Goal: Task Accomplishment & Management: Manage account settings

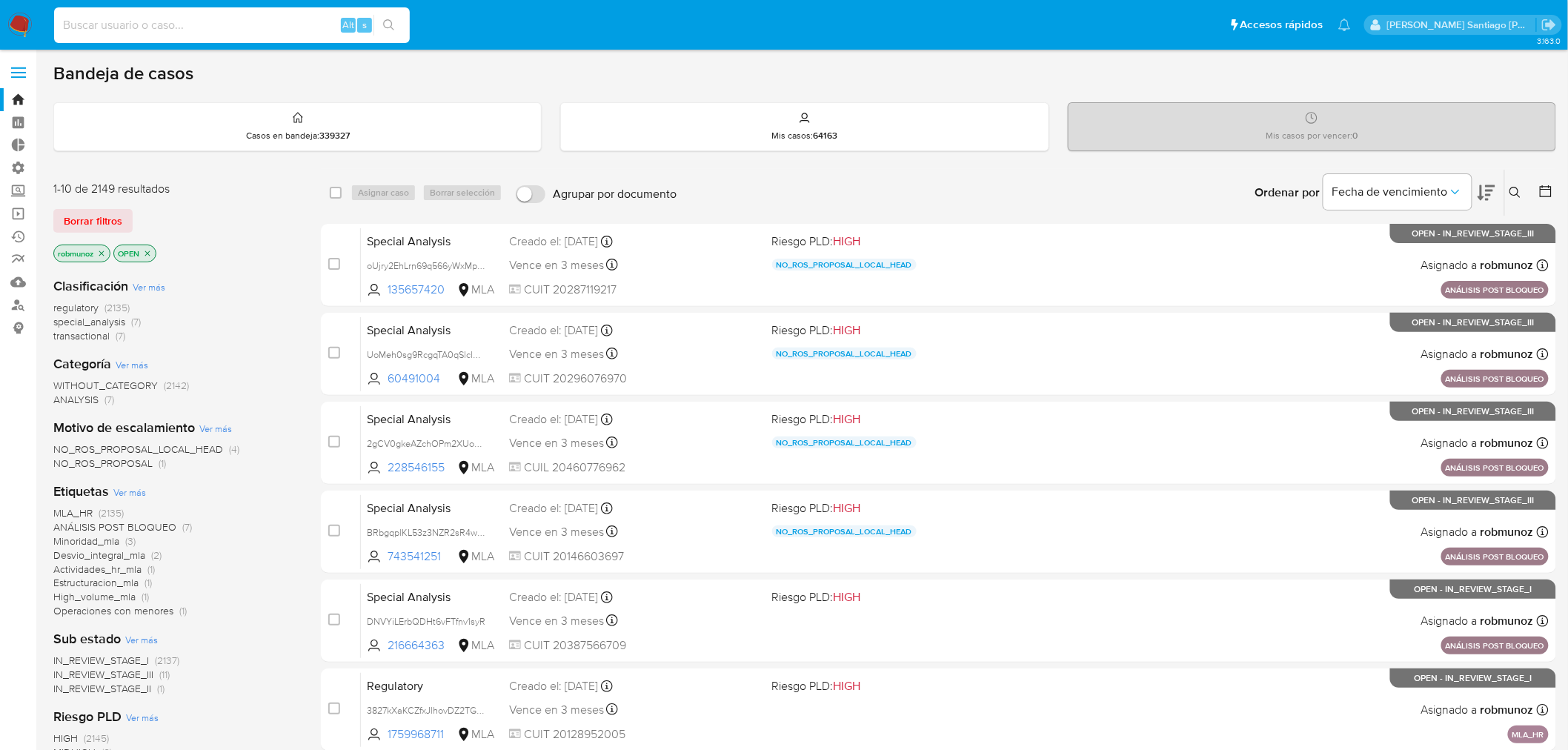
click at [158, 17] on input at bounding box center [231, 25] width 355 height 19
paste input "Guided clients through the onboarding process at the brokerage, ensuring compli…"
type input "Guided clients through the onboarding process at the brokerage, ensuring compli…"
click at [1508, 188] on button at bounding box center [1517, 192] width 25 height 17
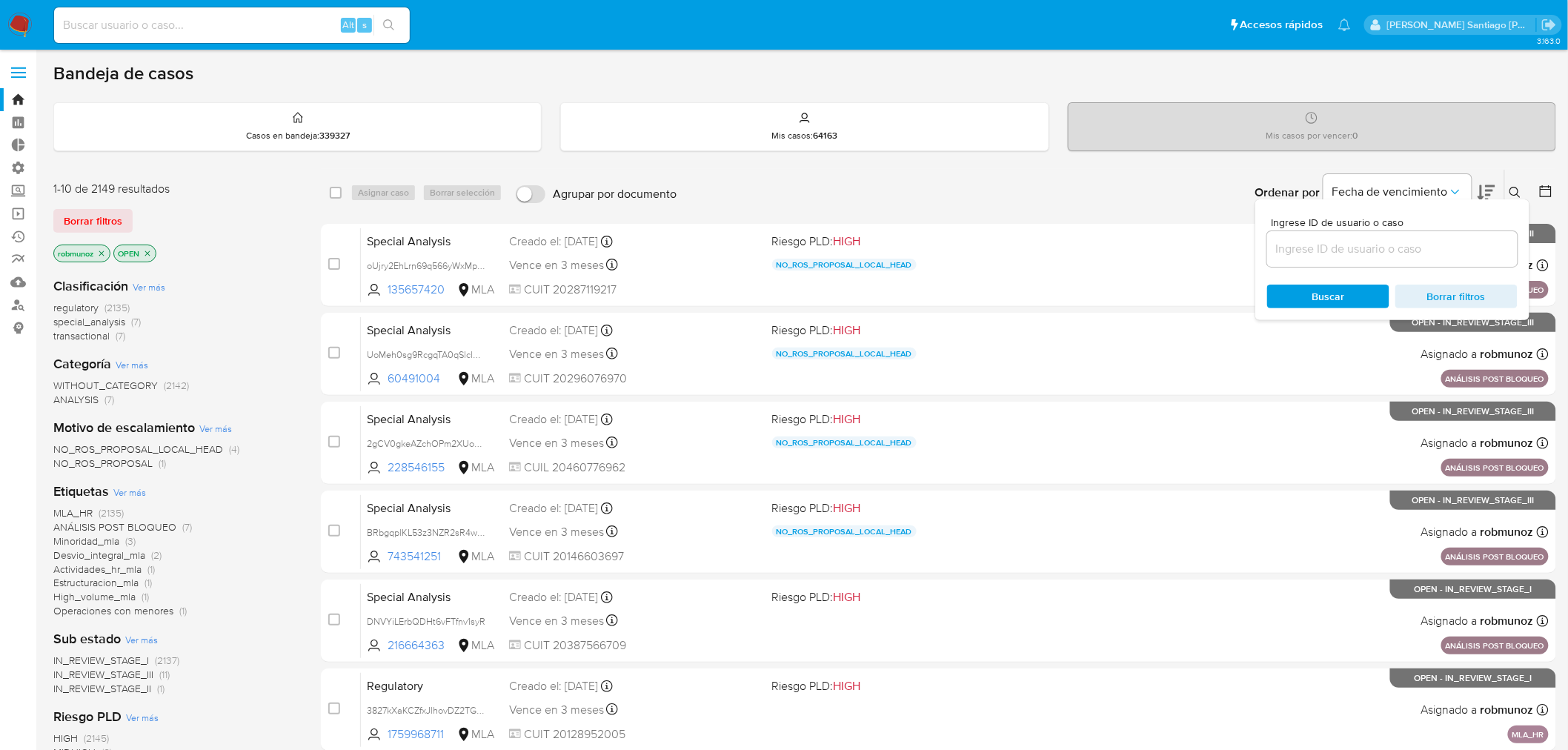
click at [1379, 257] on input at bounding box center [1392, 249] width 250 height 19
type input "pmNgnRQPAr4ovUS3WP3ICD9D"
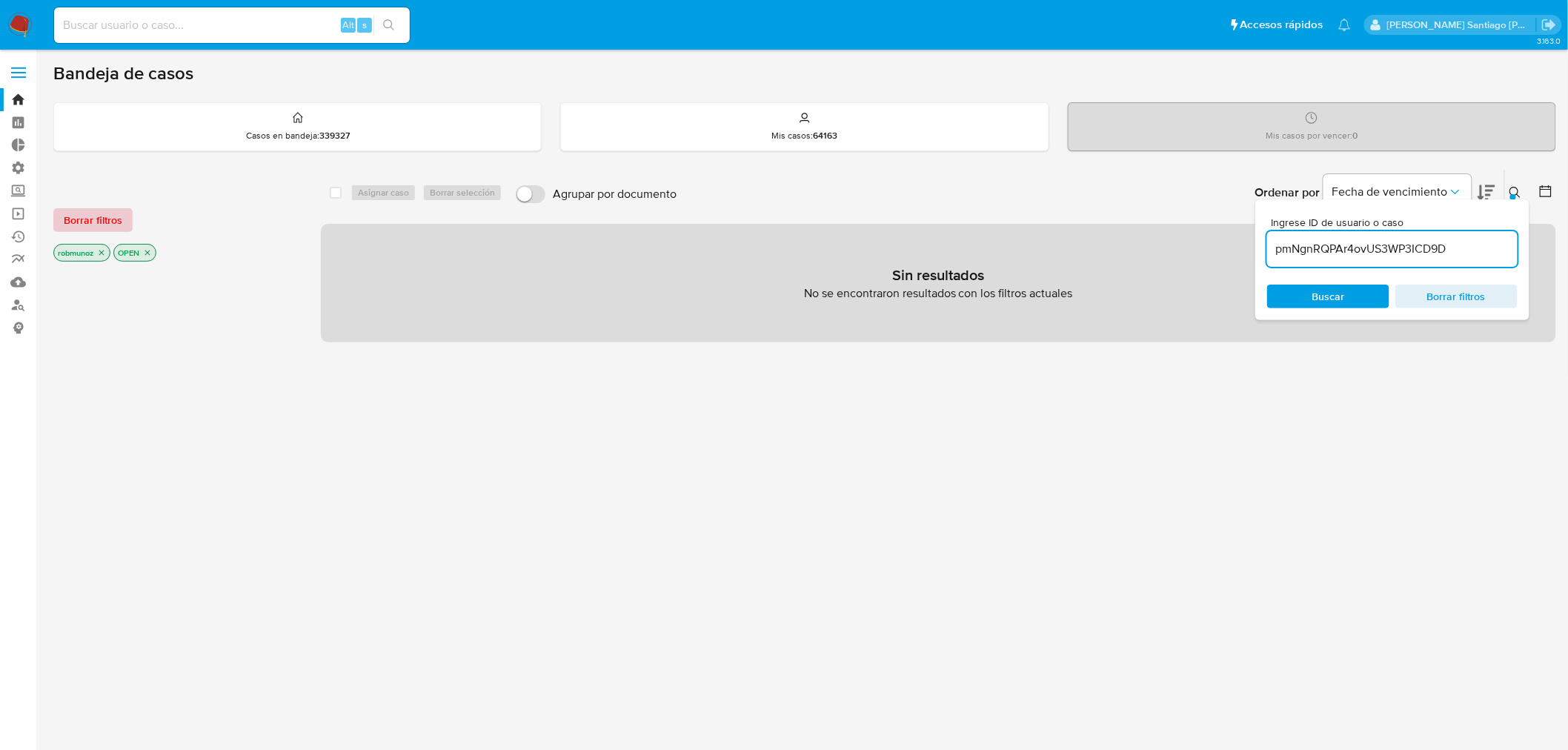
click at [115, 213] on span "Borrar filtros" at bounding box center [93, 220] width 59 height 21
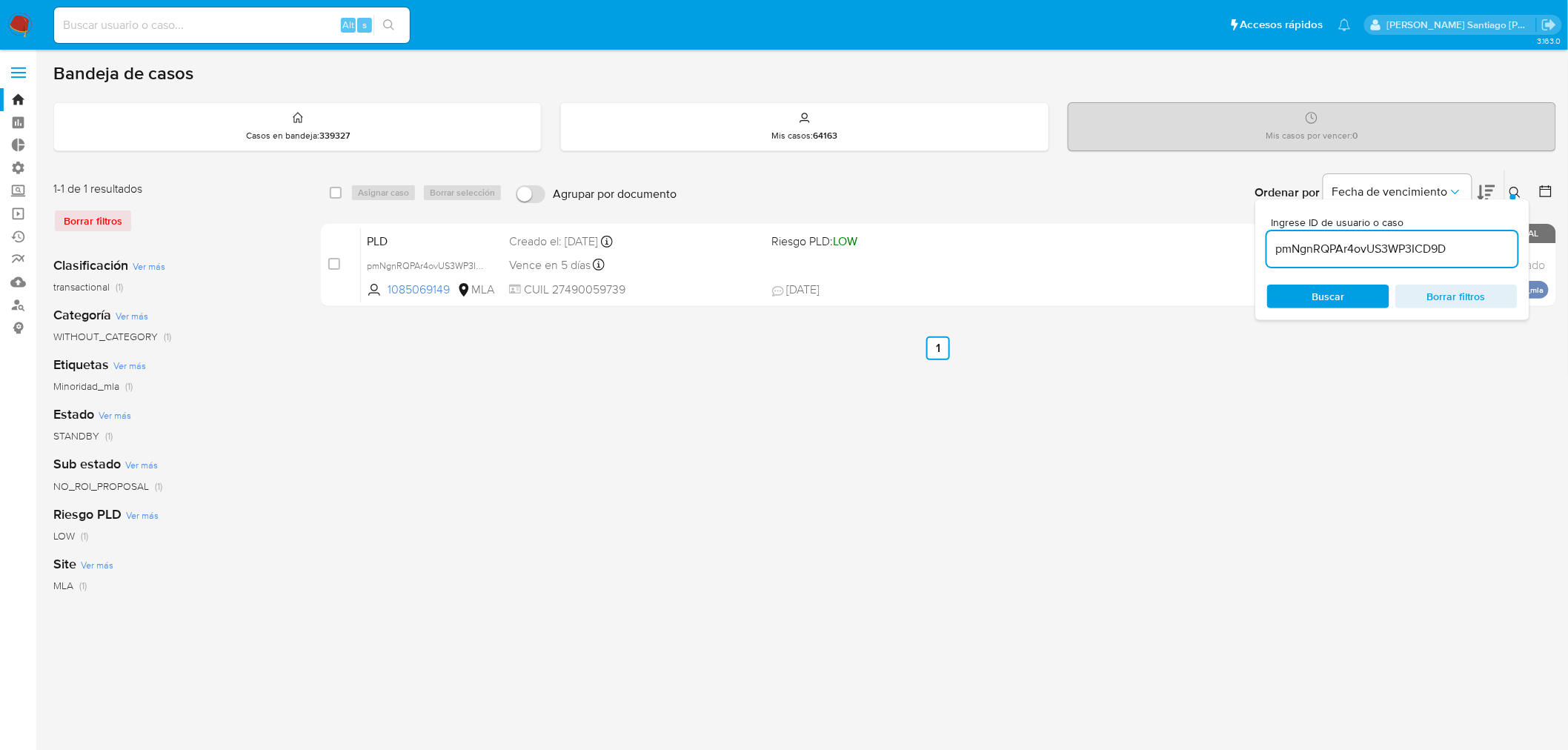
click at [1521, 188] on button at bounding box center [1517, 192] width 25 height 17
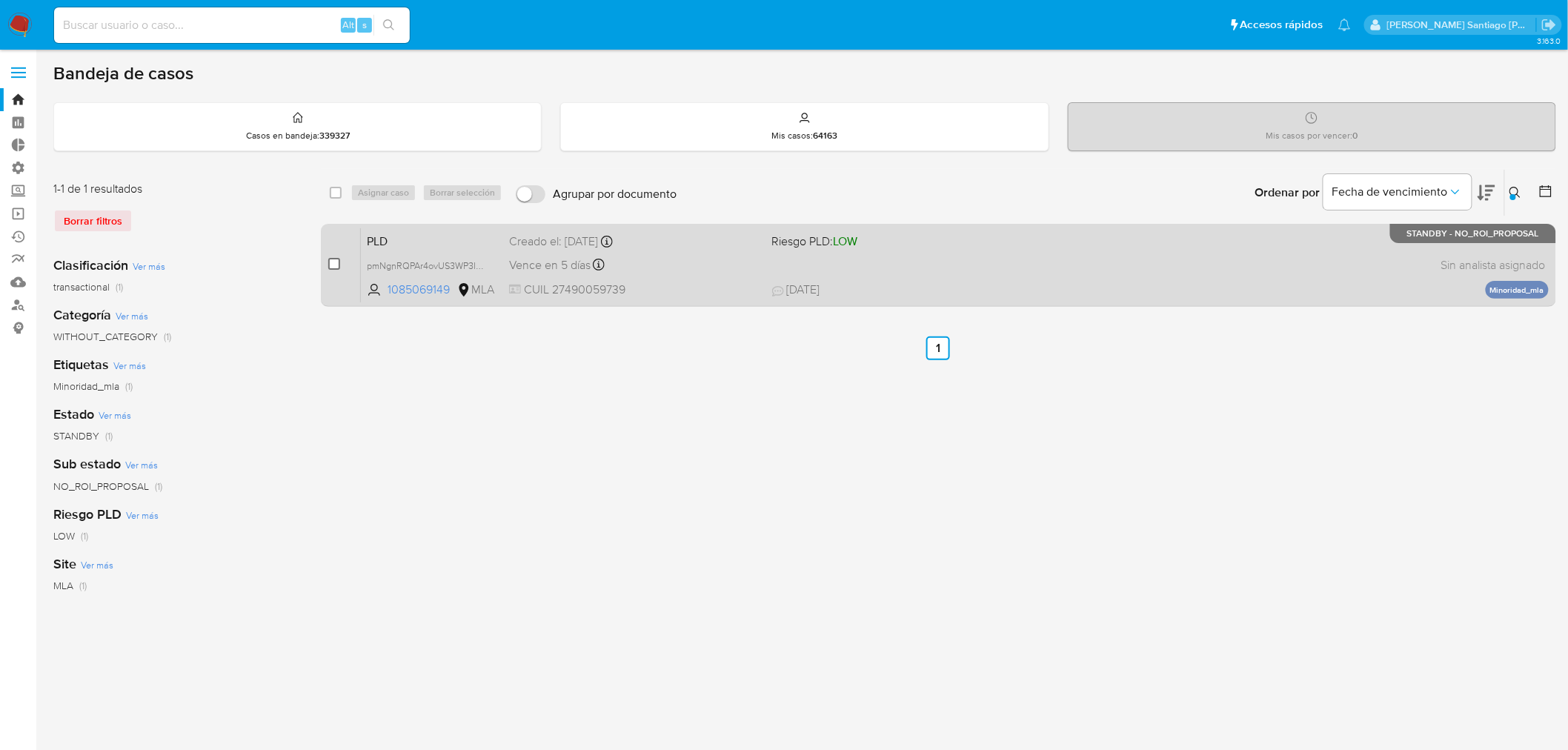
click at [334, 263] on input "checkbox" at bounding box center [334, 264] width 12 height 12
checkbox input "true"
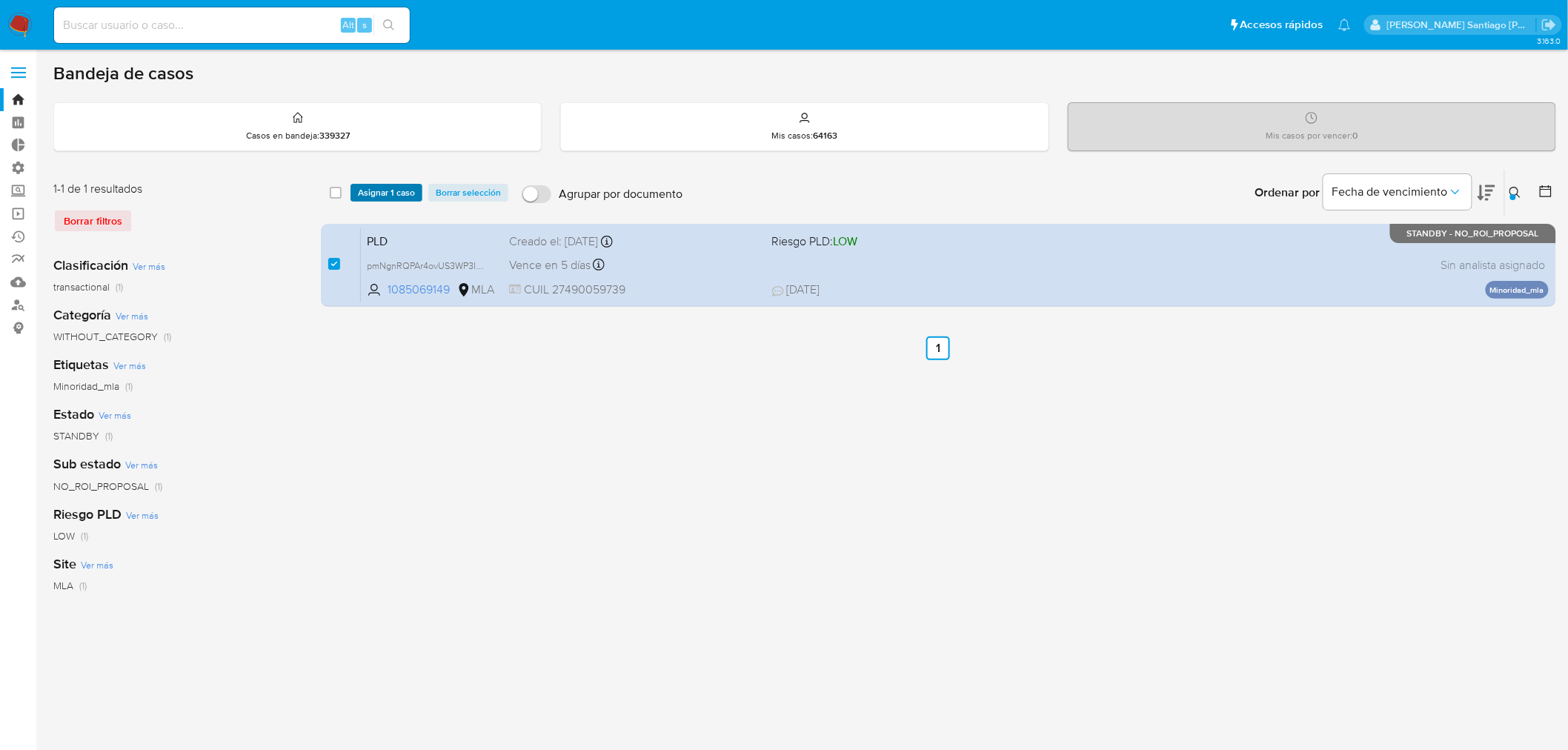
click at [384, 193] on span "Asignar 1 caso" at bounding box center [386, 192] width 57 height 15
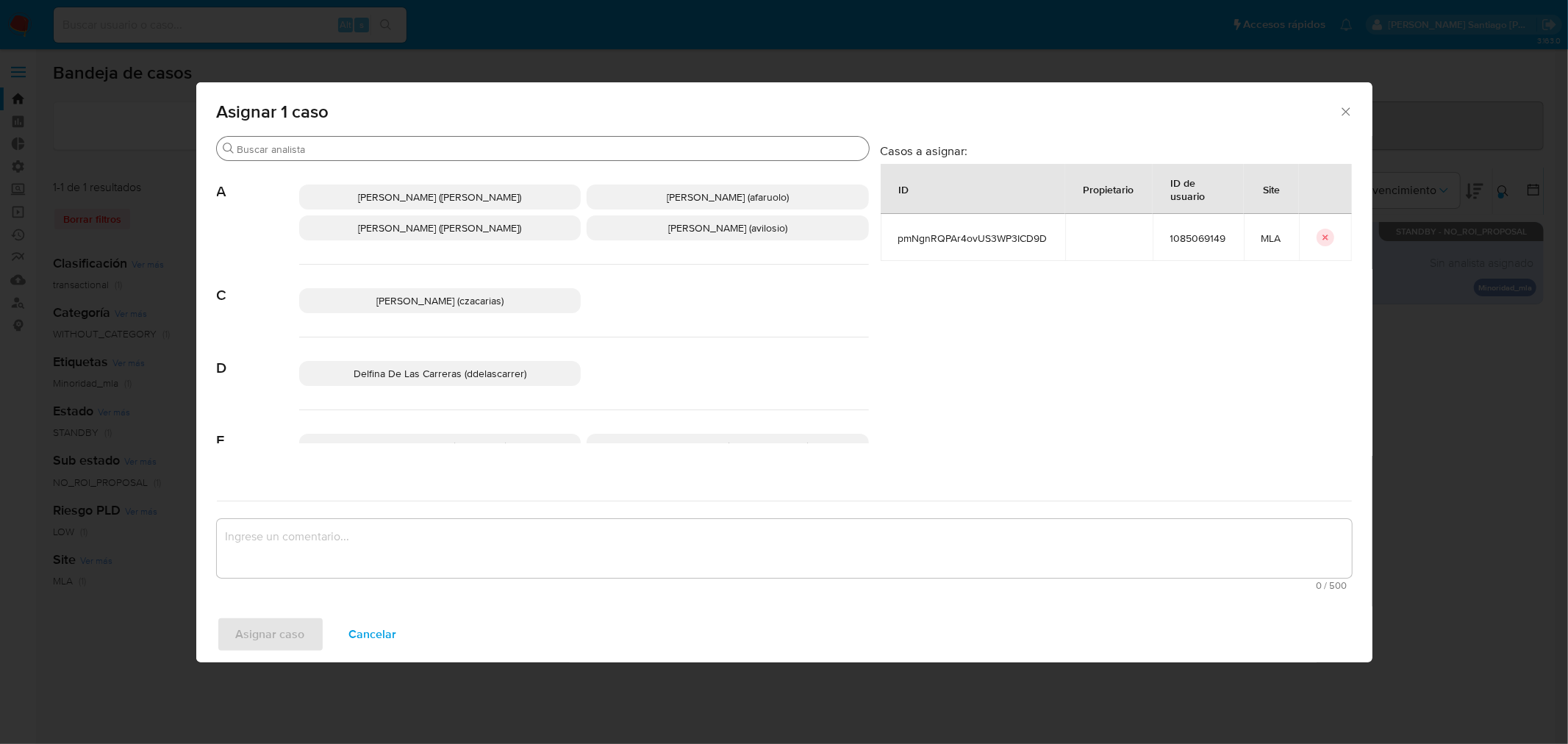
click at [378, 141] on div "Buscar" at bounding box center [543, 148] width 652 height 24
click at [384, 148] on input "Buscar" at bounding box center [550, 149] width 626 height 13
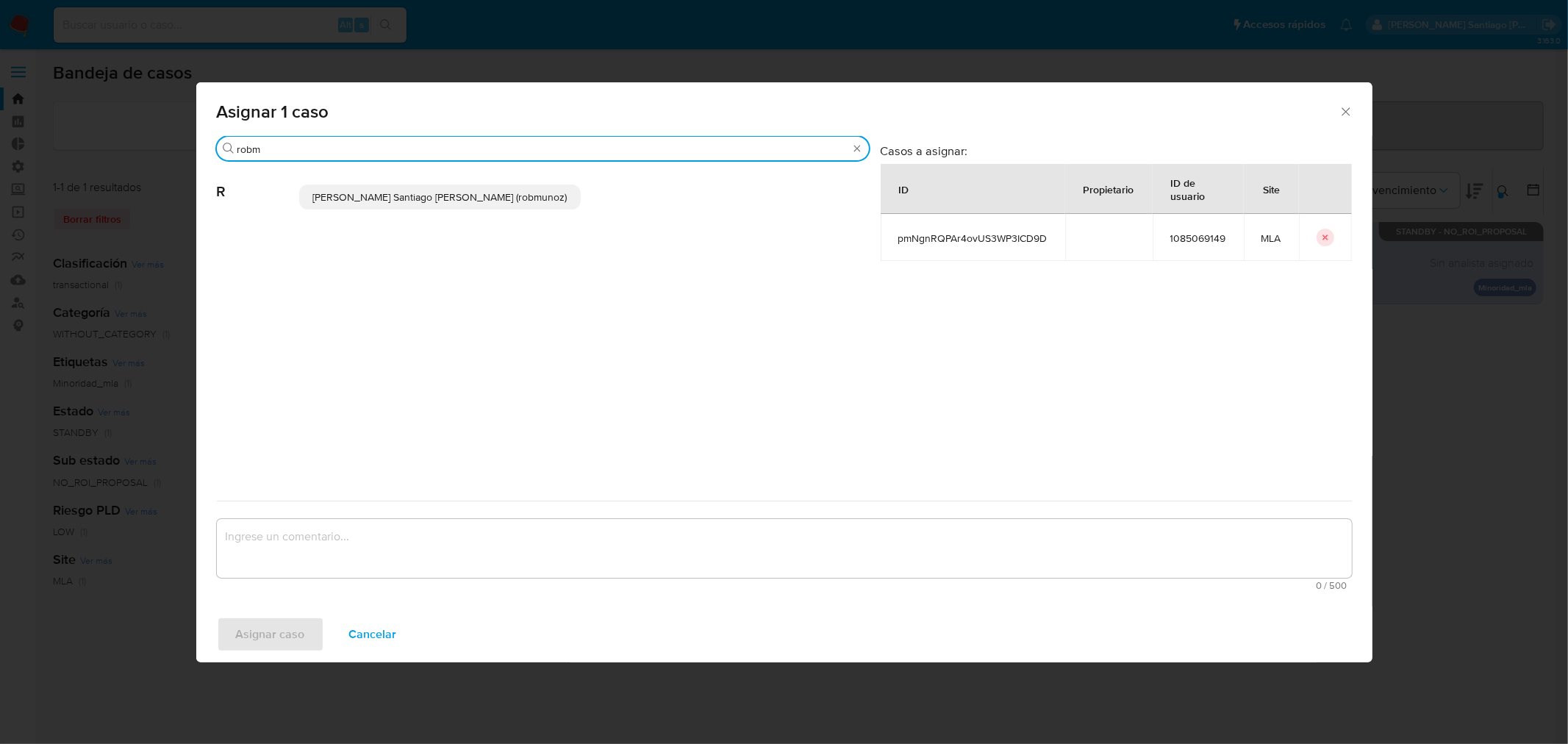
type input "robm"
click at [394, 202] on span "Roberto Santiago Munoz (robmunoz)" at bounding box center [440, 196] width 255 height 15
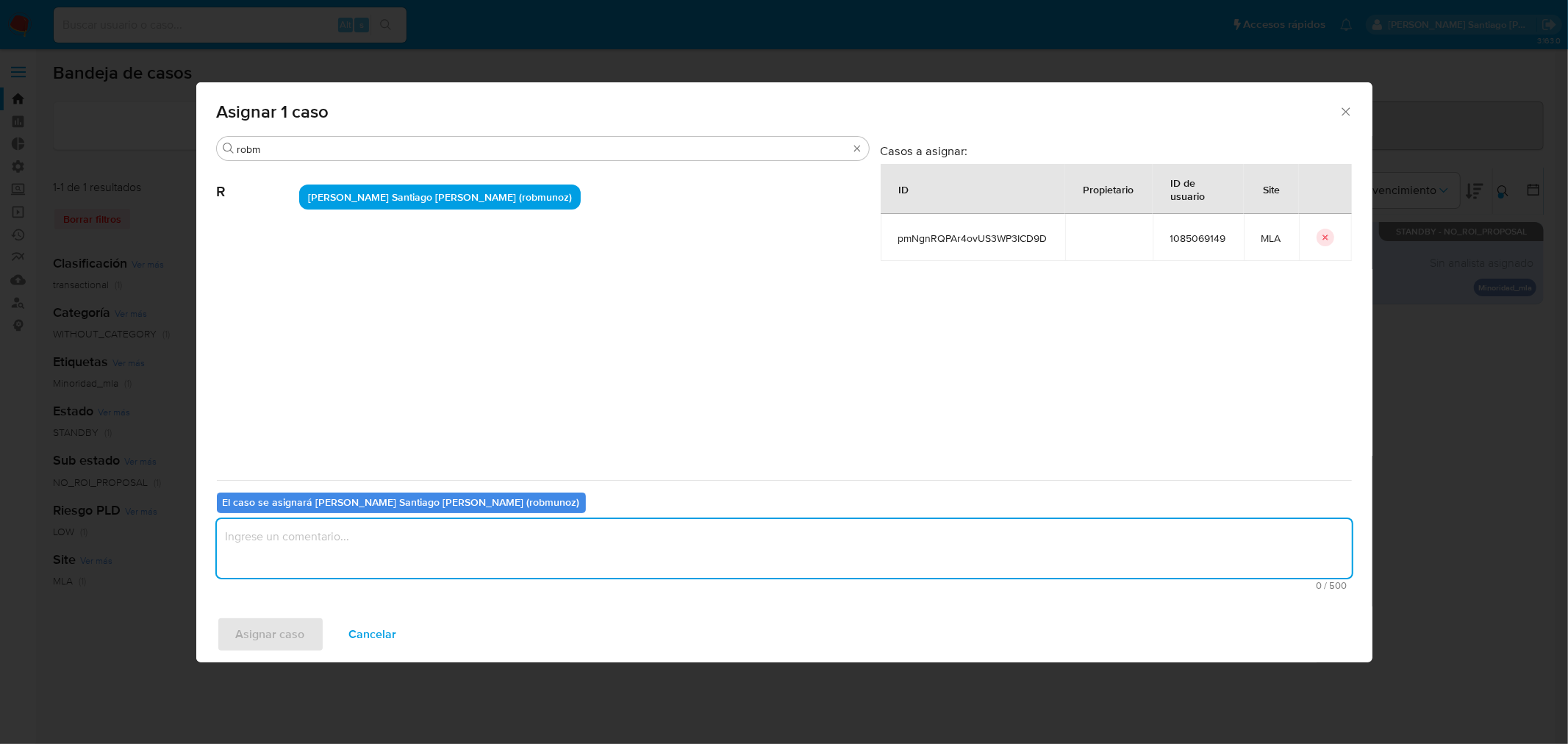
click at [416, 546] on textarea "assign-modal" at bounding box center [784, 548] width 1135 height 59
click at [273, 629] on span "Asignar caso" at bounding box center [270, 634] width 69 height 32
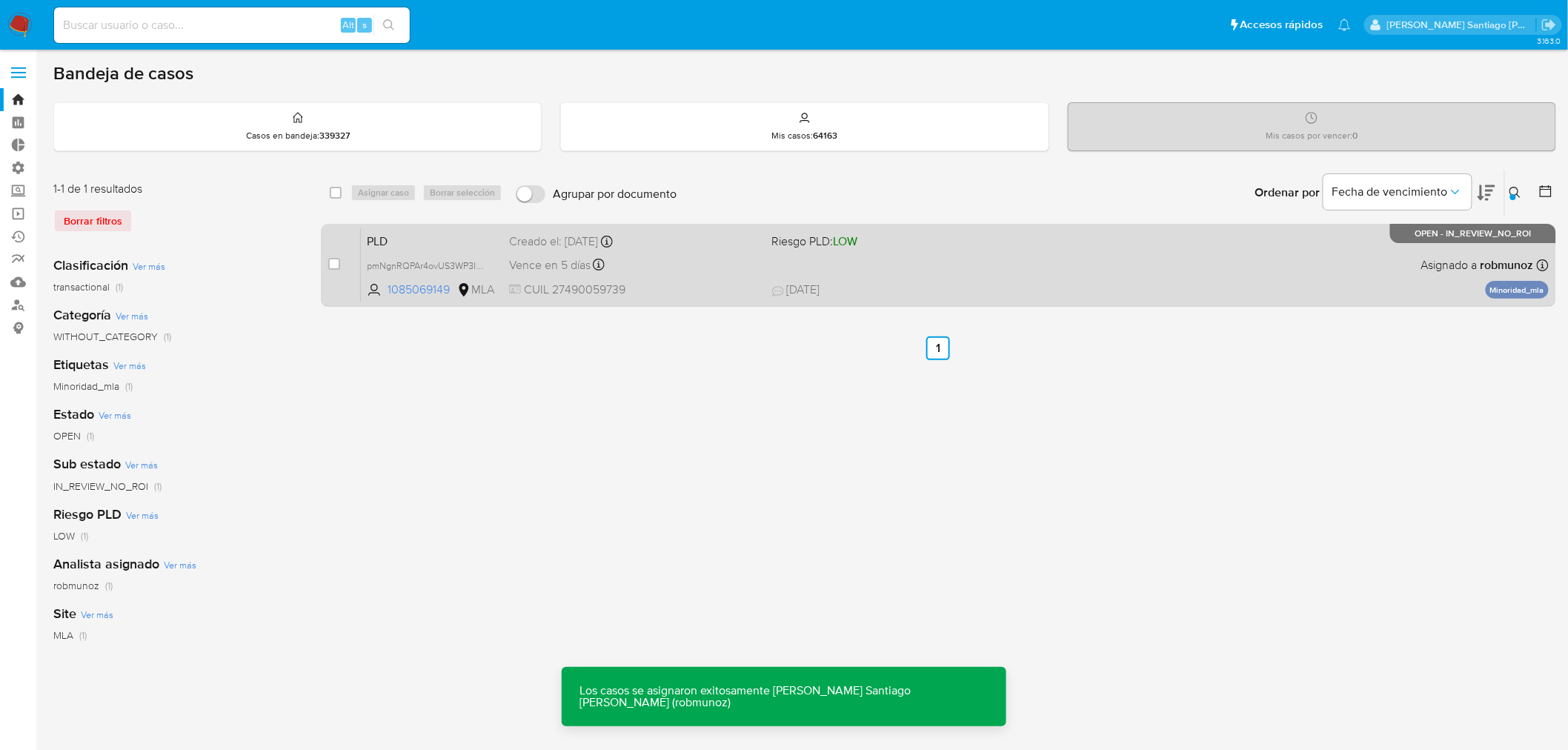
click at [726, 277] on div "PLD pmNgnRQPAr4ovUS3WP3ICD9D 1085069149 MLA Riesgo PLD: LOW Creado el: 12/08/20…" at bounding box center [955, 265] width 1187 height 75
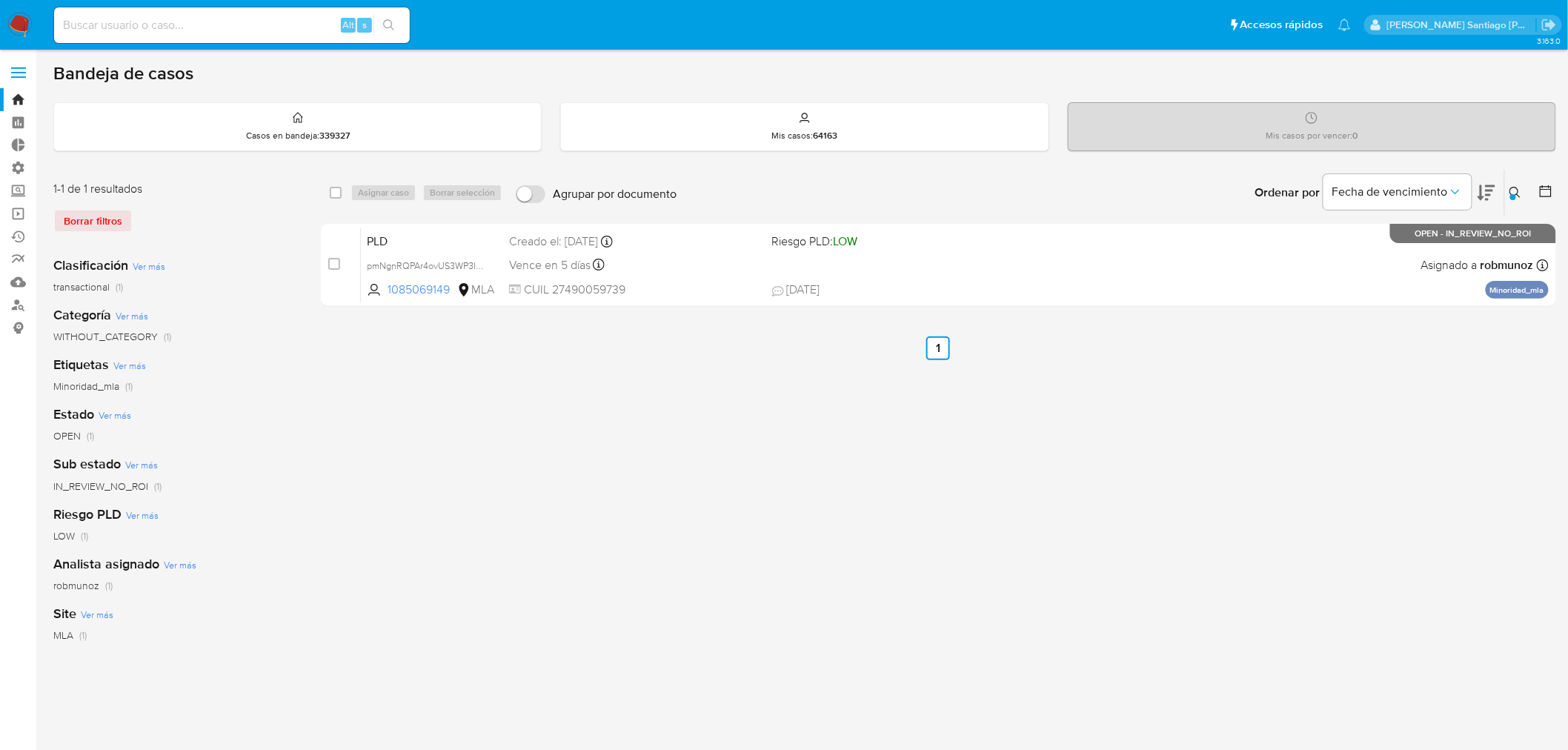
drag, startPoint x: 25, startPoint y: 13, endPoint x: 333, endPoint y: 221, distance: 371.7
click at [23, 13] on img at bounding box center [20, 25] width 25 height 25
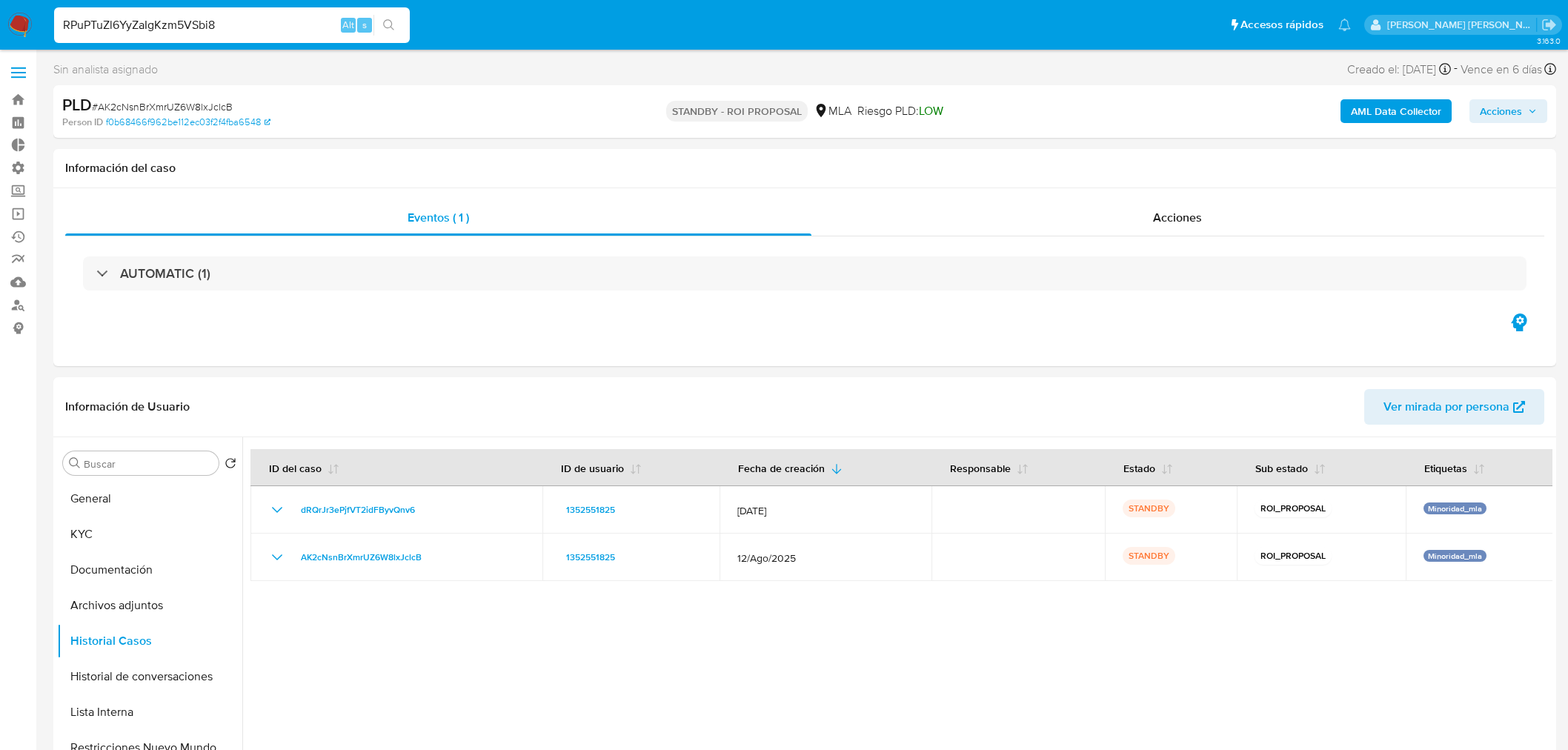
select select "10"
type input "RPuPTuZl6YyZaIgKzm5VSbi8"
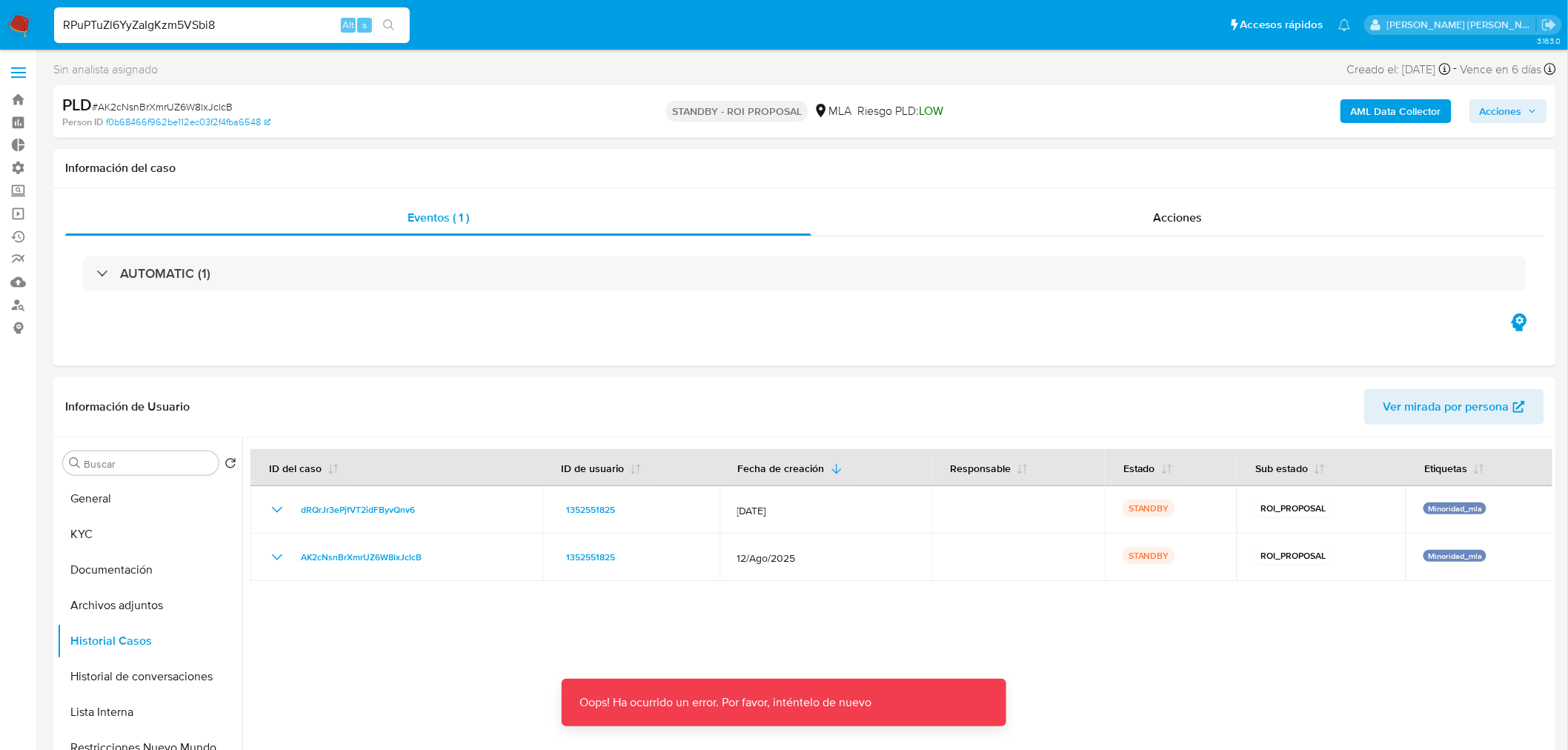
click at [13, 25] on img at bounding box center [20, 25] width 25 height 25
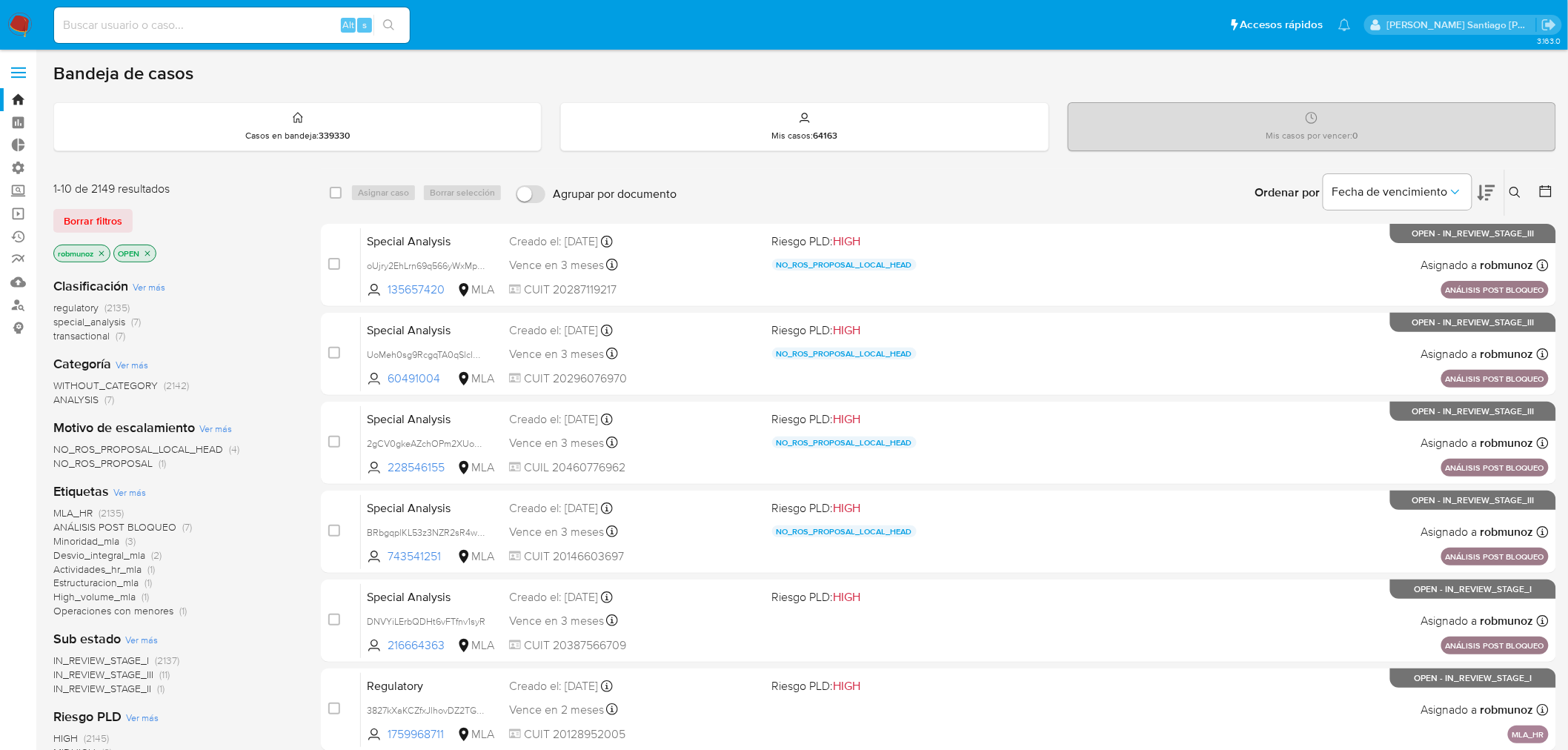
click at [283, 25] on input at bounding box center [231, 25] width 355 height 19
paste input "RPuPTuZl6YyZaIgKzm5VSbi8"
type input "RPuPTuZl6YyZaIgKzm5VSbi8"
click at [402, 17] on button "search-icon" at bounding box center [389, 25] width 30 height 21
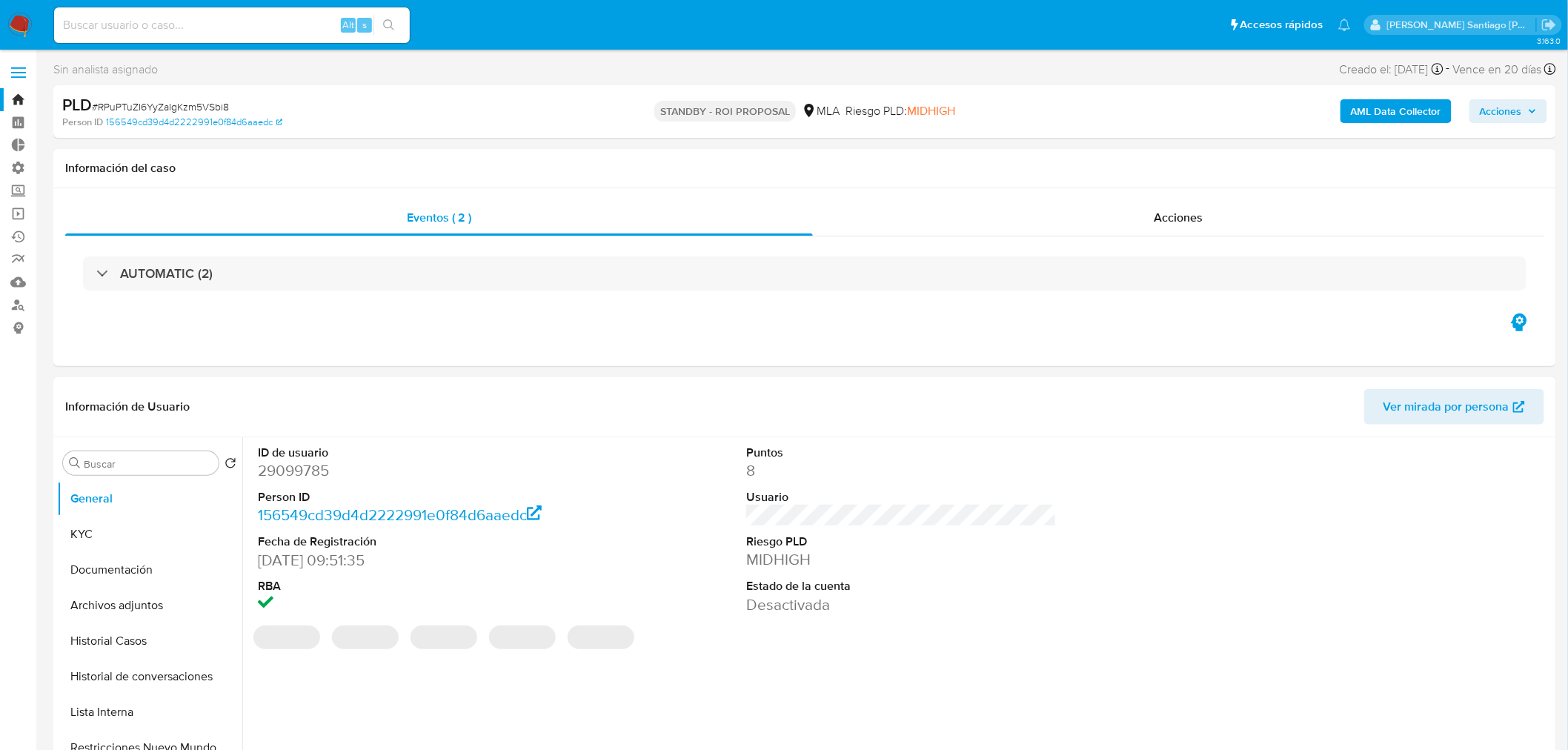
select select "10"
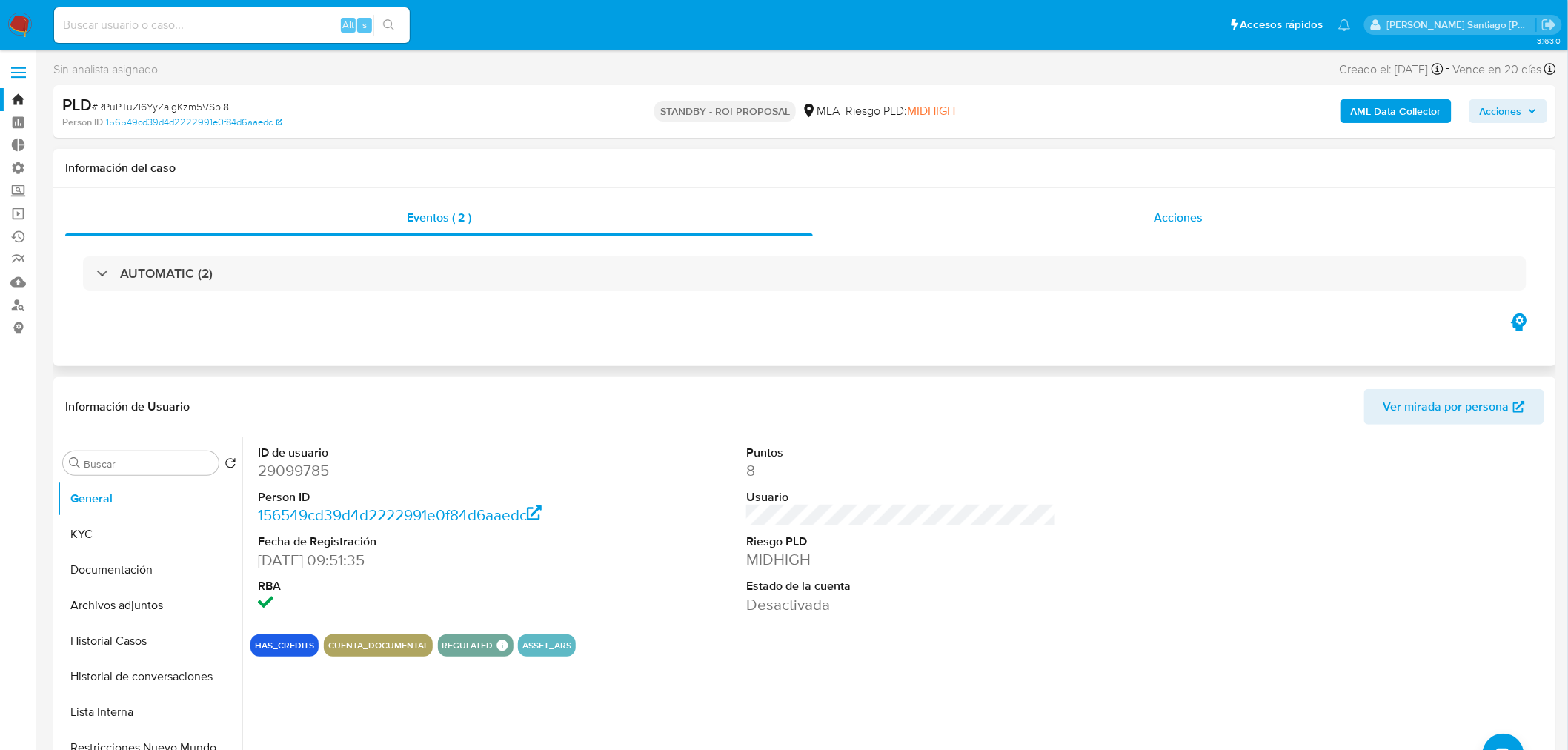
click at [1166, 224] on span "Acciones" at bounding box center [1178, 218] width 49 height 17
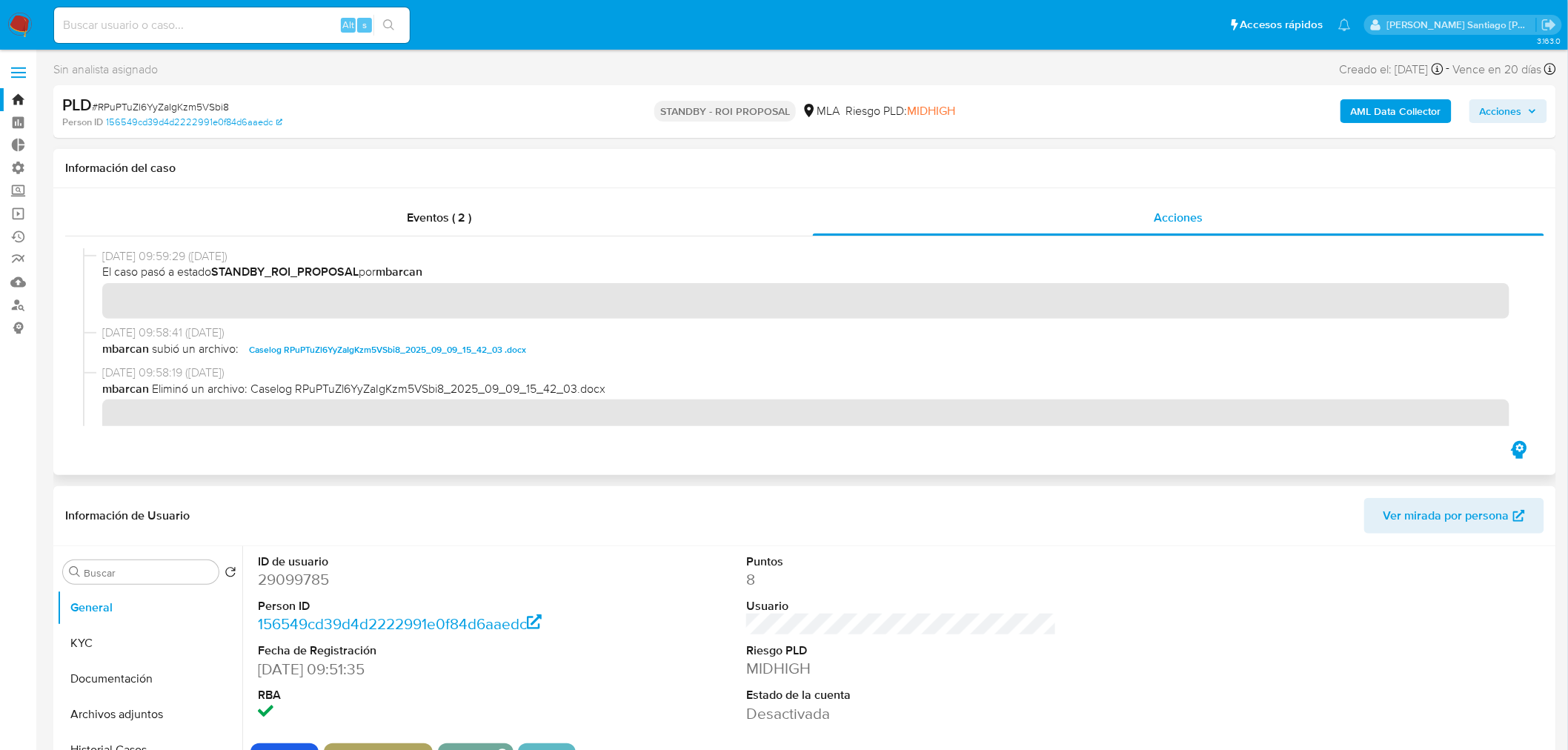
scroll to position [82, 0]
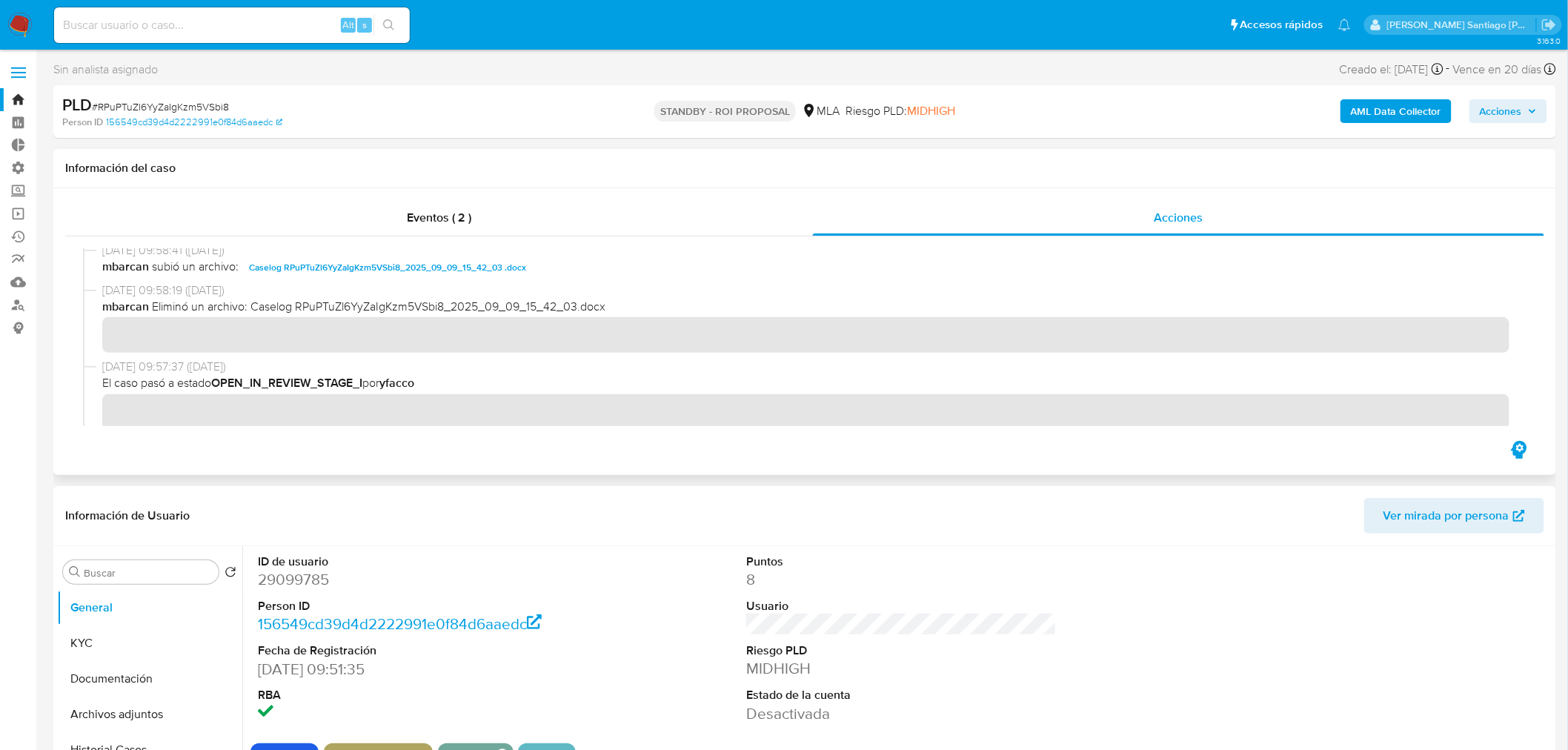
drag, startPoint x: 460, startPoint y: 262, endPoint x: 499, endPoint y: 315, distance: 65.8
click at [460, 263] on span "Caselog RPuPTuZl6YyZaIgKzm5VSbi8_2025_09_09_15_42_03 .docx" at bounding box center [387, 268] width 277 height 17
click at [223, 104] on span "# RPuPTuZl6YyZaIgKzm5VSbi8" at bounding box center [160, 106] width 137 height 15
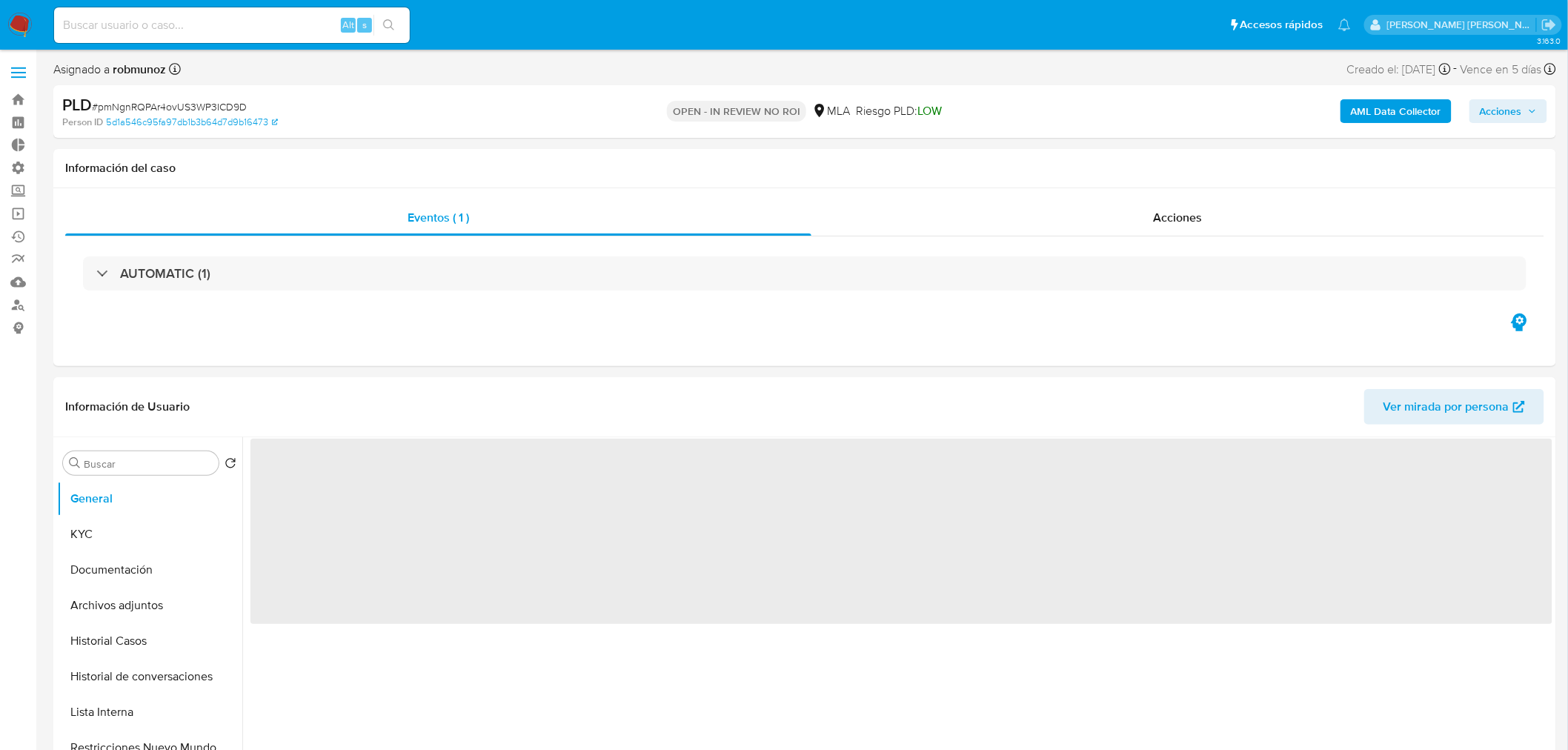
select select "10"
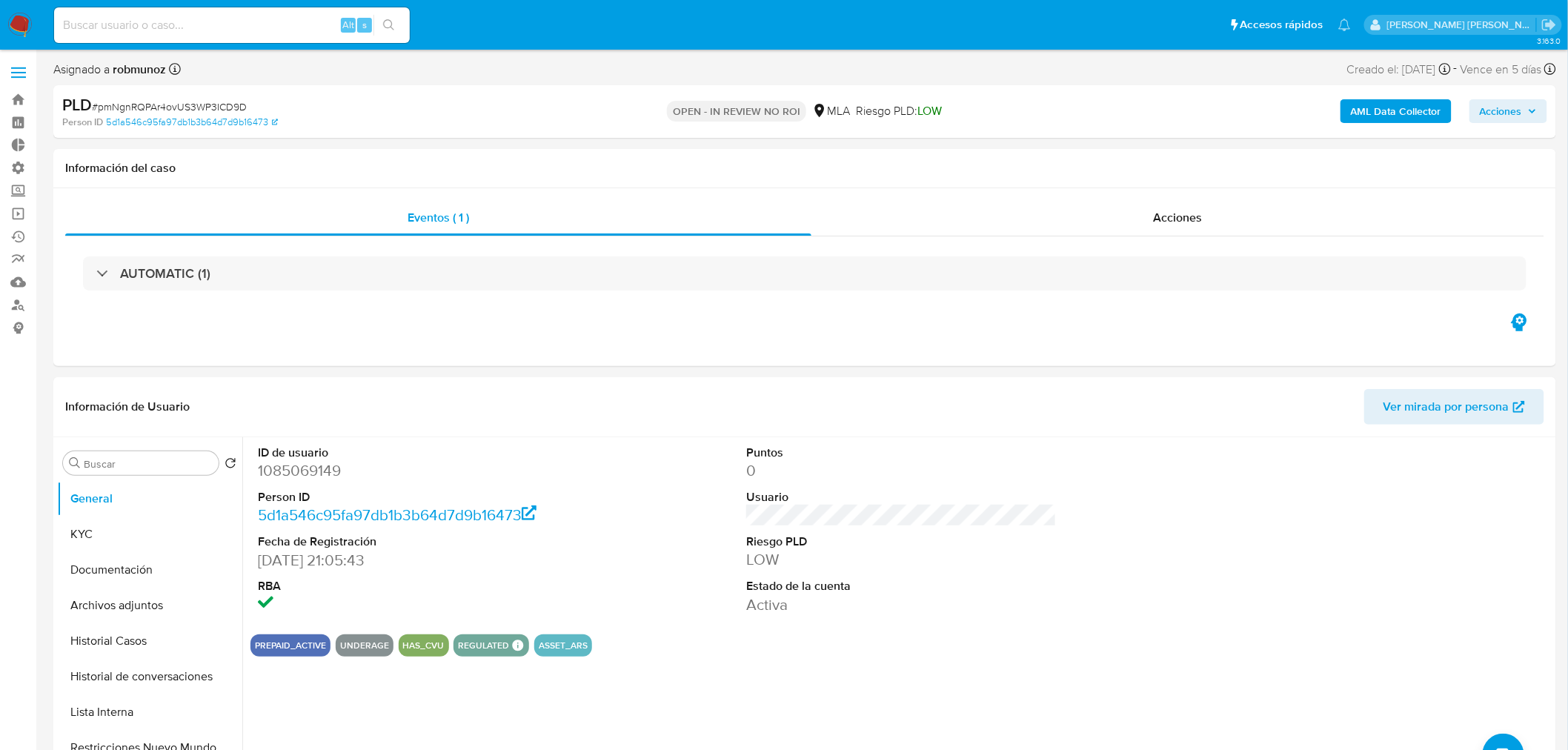
click at [1523, 114] on span "Acciones" at bounding box center [1508, 111] width 57 height 21
drag, startPoint x: 1186, startPoint y: 152, endPoint x: 1179, endPoint y: 180, distance: 28.9
click at [1186, 152] on button "Resolución del caso Alt r" at bounding box center [1105, 158] width 177 height 39
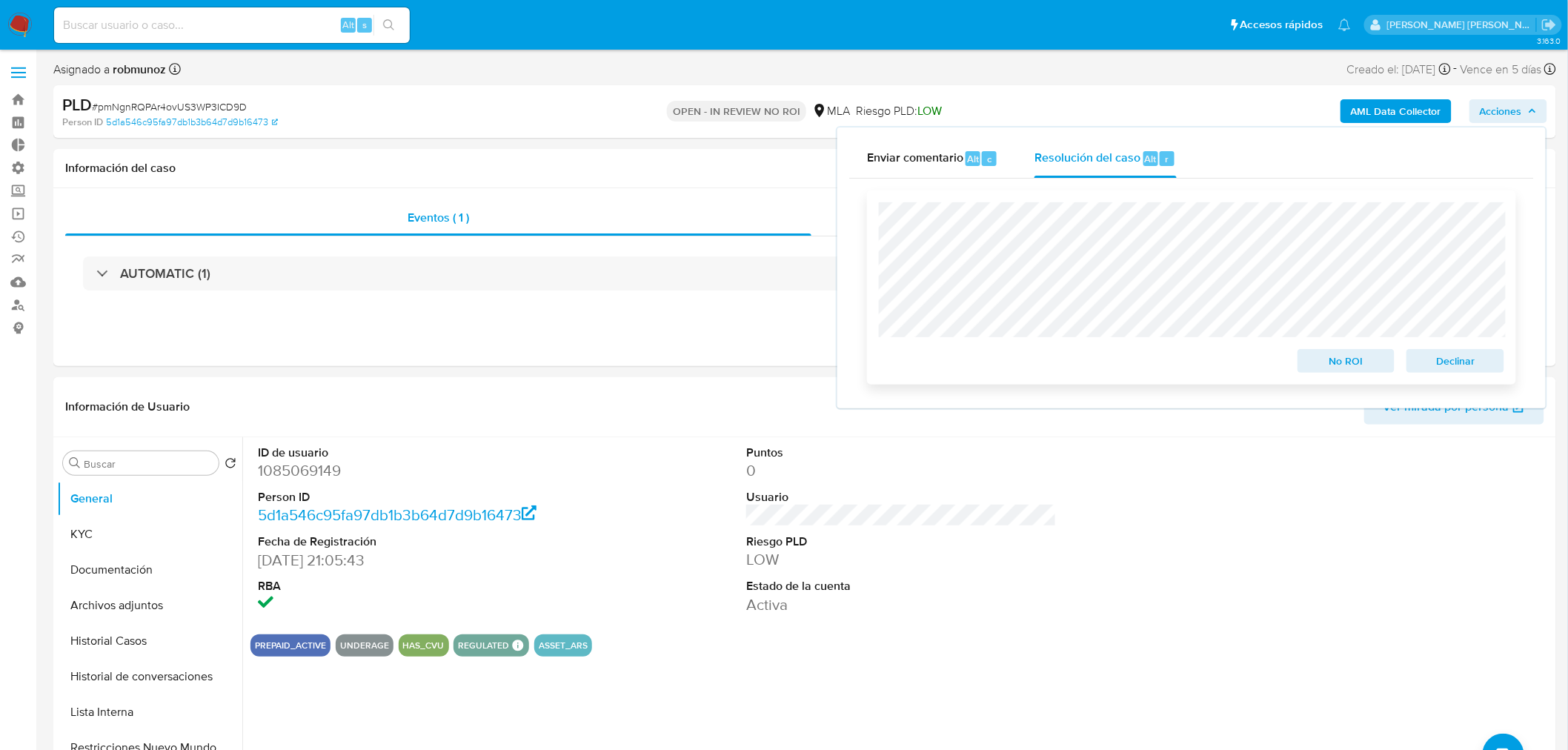
click at [1348, 360] on span "No ROI" at bounding box center [1346, 361] width 77 height 21
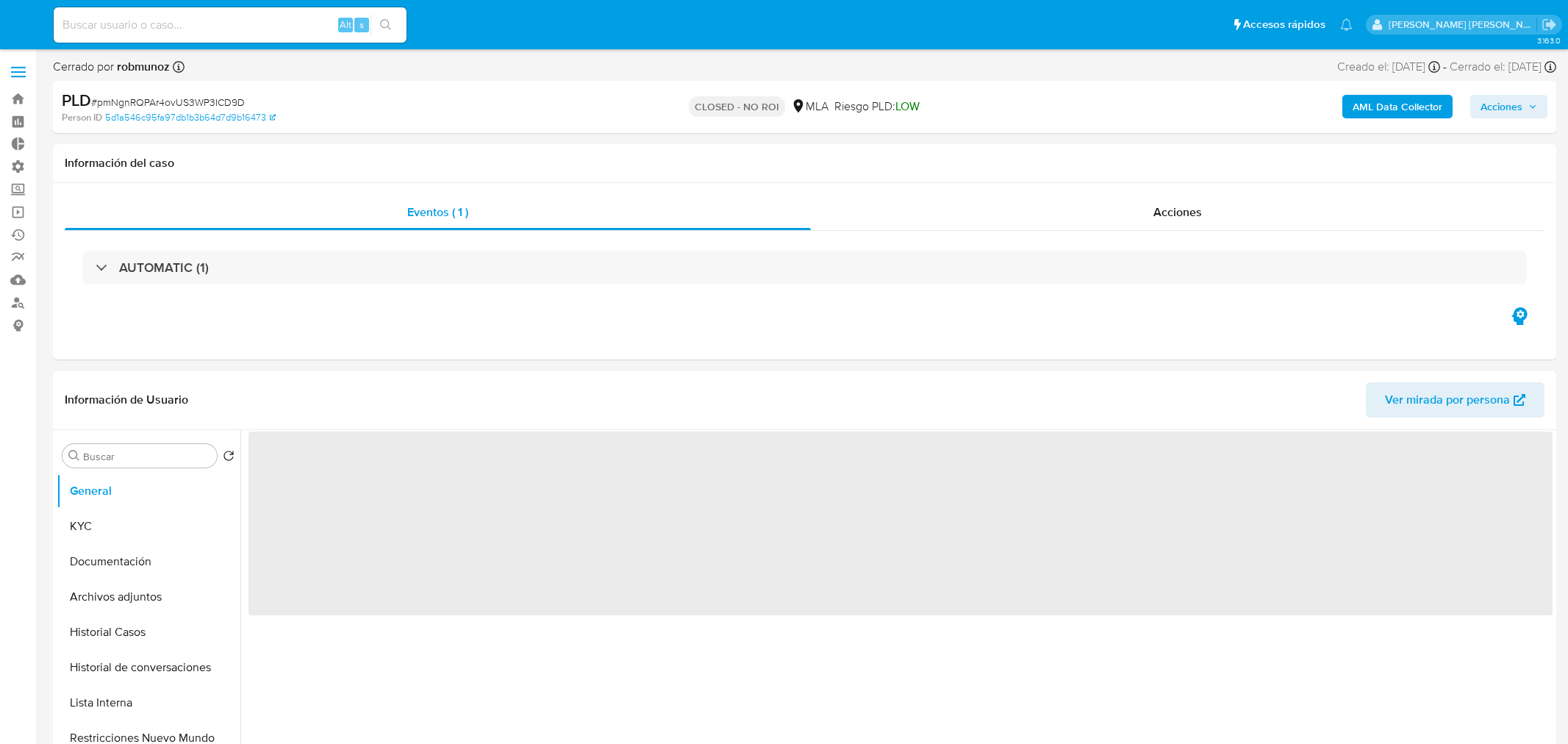
select select "10"
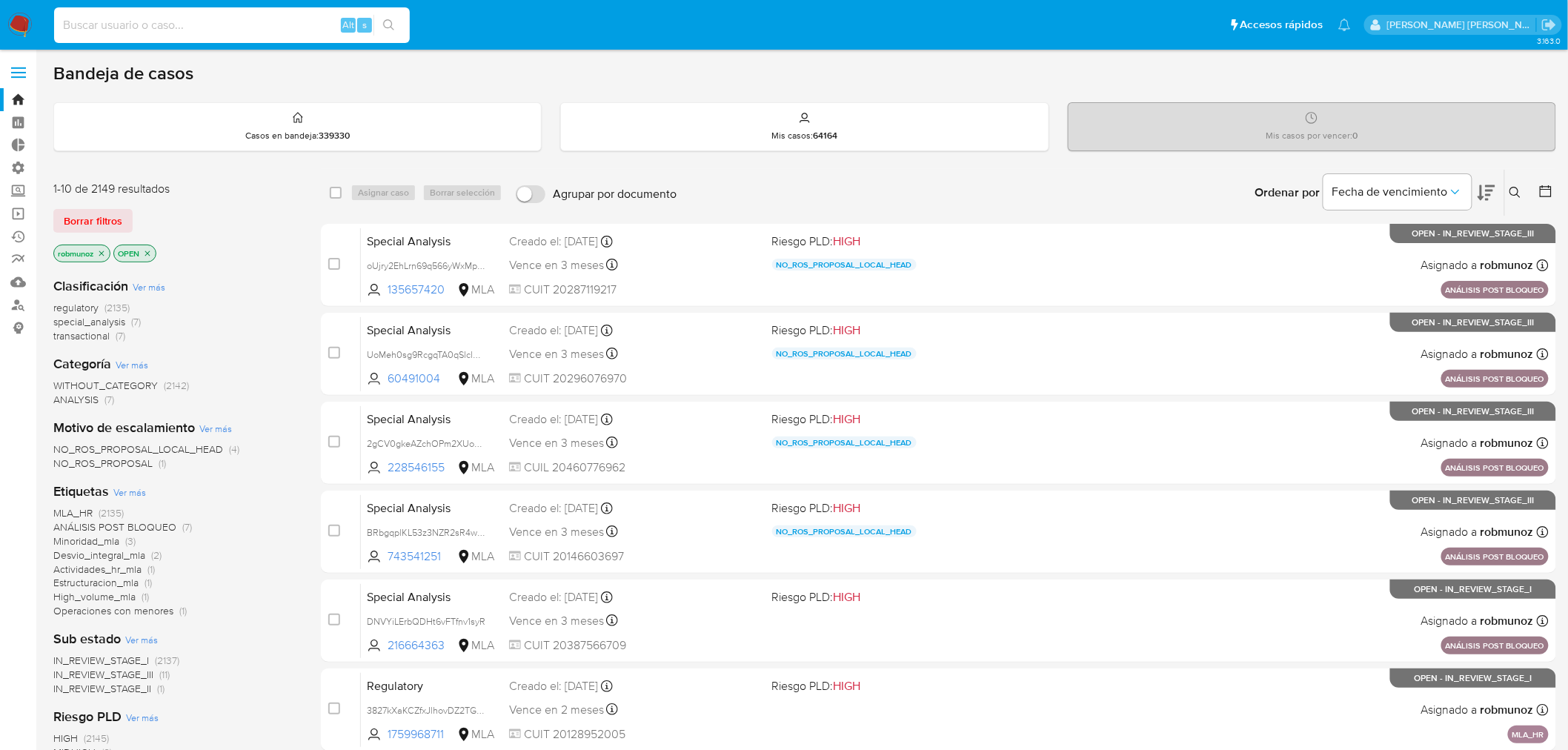
click at [120, 20] on input at bounding box center [231, 25] width 355 height 19
paste input "187576890"
type input "187576890"
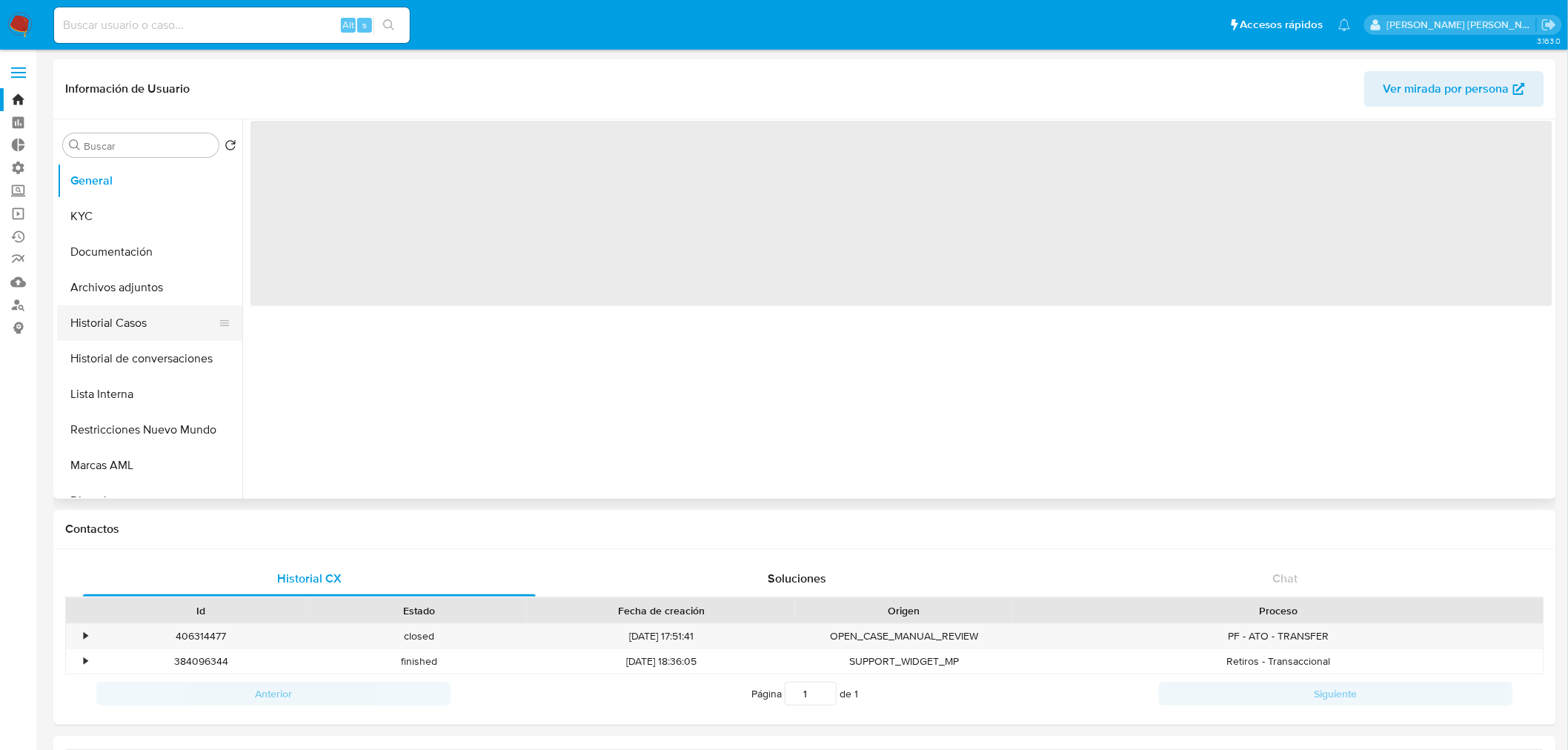
click at [145, 328] on button "Historial Casos" at bounding box center [143, 323] width 173 height 36
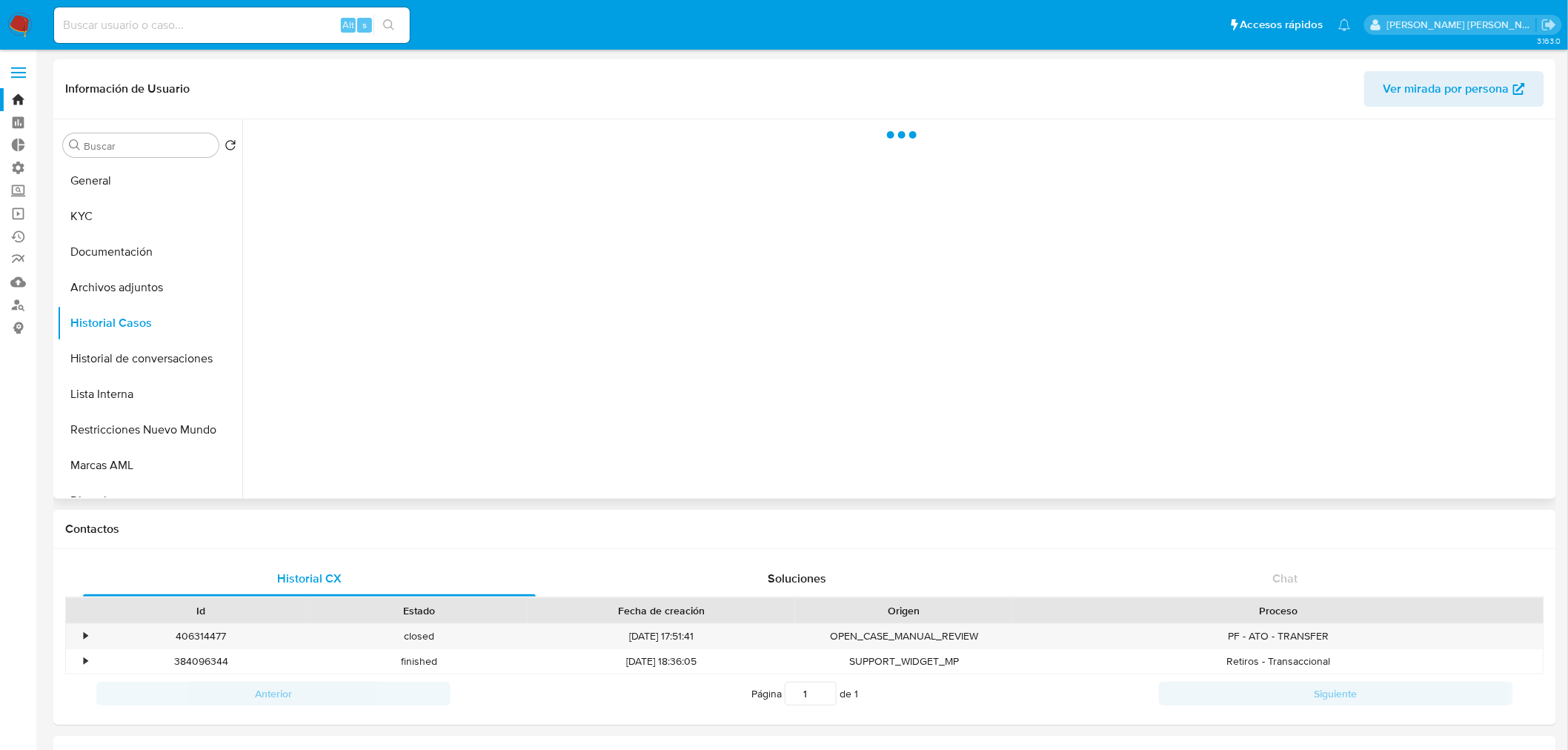
select select "10"
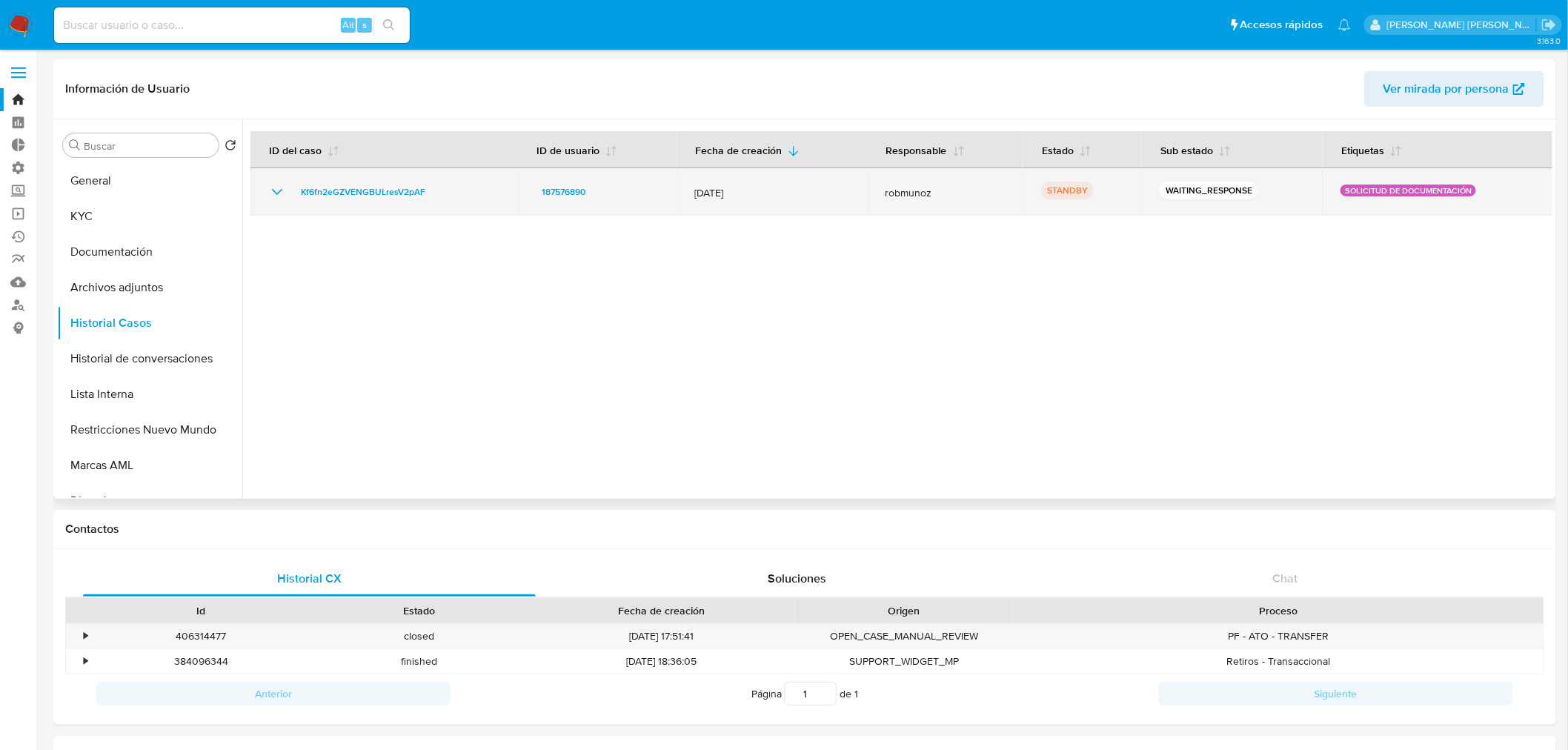
click at [401, 181] on td "Kf6fn2eGZVENGBULresV2pAF" at bounding box center [384, 192] width 268 height 48
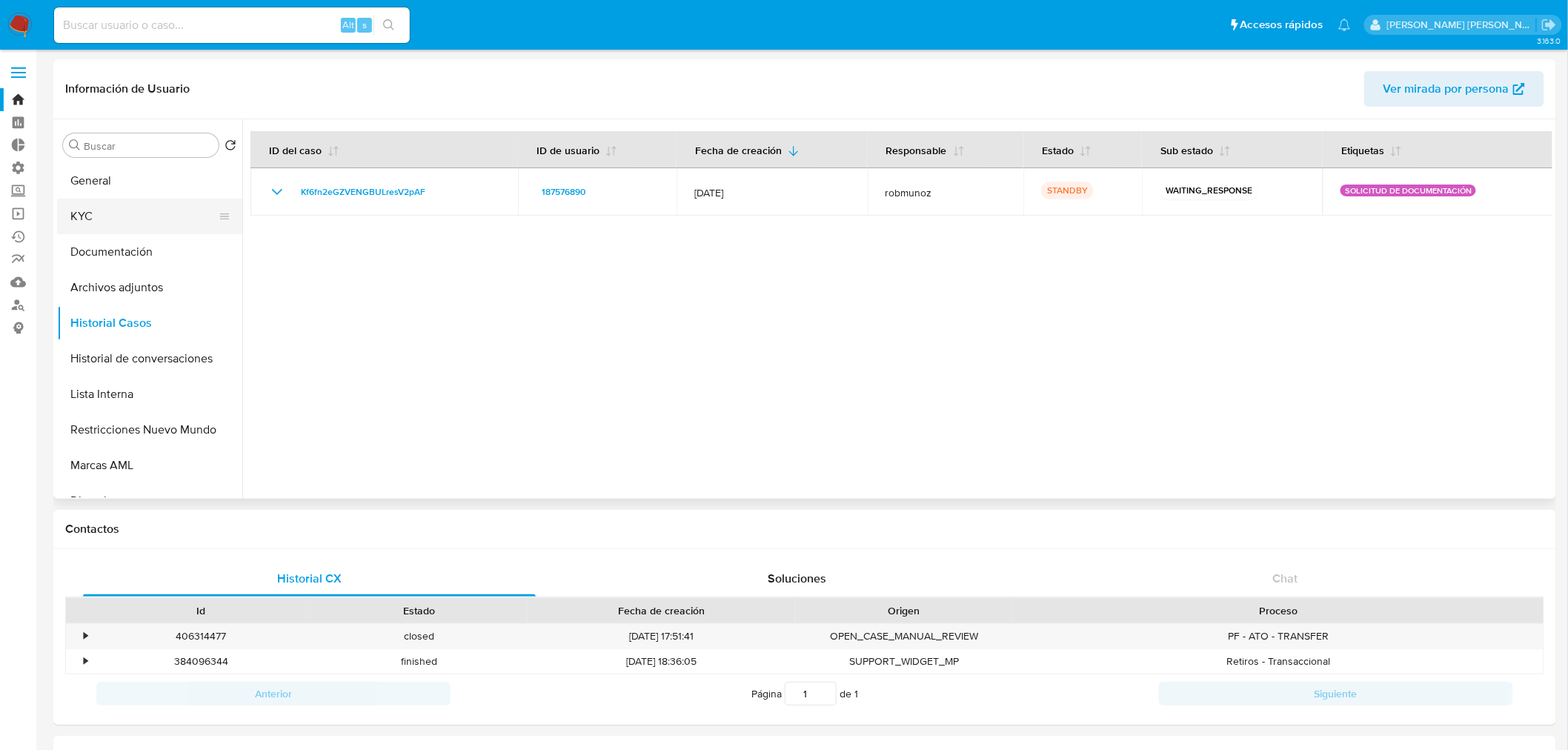
click at [128, 203] on button "KYC" at bounding box center [143, 216] width 173 height 36
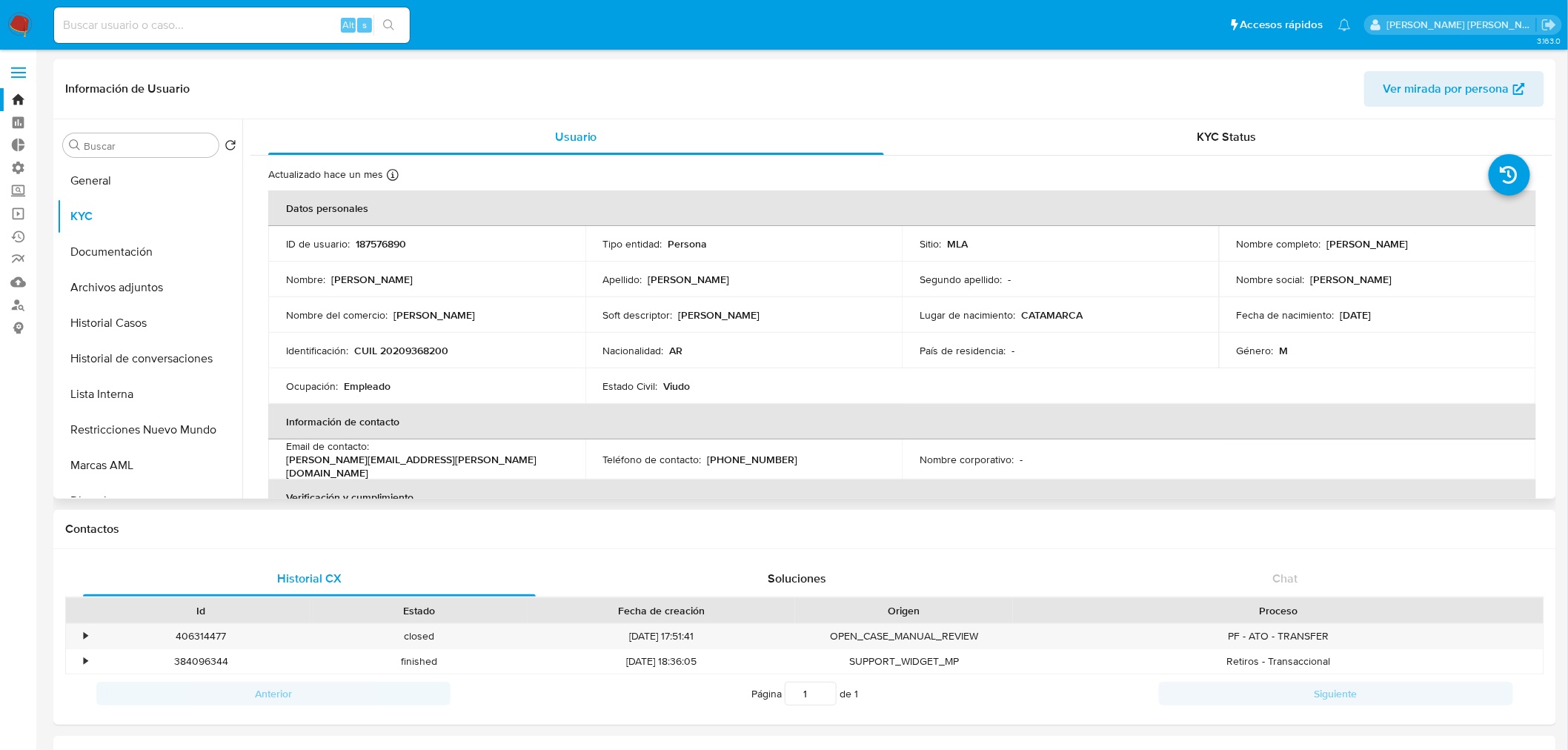
click at [435, 340] on td "Identificación : CUIL 20209368200" at bounding box center [427, 350] width 317 height 36
click at [435, 339] on td "Identificación : CUIL 20209368200" at bounding box center [427, 350] width 317 height 36
click at [435, 352] on p "CUIL 20209368200" at bounding box center [401, 350] width 94 height 13
copy p "20209368200"
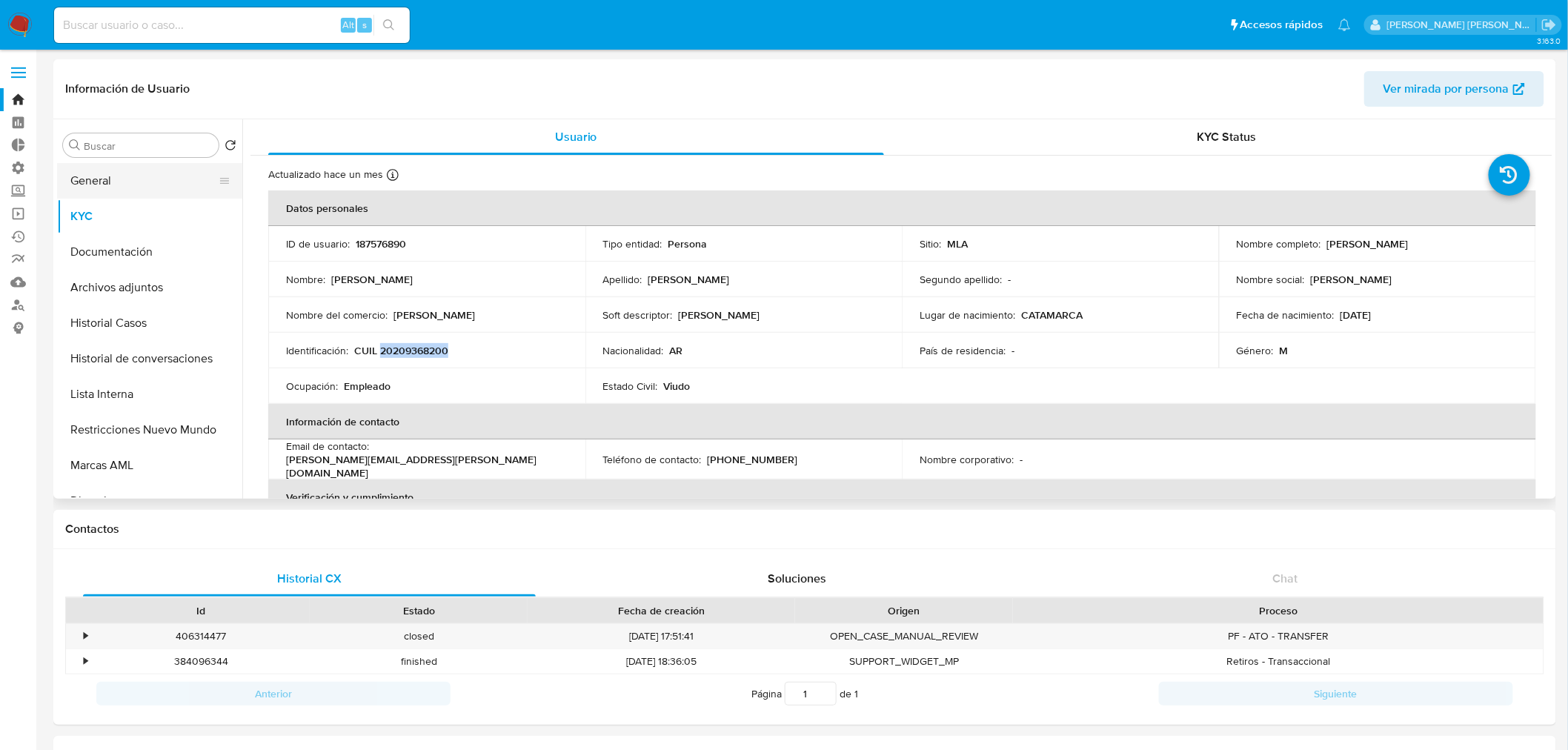
click at [141, 178] on button "General" at bounding box center [143, 181] width 173 height 36
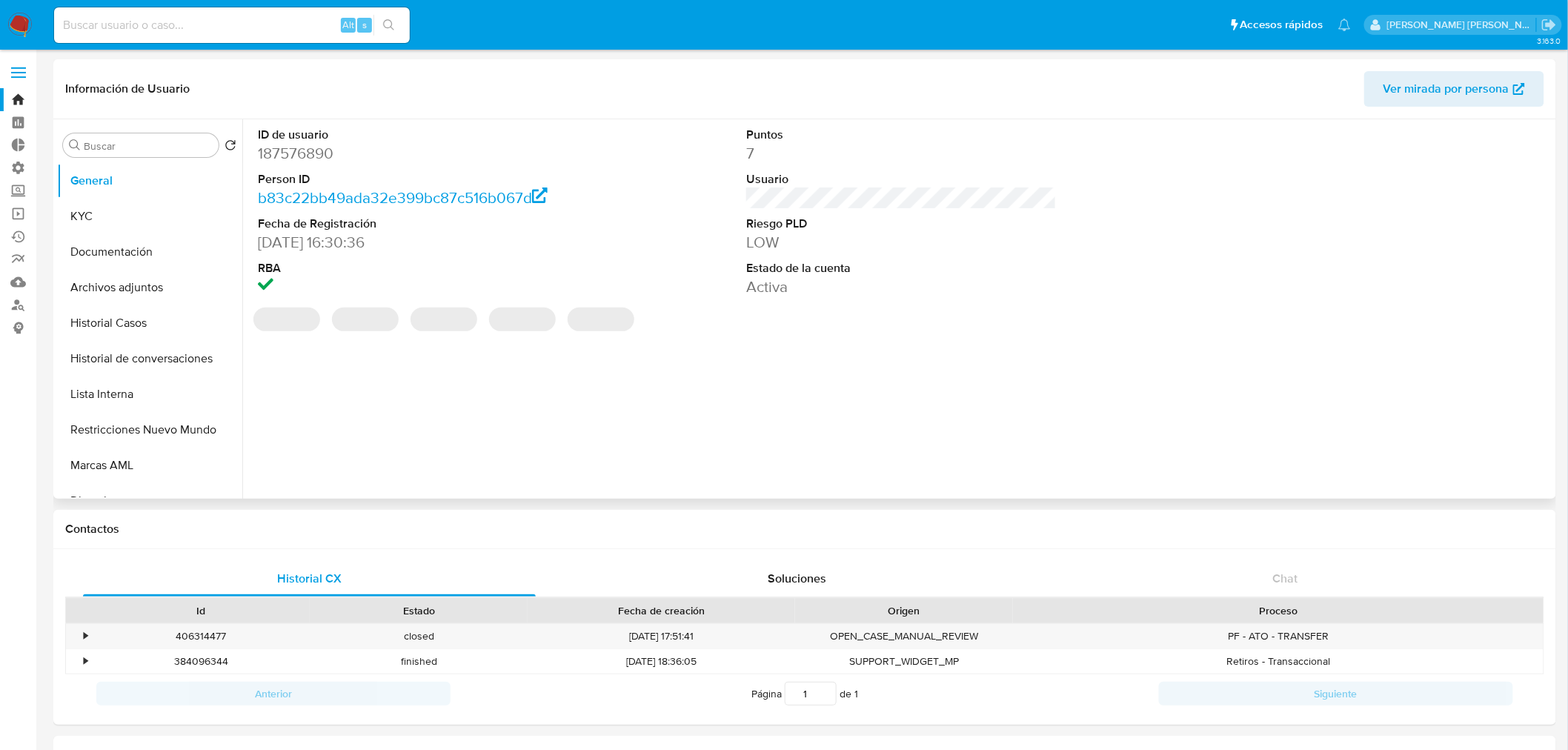
click at [311, 156] on dd "187576890" at bounding box center [413, 154] width 310 height 21
copy dd "187576890"
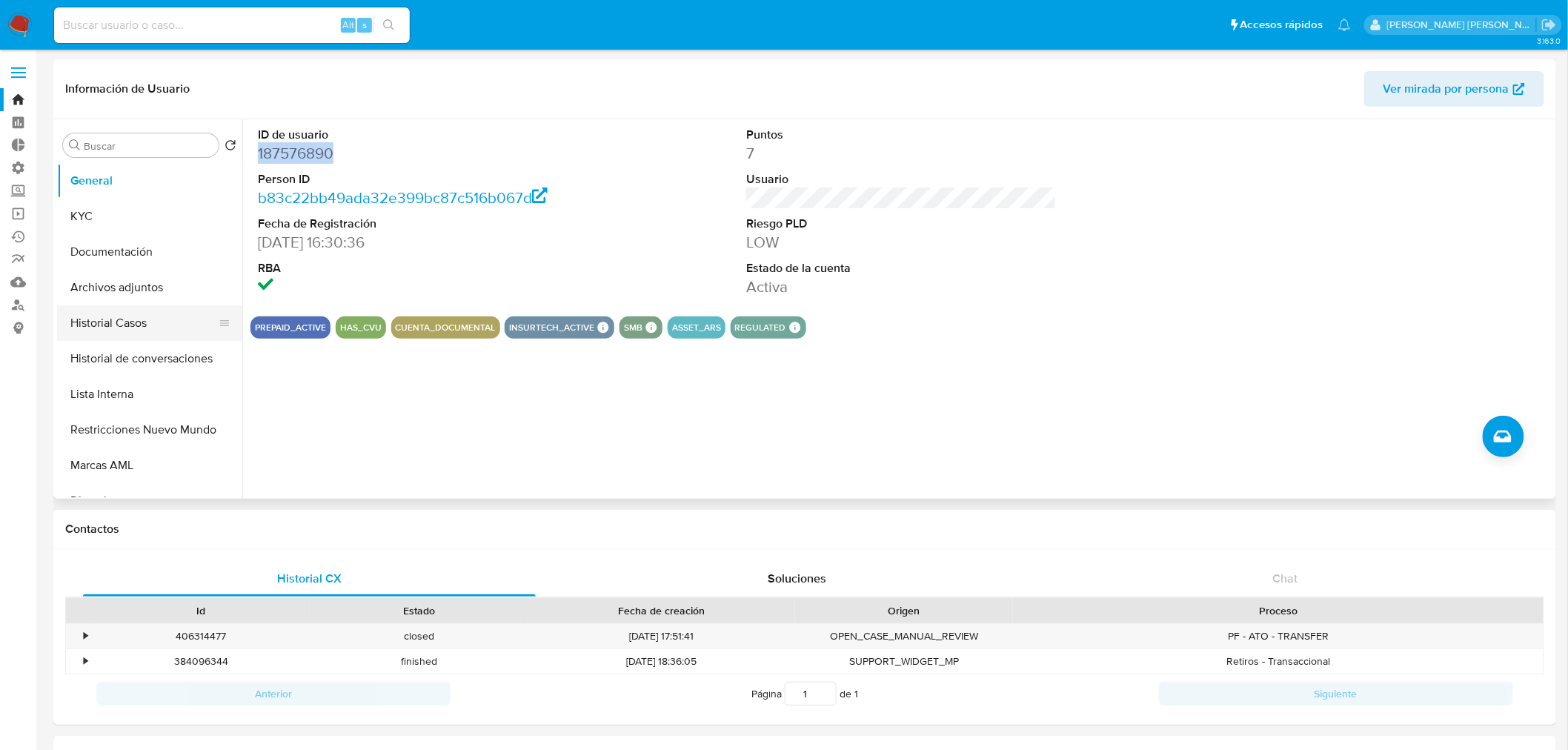
click at [123, 336] on button "Historial Casos" at bounding box center [143, 323] width 173 height 36
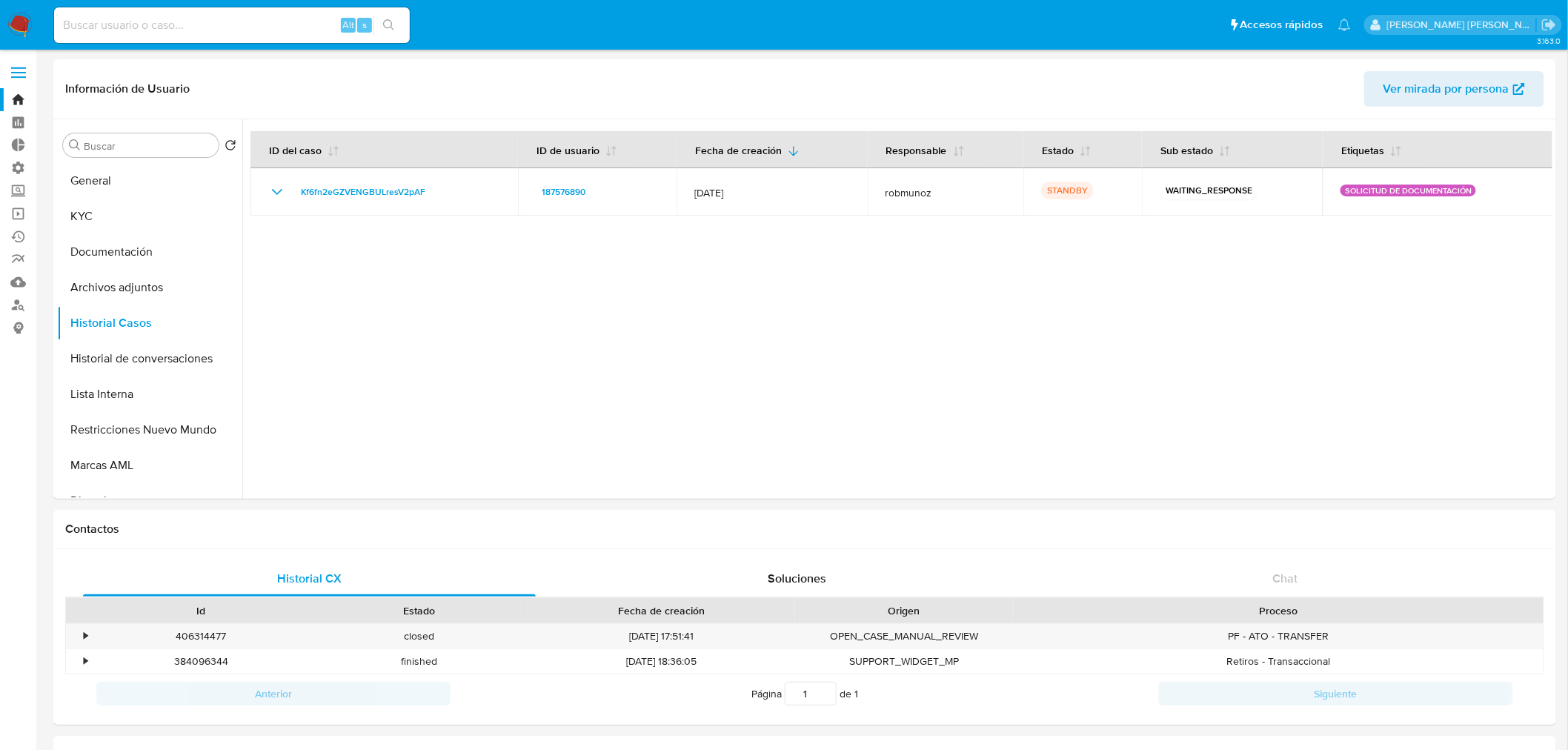
click at [24, 22] on img at bounding box center [20, 25] width 25 height 25
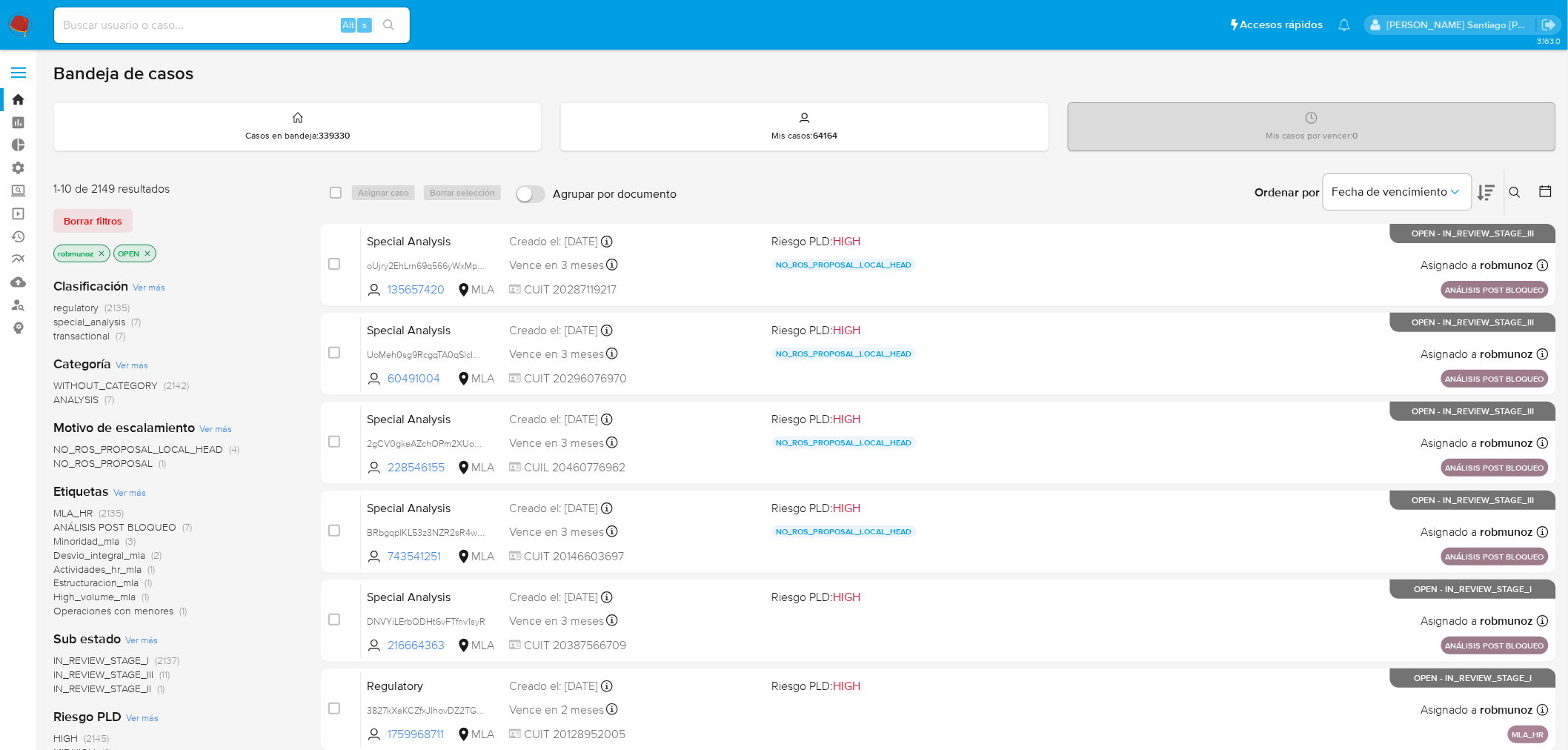
click at [1507, 191] on button at bounding box center [1517, 192] width 25 height 17
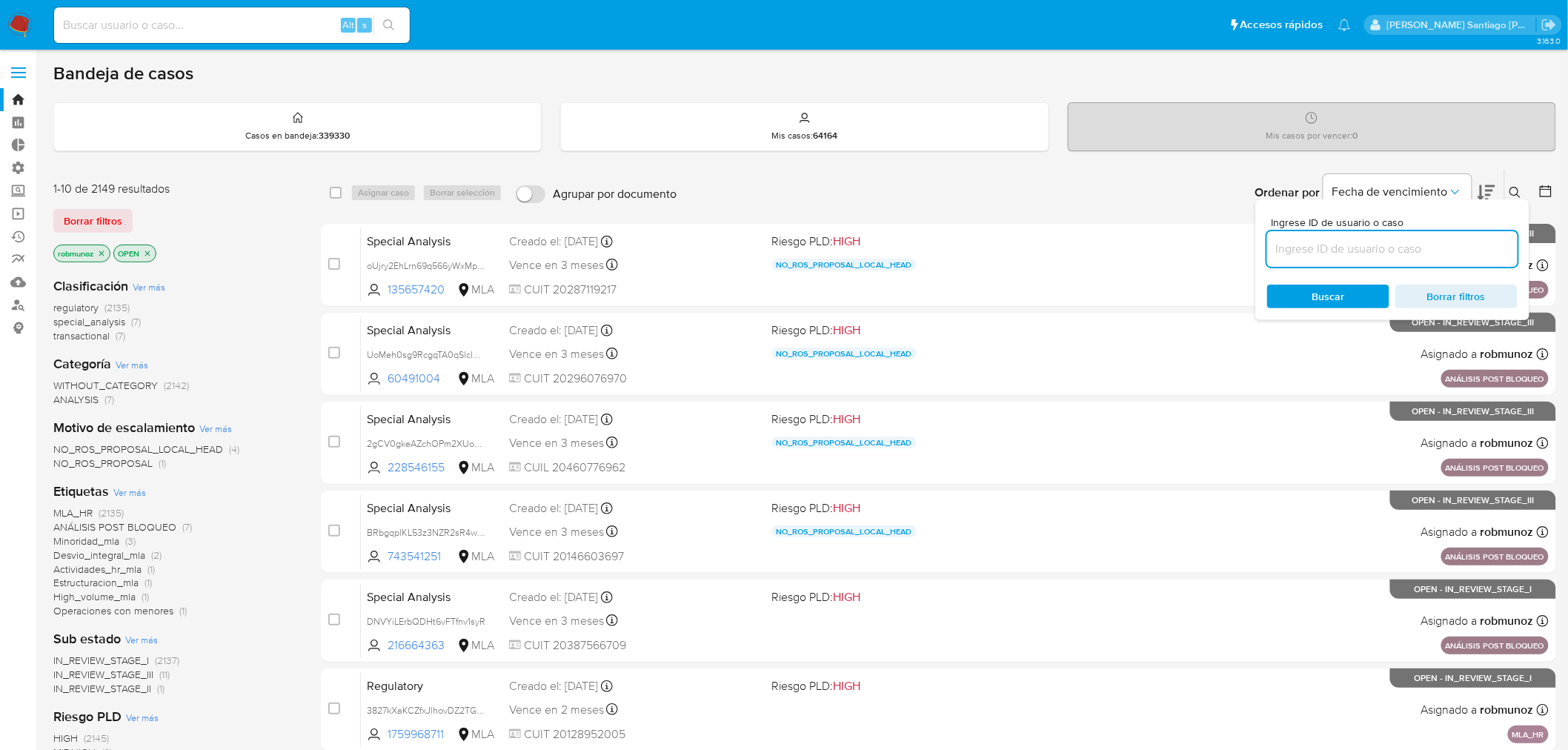
click at [1435, 241] on input at bounding box center [1392, 249] width 250 height 19
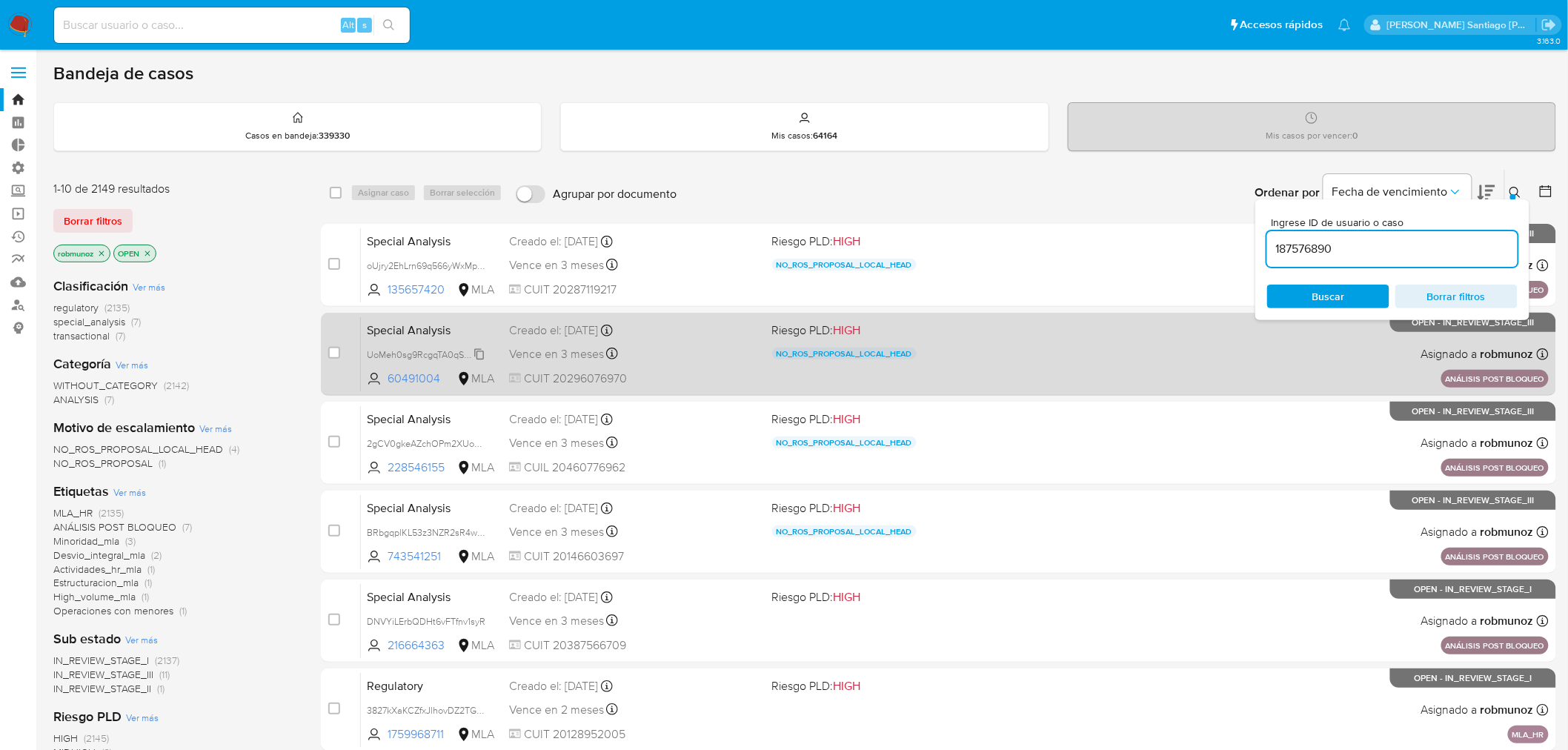
type input "187576890"
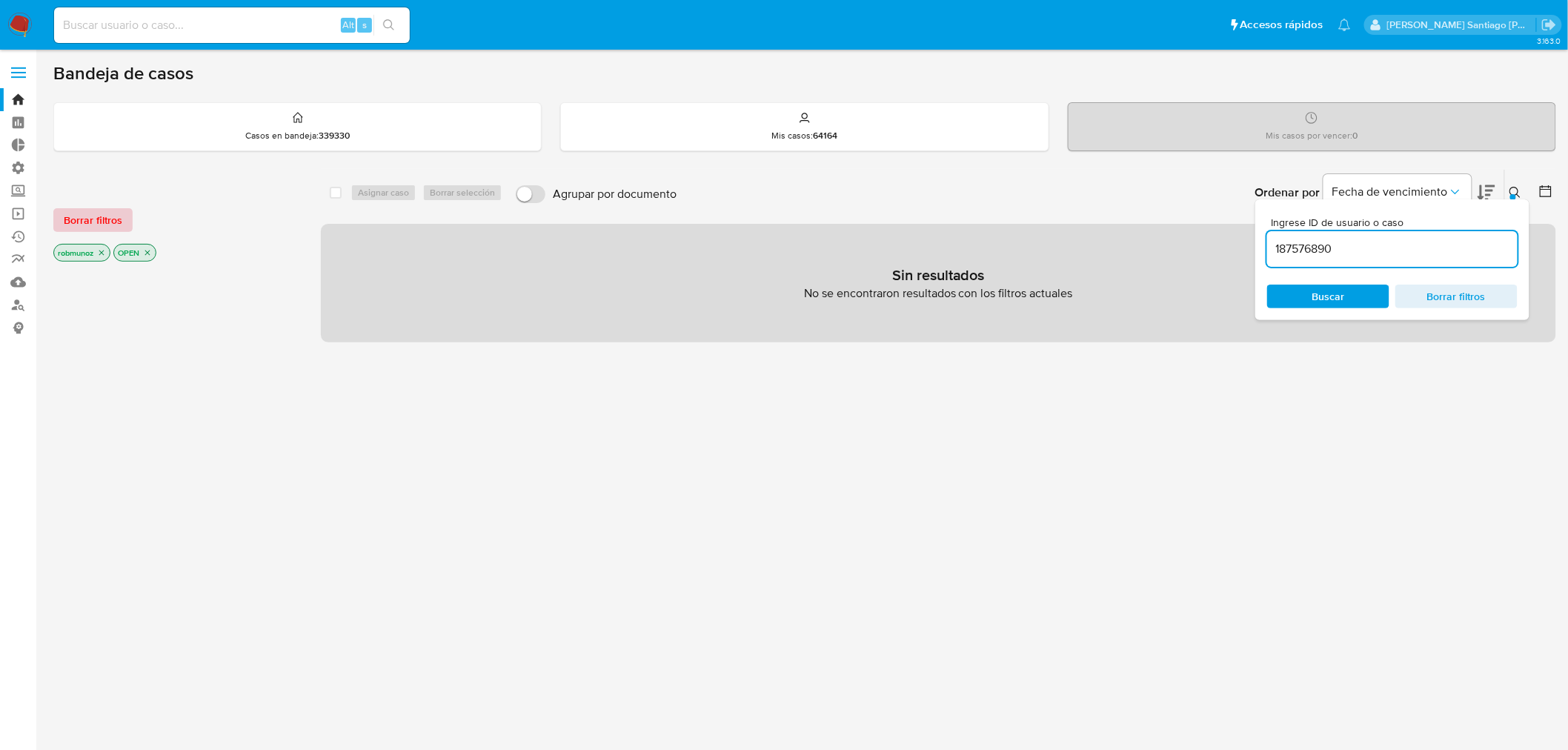
click at [93, 227] on span "Borrar filtros" at bounding box center [93, 220] width 59 height 21
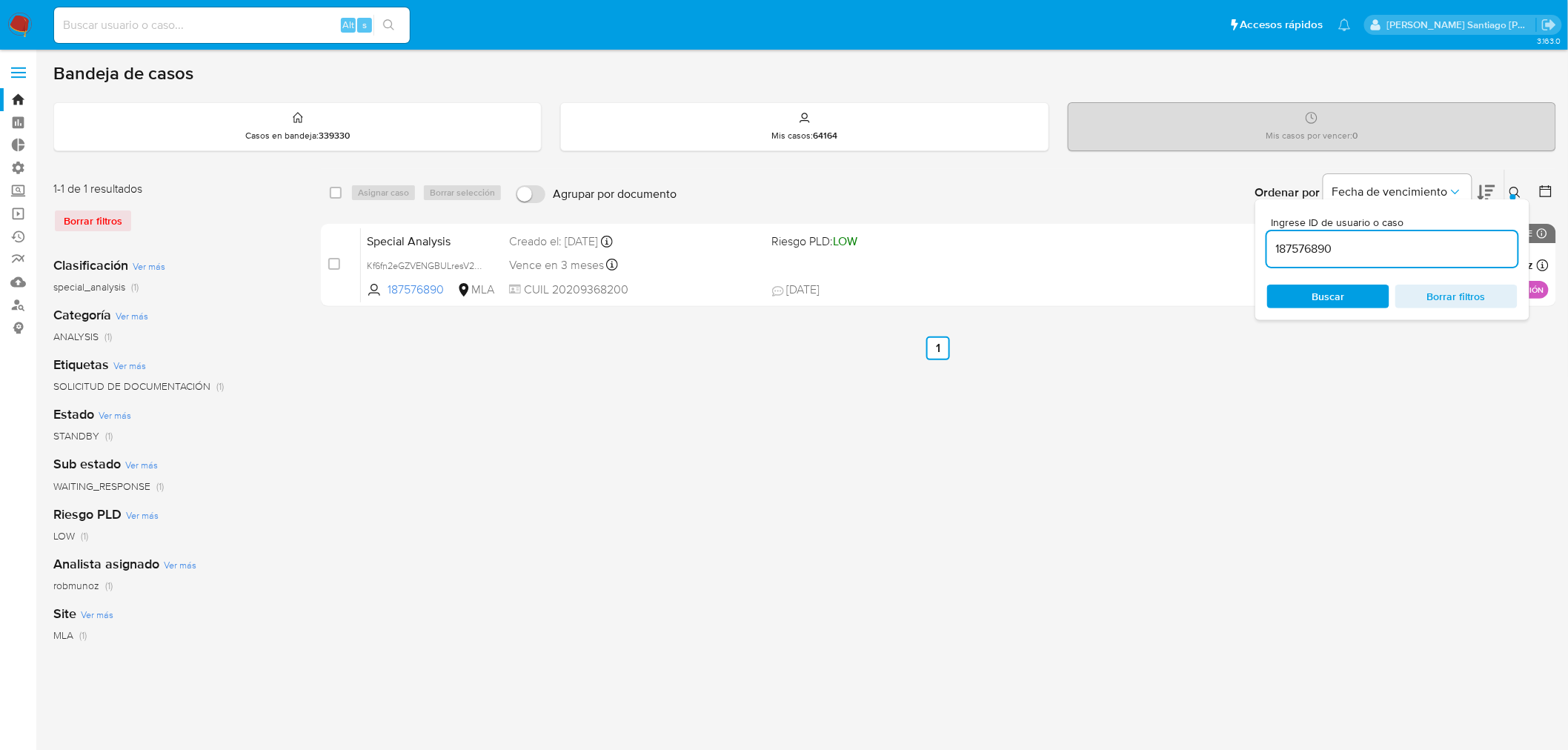
click at [1513, 184] on button at bounding box center [1517, 192] width 25 height 17
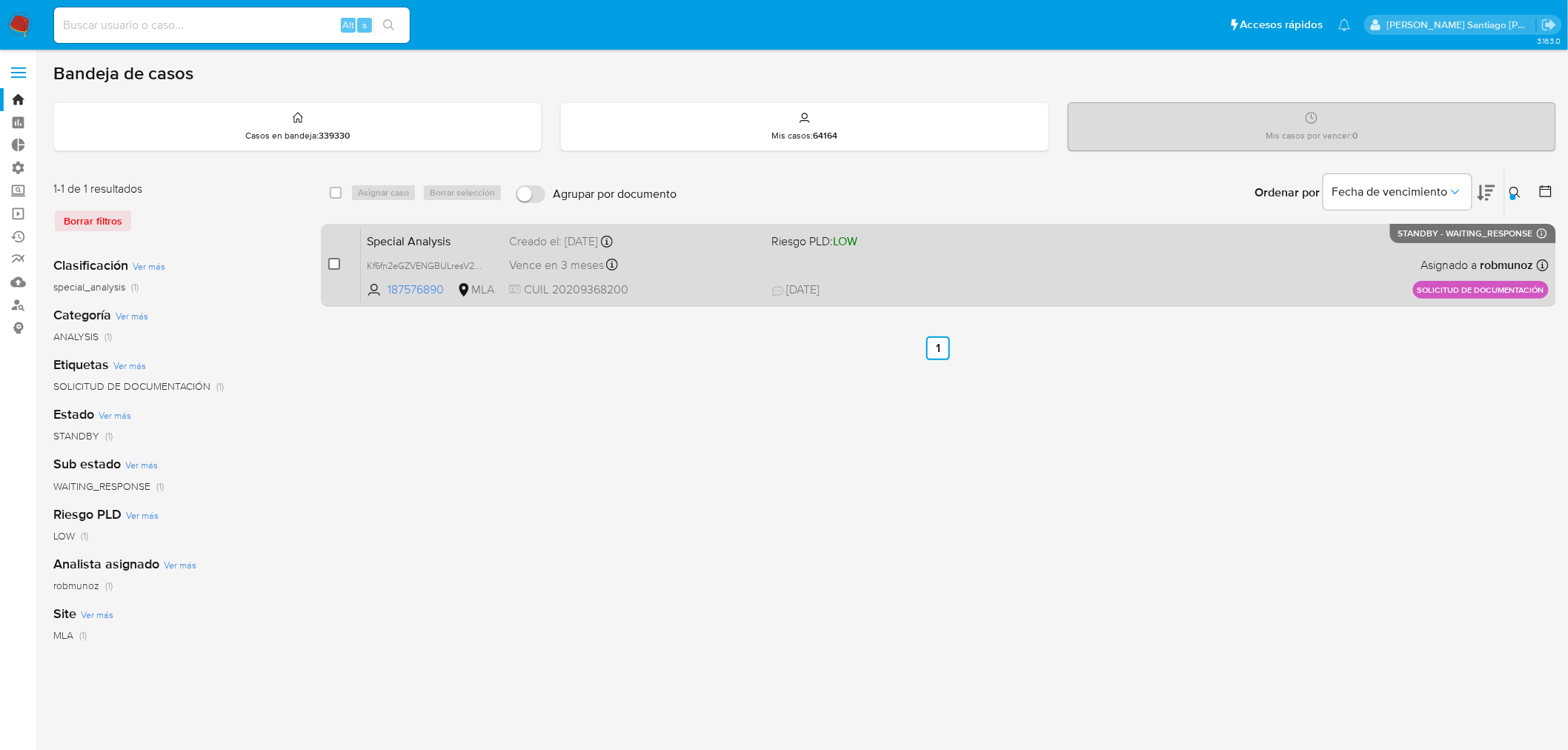
click at [330, 267] on input "checkbox" at bounding box center [334, 264] width 12 height 12
checkbox input "true"
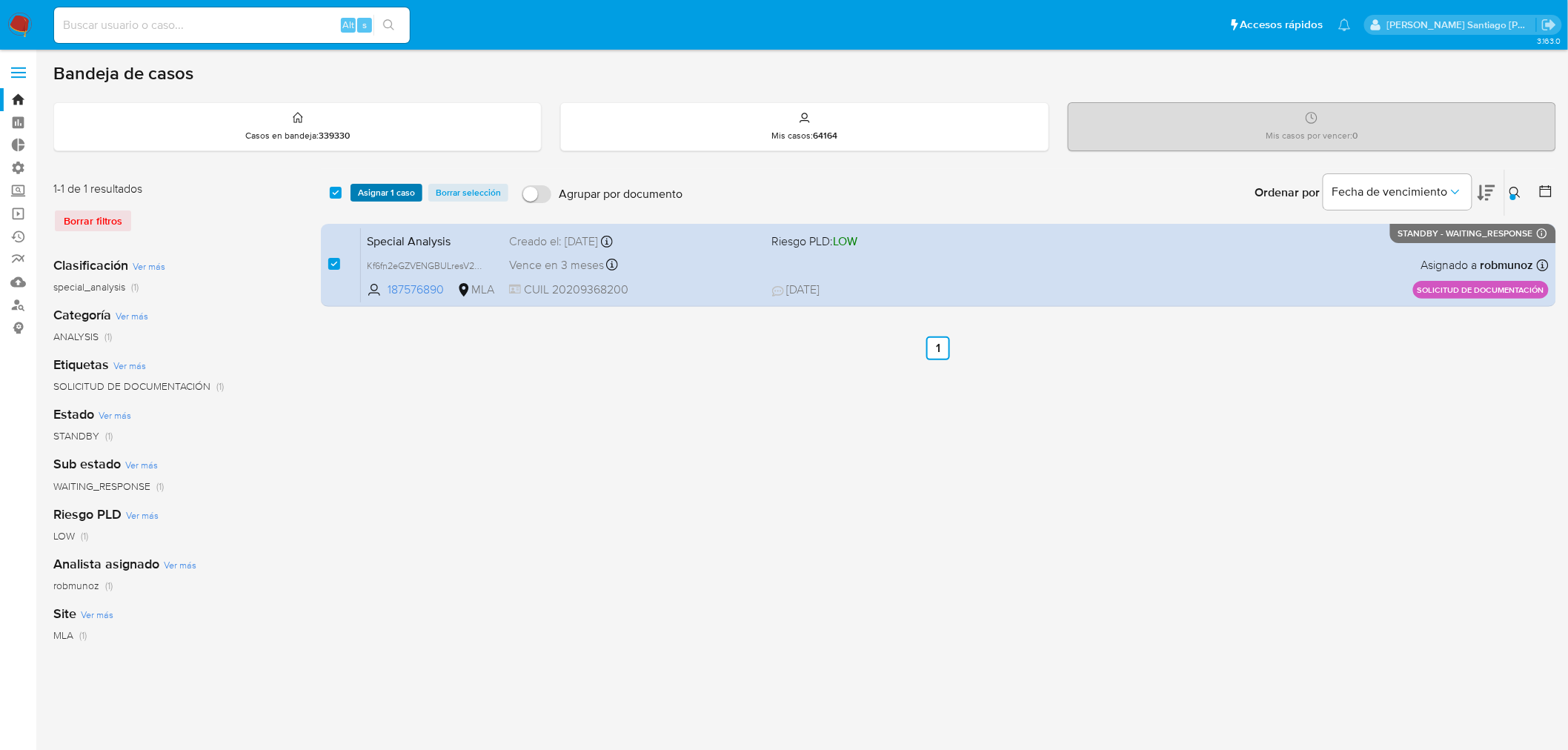
click at [374, 186] on span "Asignar 1 caso" at bounding box center [386, 192] width 57 height 15
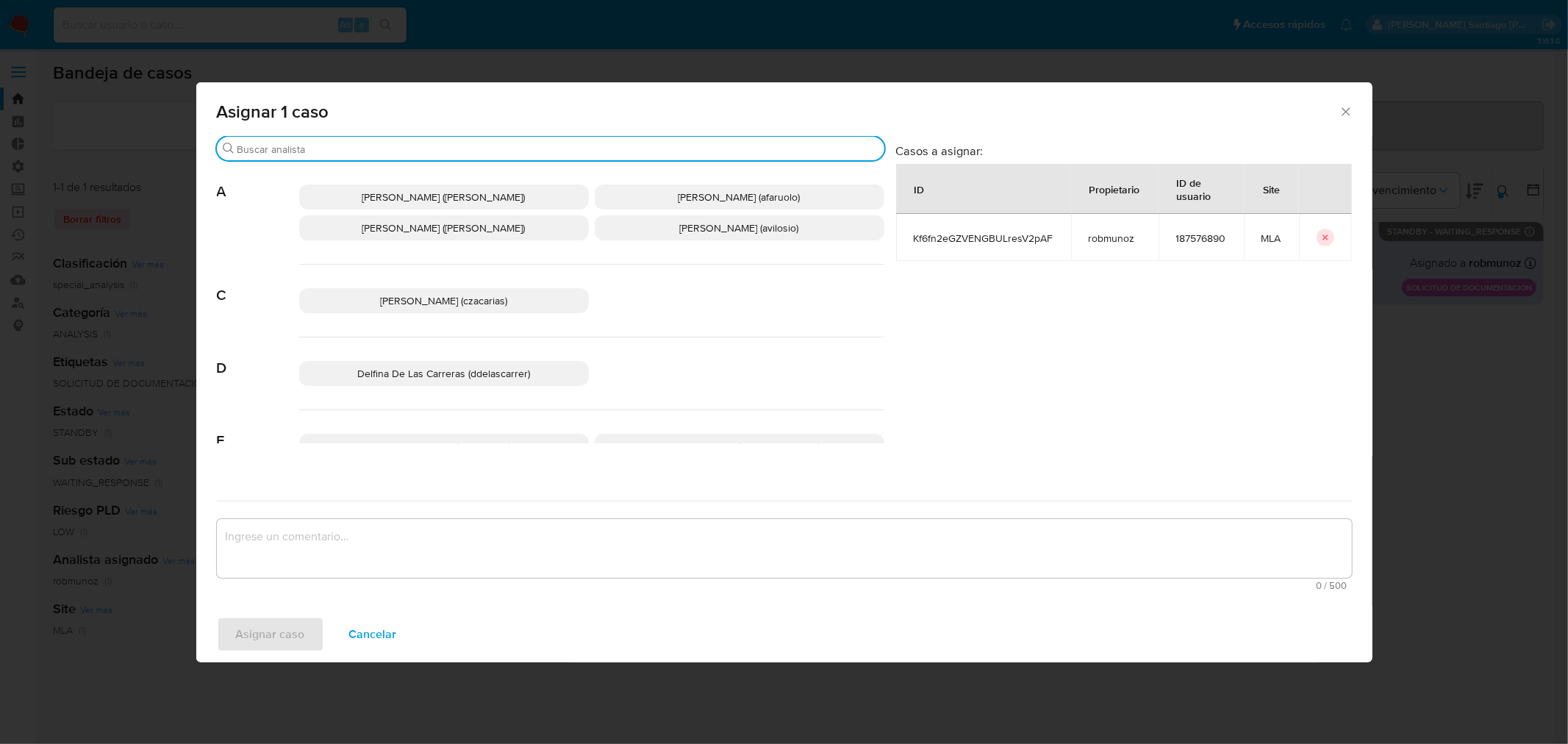
click at [341, 148] on input "Buscar" at bounding box center [558, 149] width 641 height 13
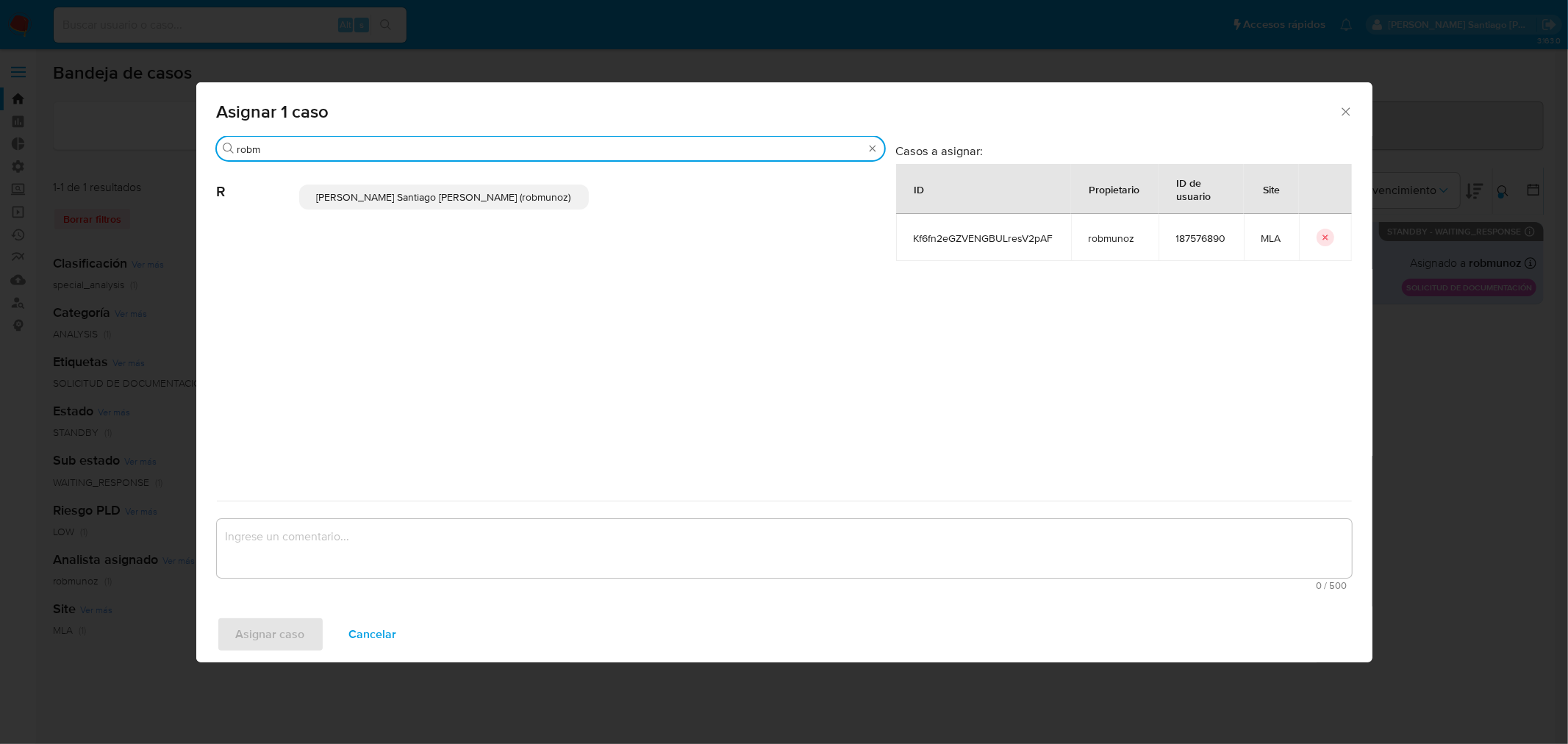
type input "robm"
click at [350, 187] on p "Roberto Santiago Munoz (robmunoz)" at bounding box center [444, 197] width 290 height 25
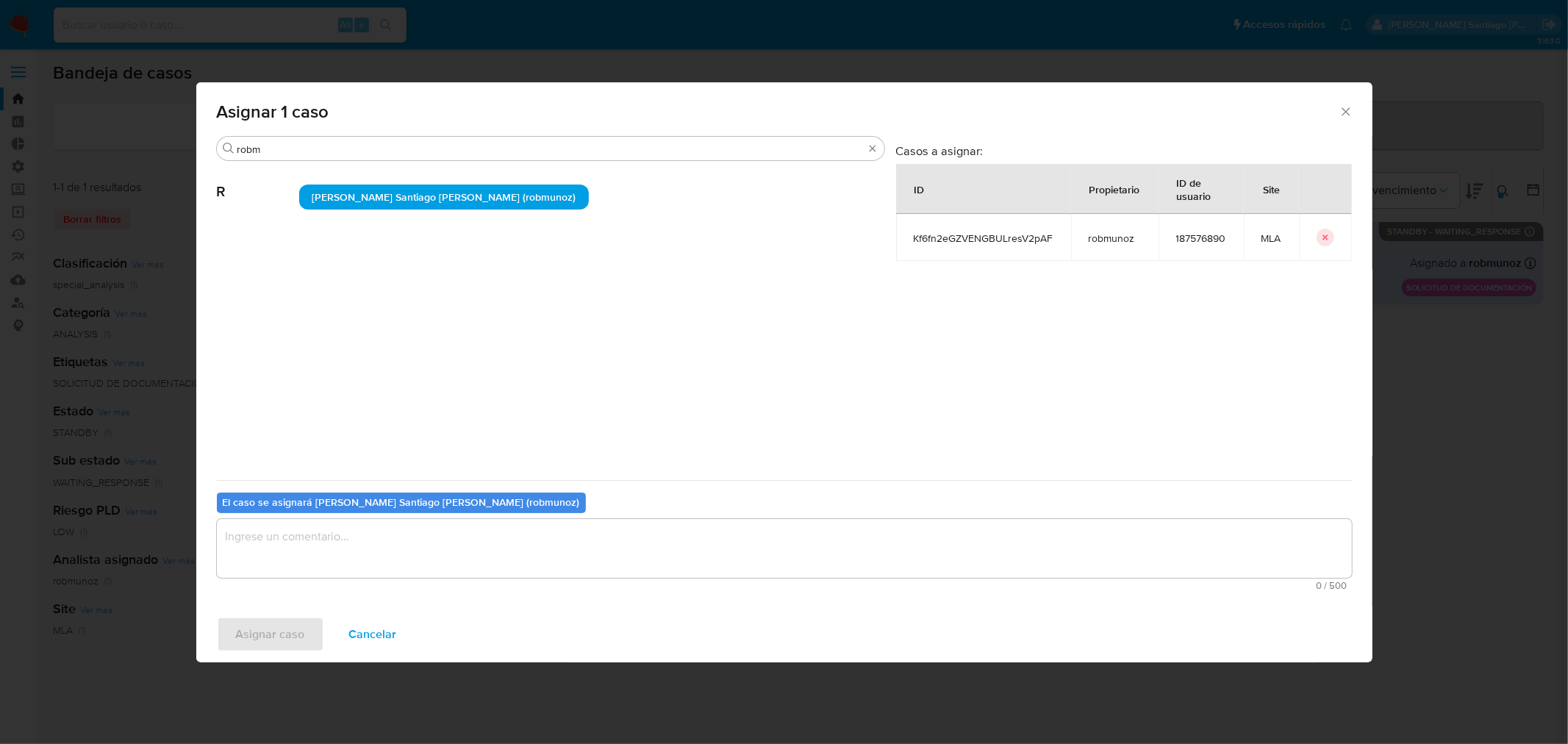
click at [375, 517] on div "El caso se asignará a Roberto Santiago Munoz (robmunoz) 0 / 500 500 caracteres …" at bounding box center [784, 538] width 1135 height 116
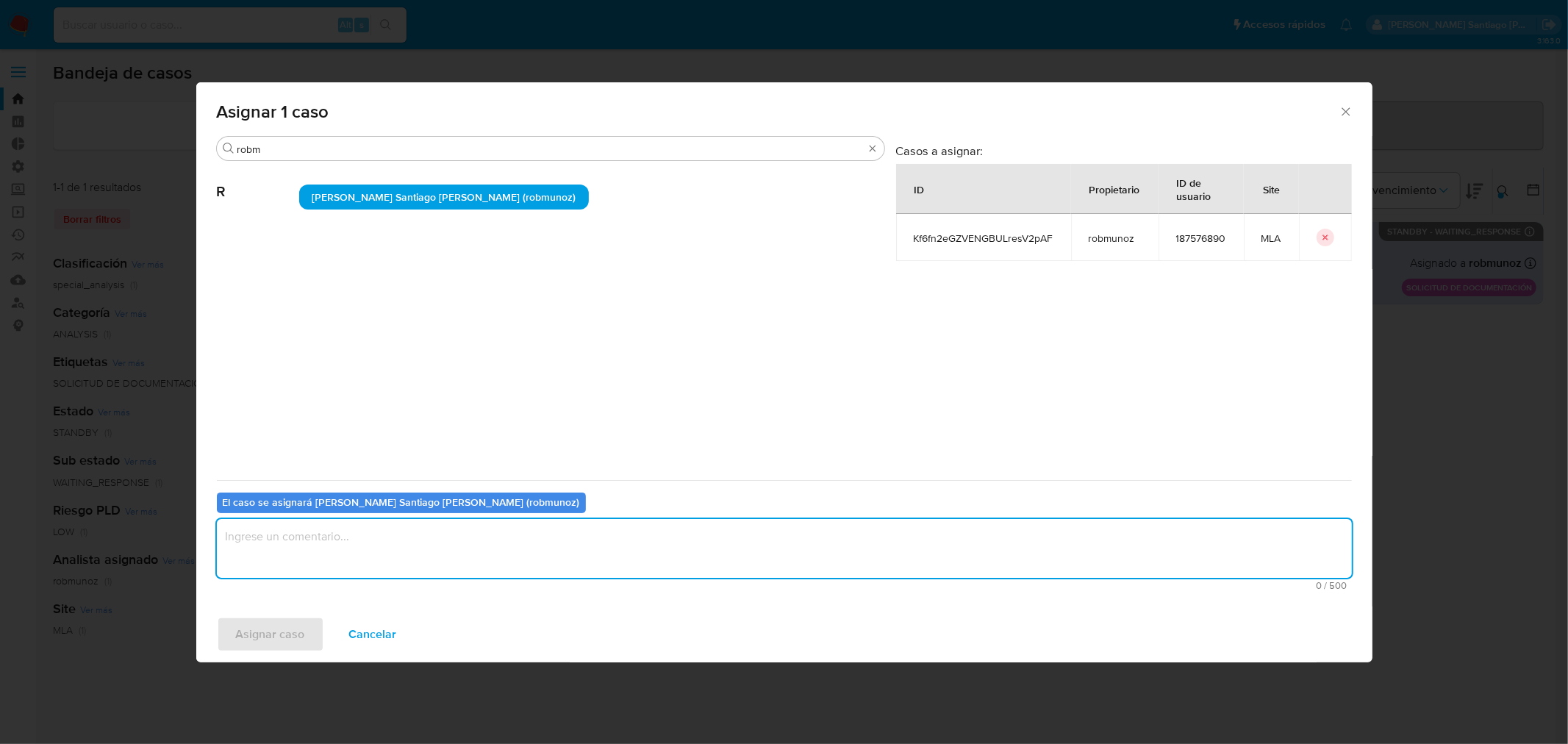
click at [393, 548] on textarea "assign-modal" at bounding box center [784, 548] width 1135 height 59
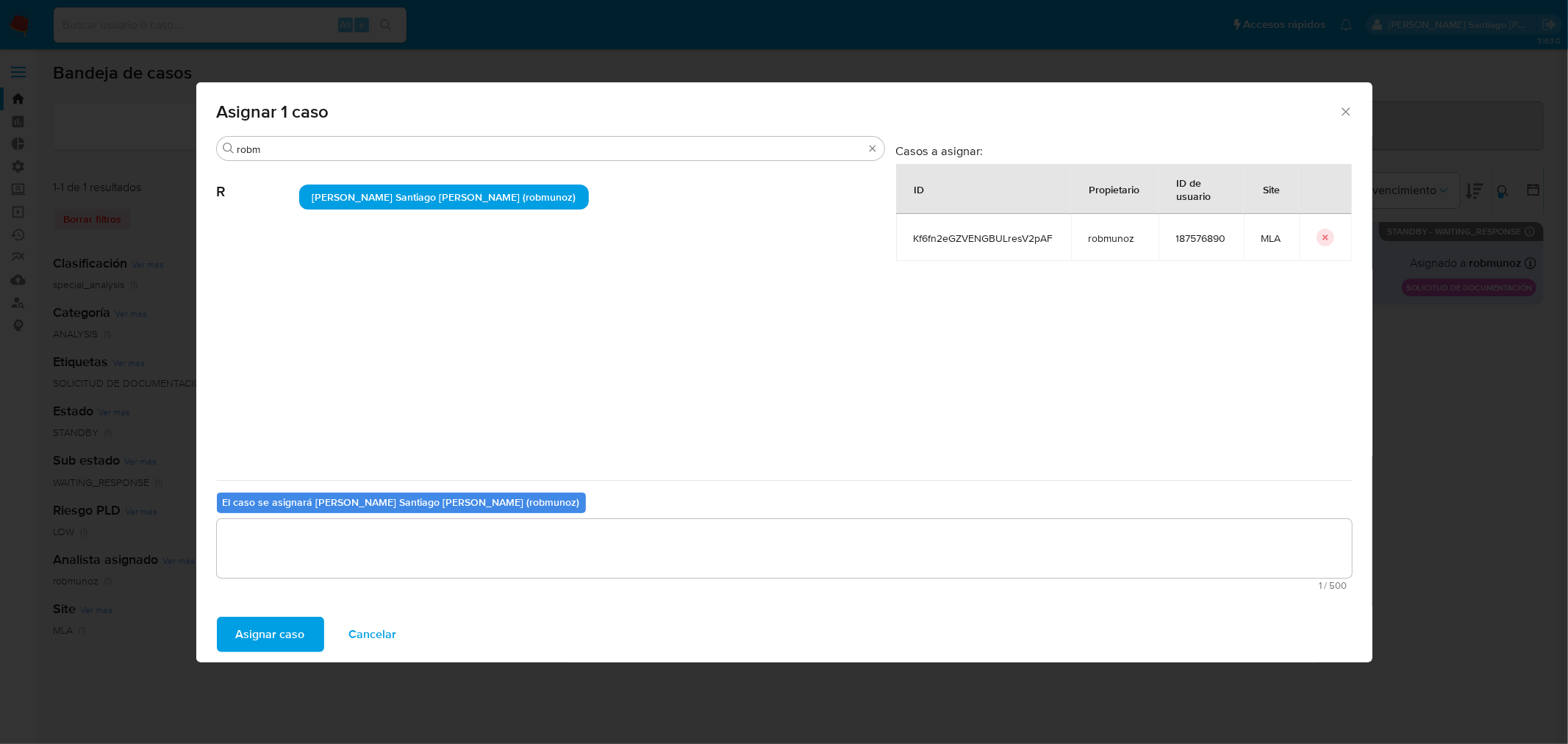
click at [280, 635] on span "Asignar caso" at bounding box center [270, 634] width 69 height 32
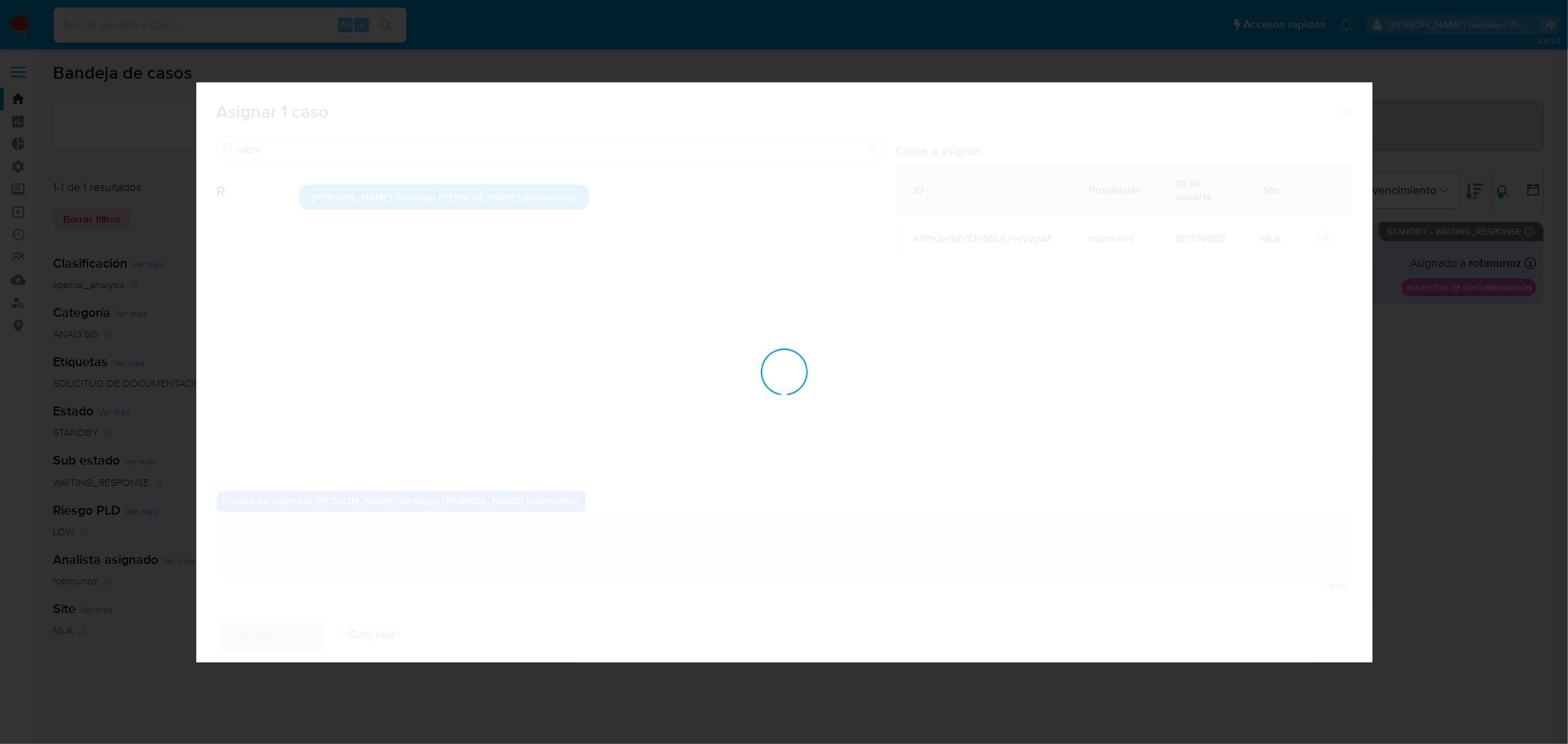
checkbox input "false"
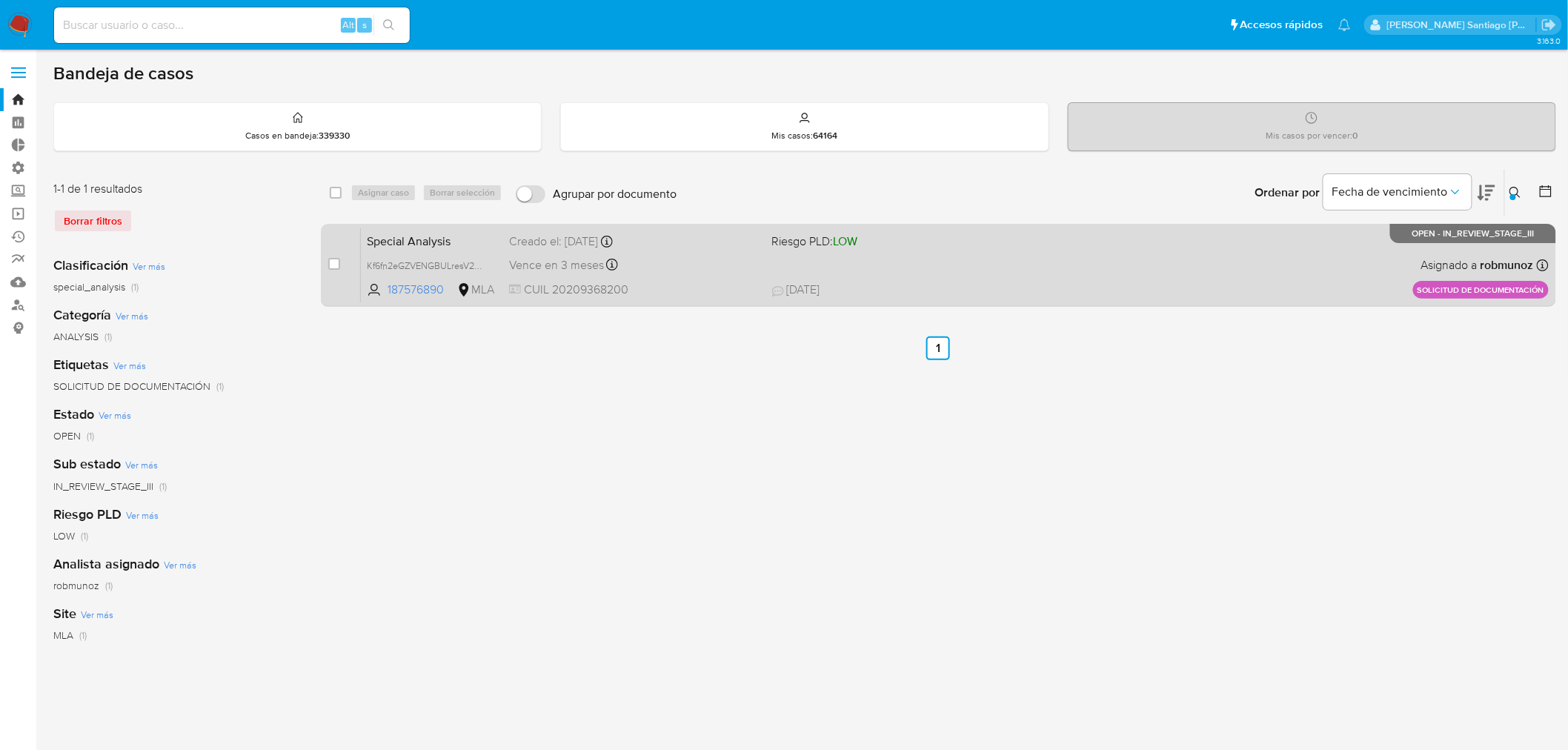
click at [1175, 279] on div "Special Analysis Kf6fn2eGZVENGBULresV2pAF 187576890 MLA Riesgo PLD: LOW Creado …" at bounding box center [955, 265] width 1187 height 75
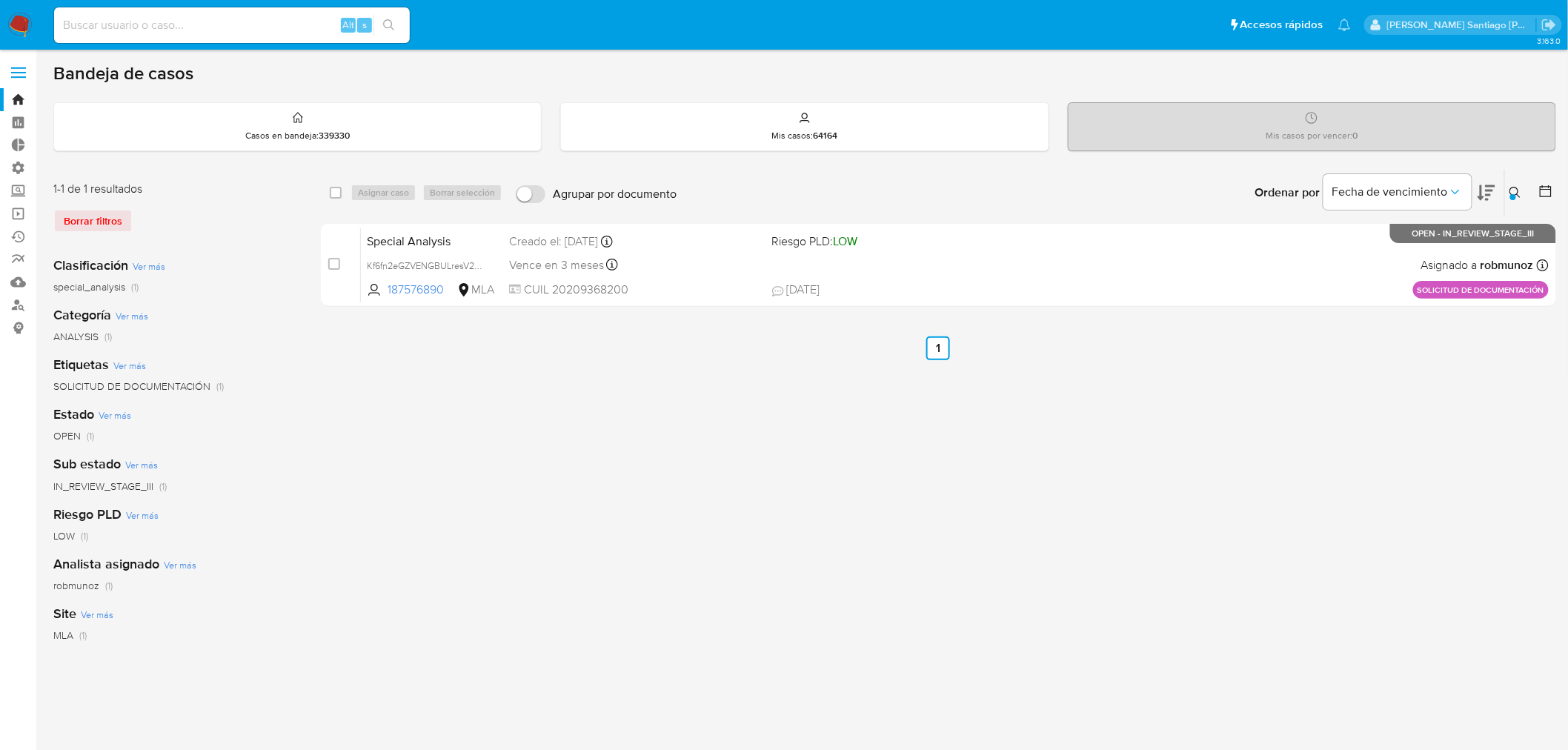
click at [26, 17] on img at bounding box center [20, 25] width 25 height 25
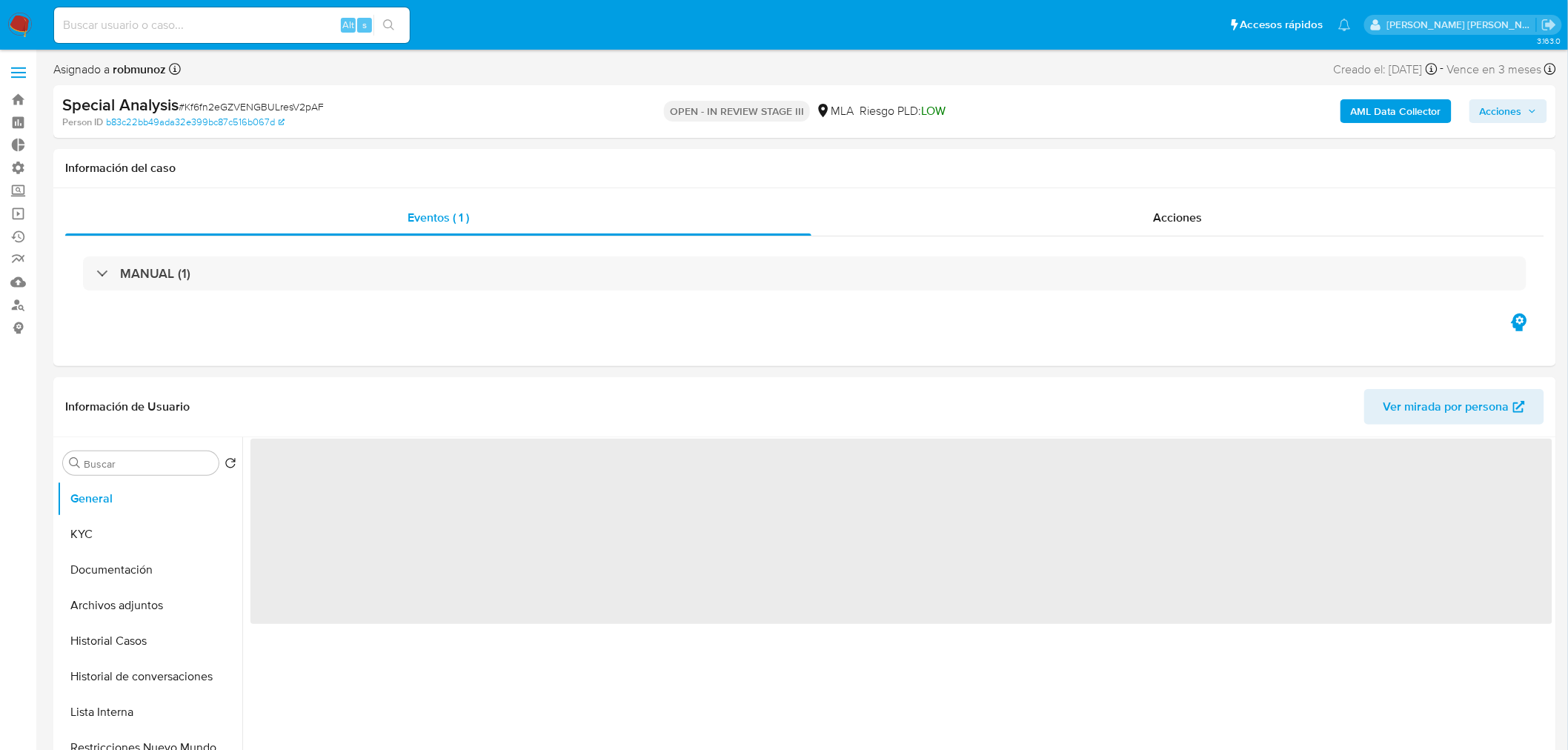
click at [1521, 116] on span "Acciones" at bounding box center [1500, 111] width 42 height 24
select select "10"
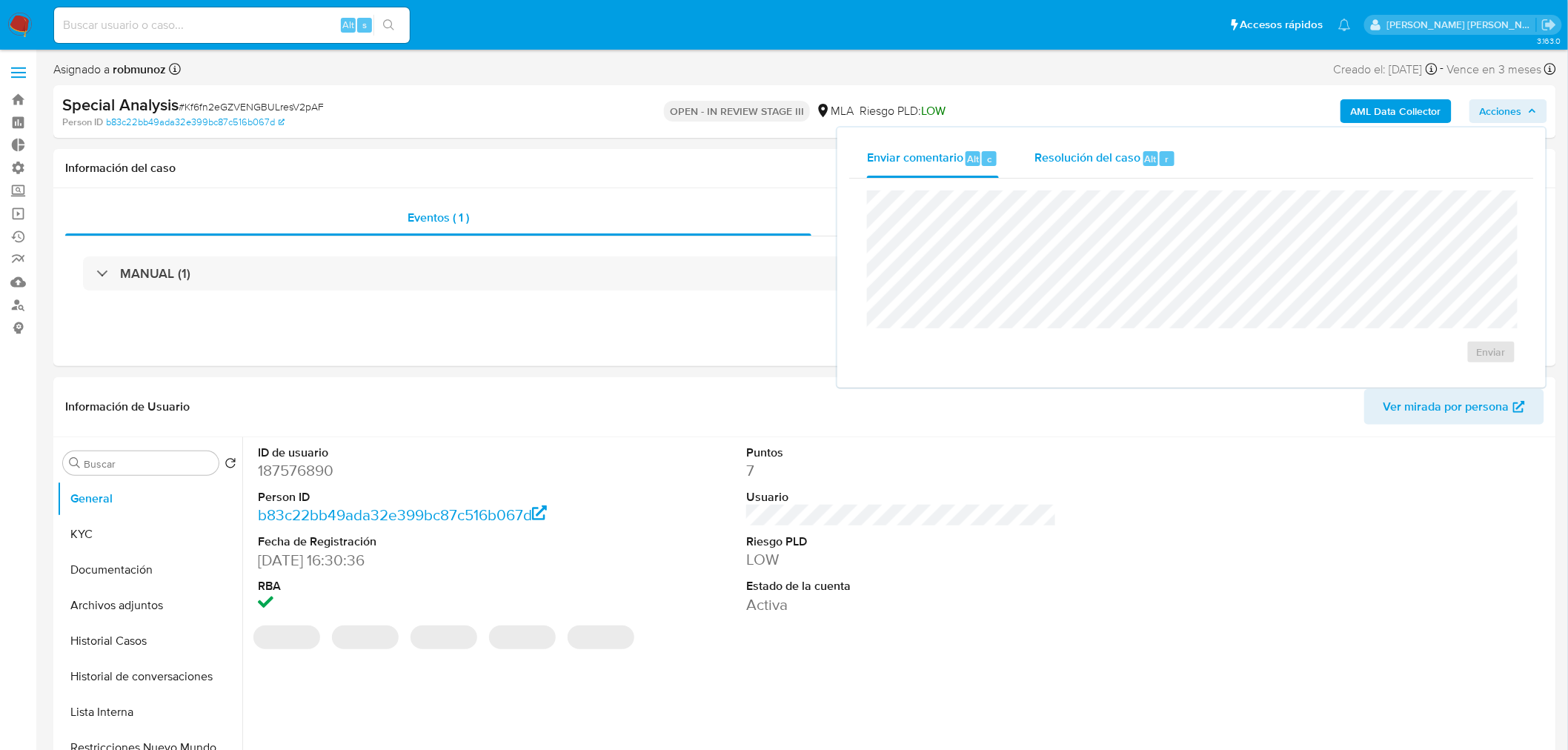
click at [1169, 163] on div "r" at bounding box center [1167, 158] width 15 height 15
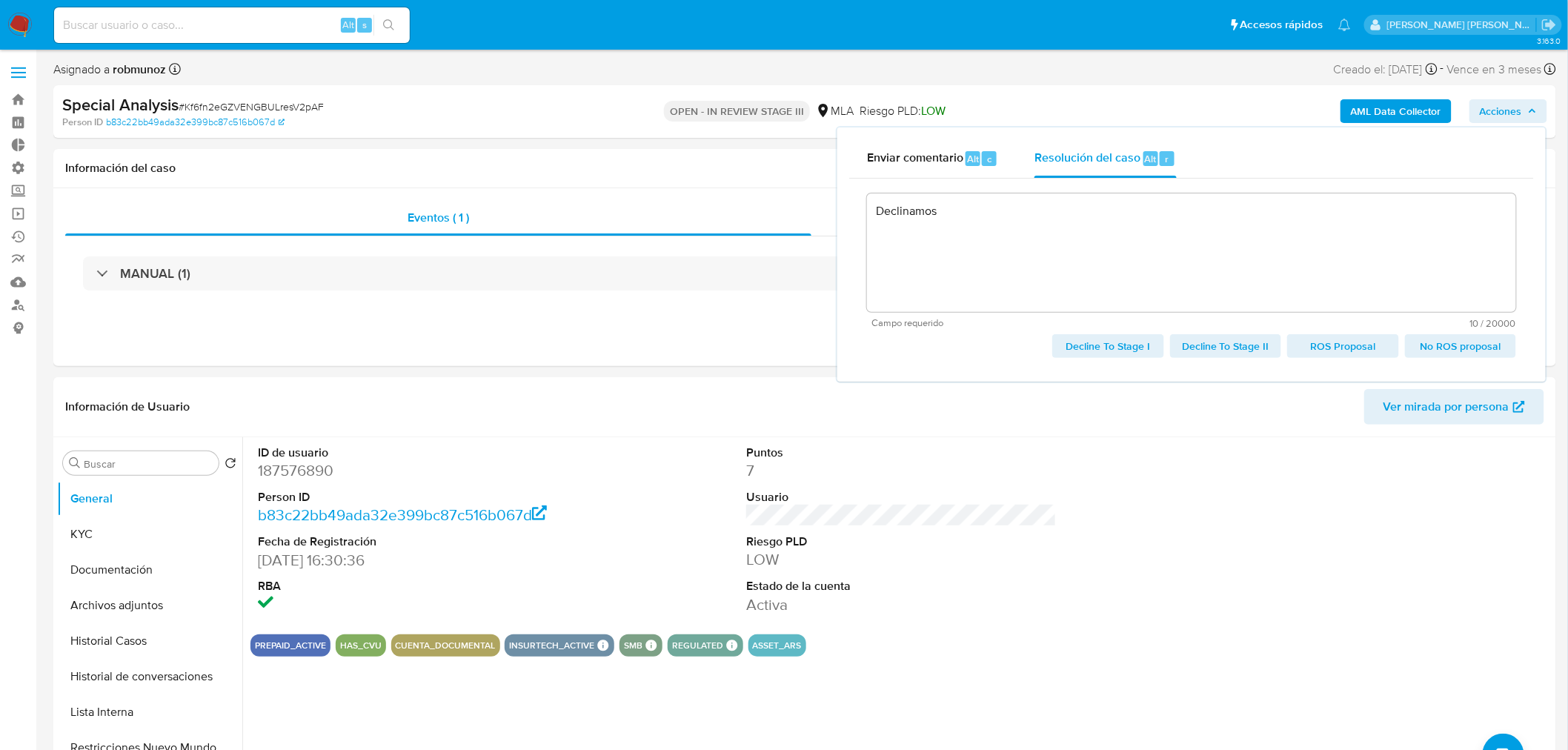
click at [1133, 340] on span "Decline To Stage I" at bounding box center [1107, 346] width 90 height 21
type textarea "Declinamos"
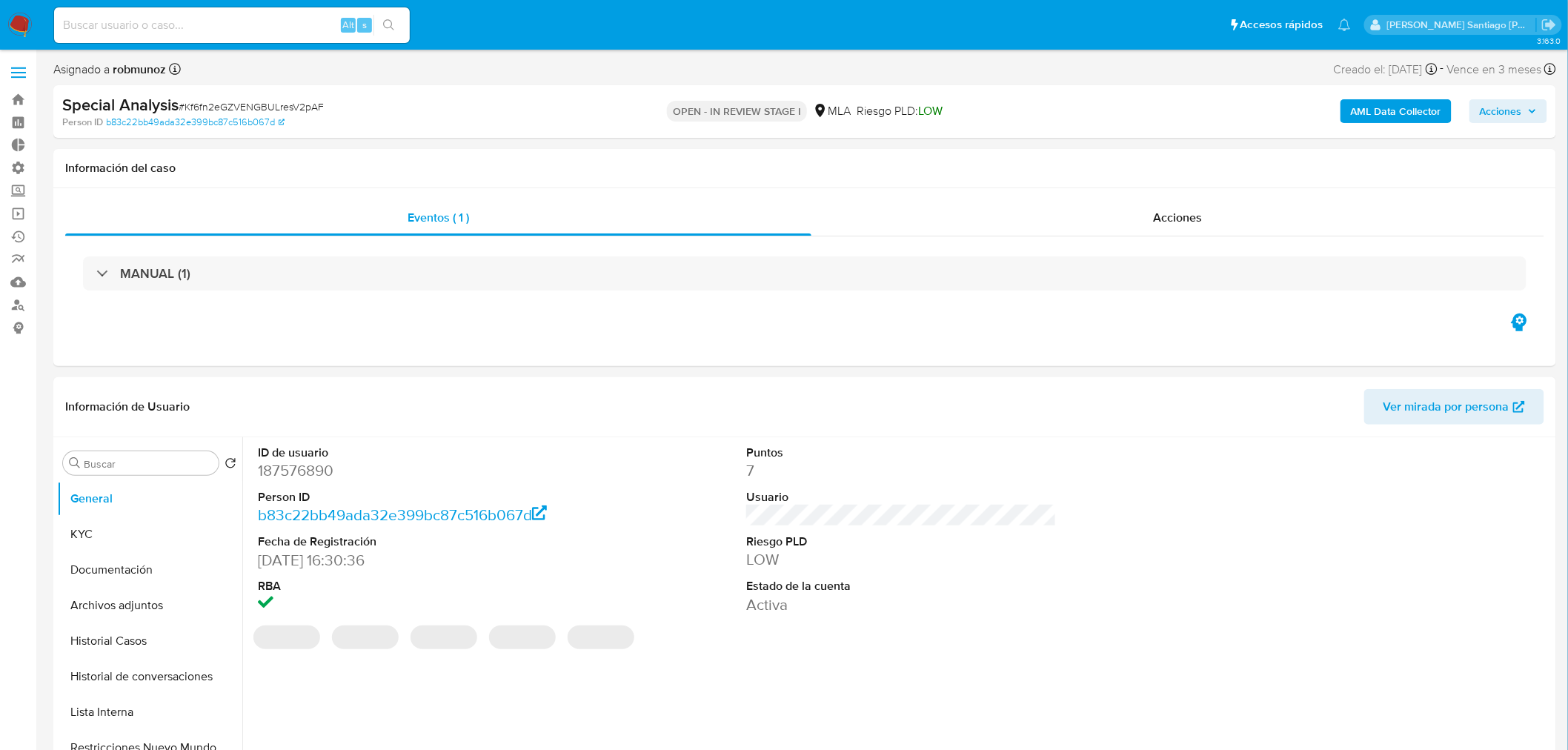
select select "10"
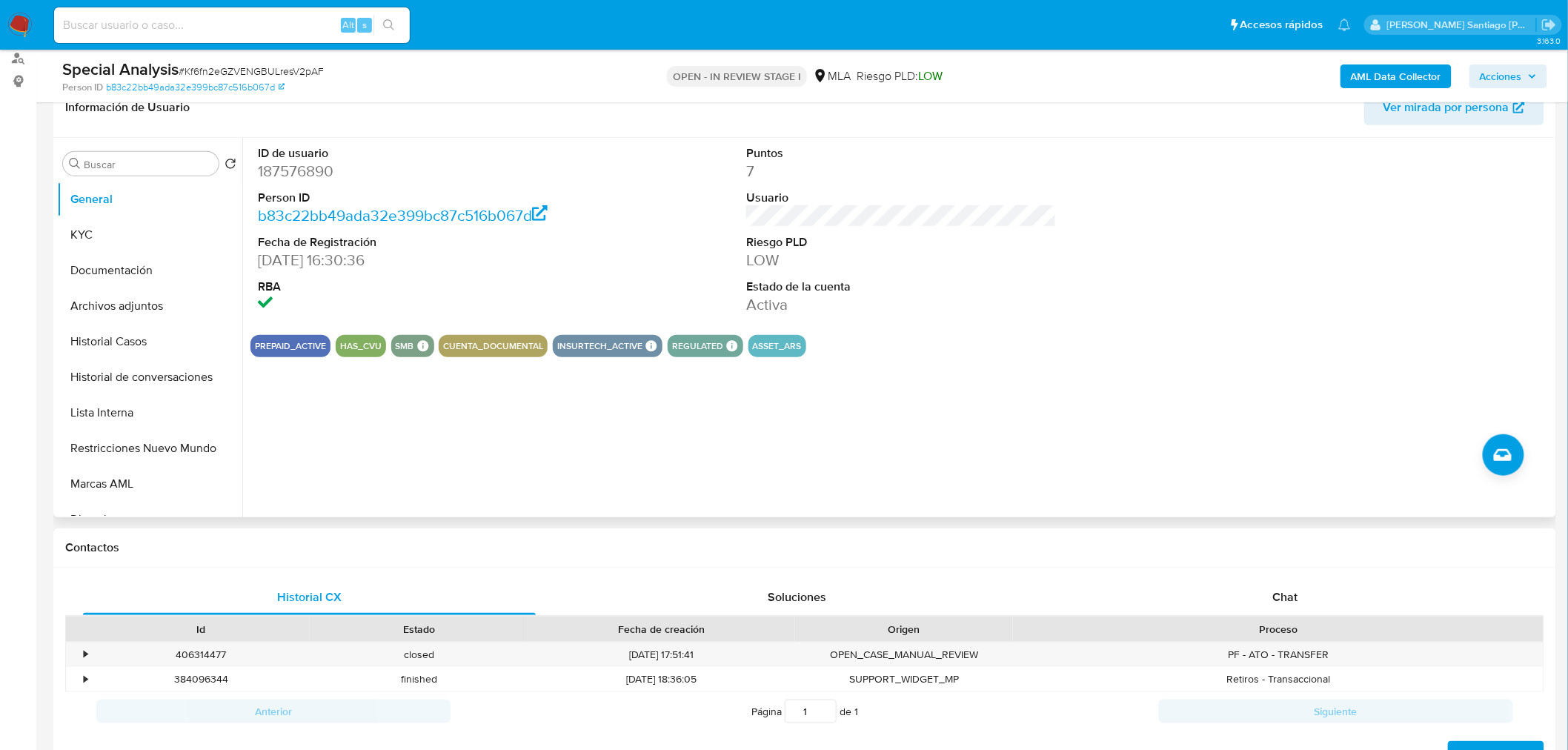
scroll to position [329, 0]
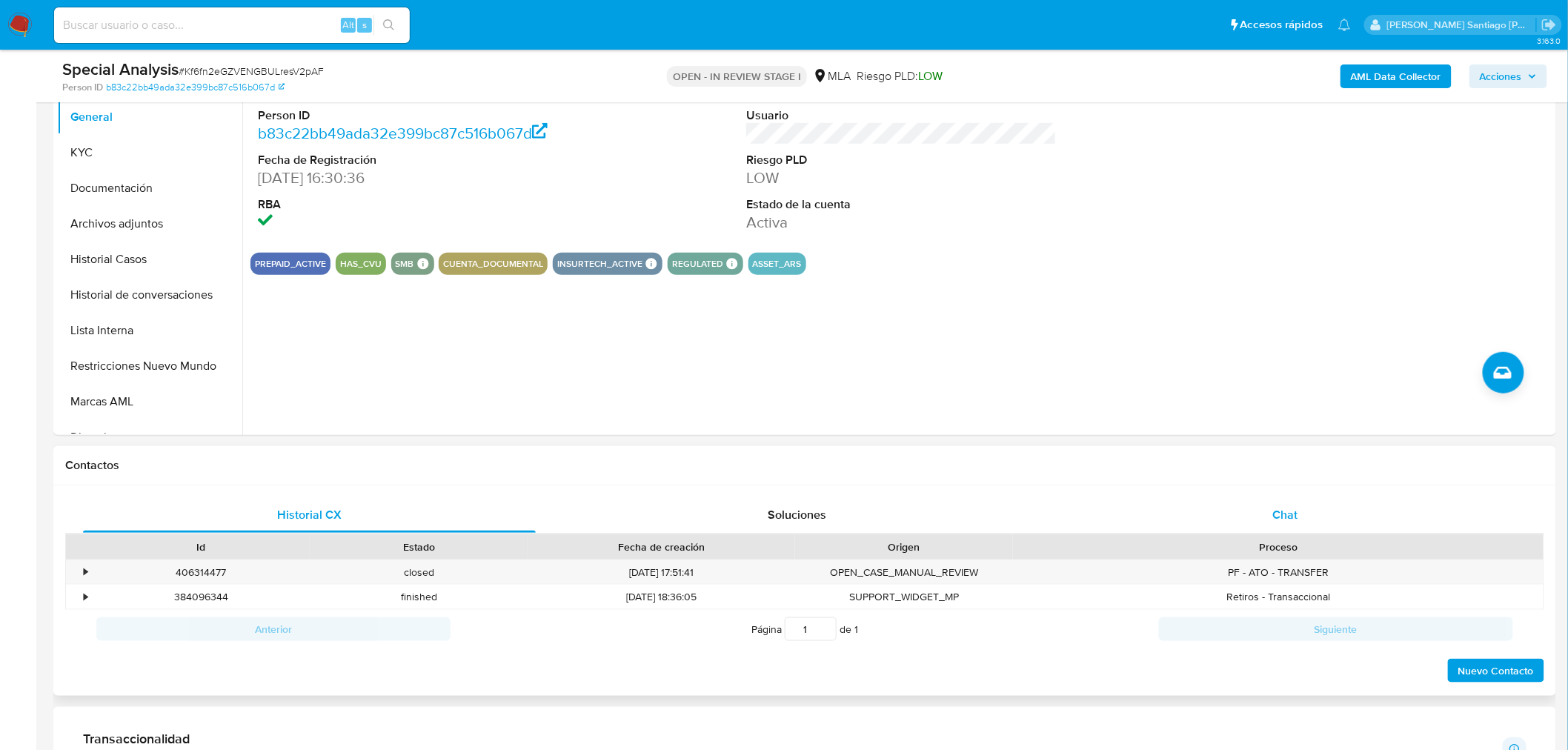
click at [1336, 501] on div "Chat" at bounding box center [1285, 515] width 453 height 36
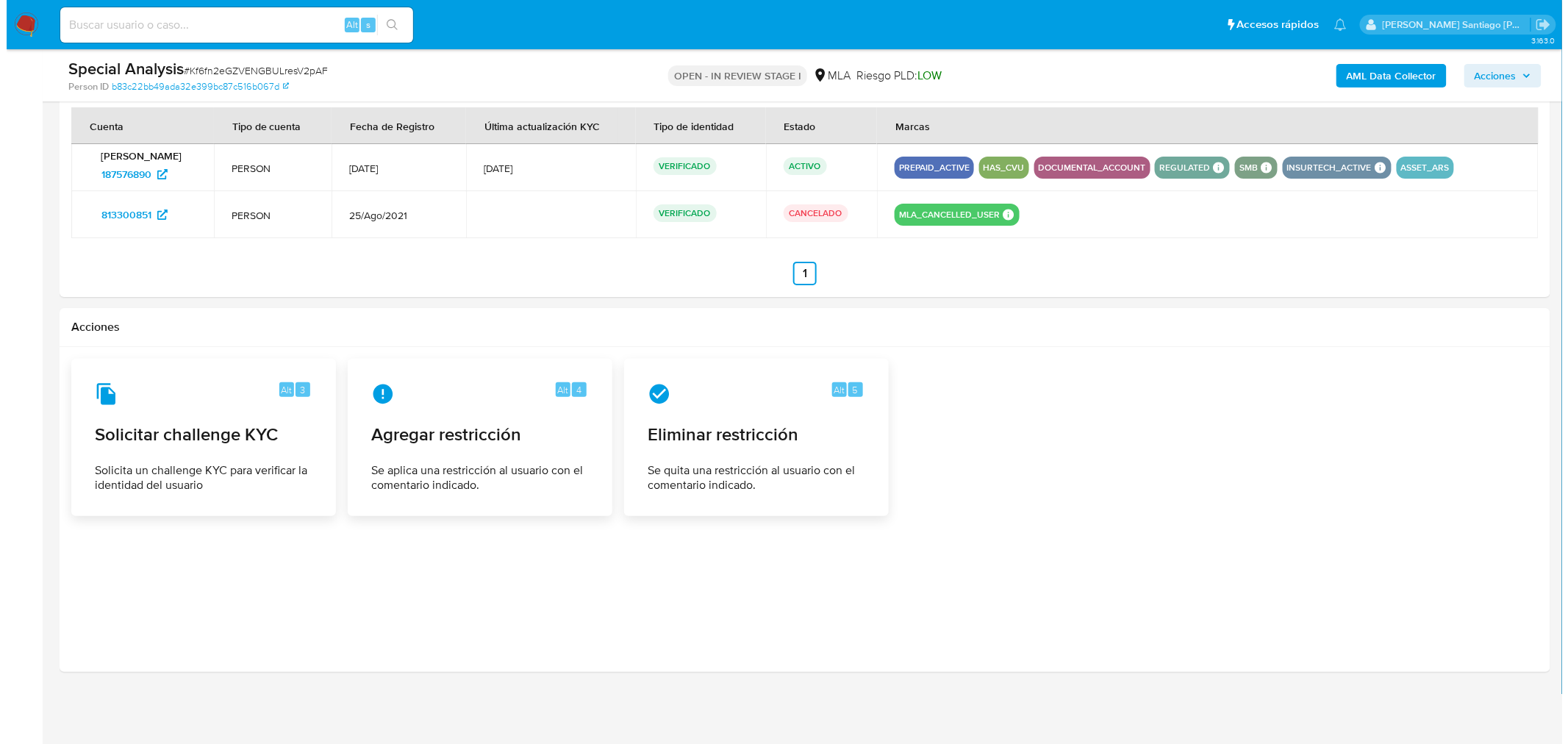
scroll to position [2298, 0]
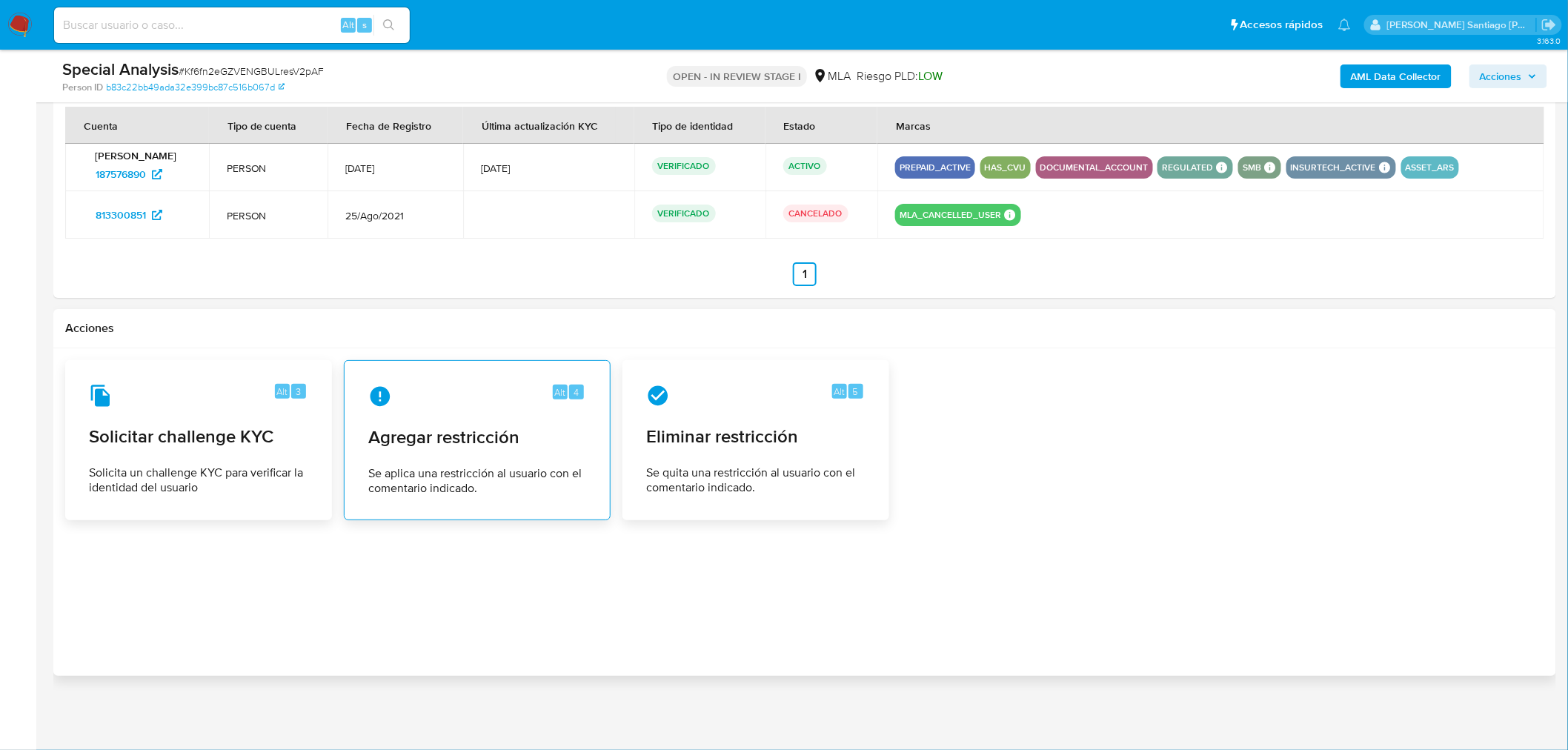
click at [426, 457] on div "Alt 4 Agregar restricción Se aplica una restricción al usuario con el comentari…" at bounding box center [476, 440] width 241 height 135
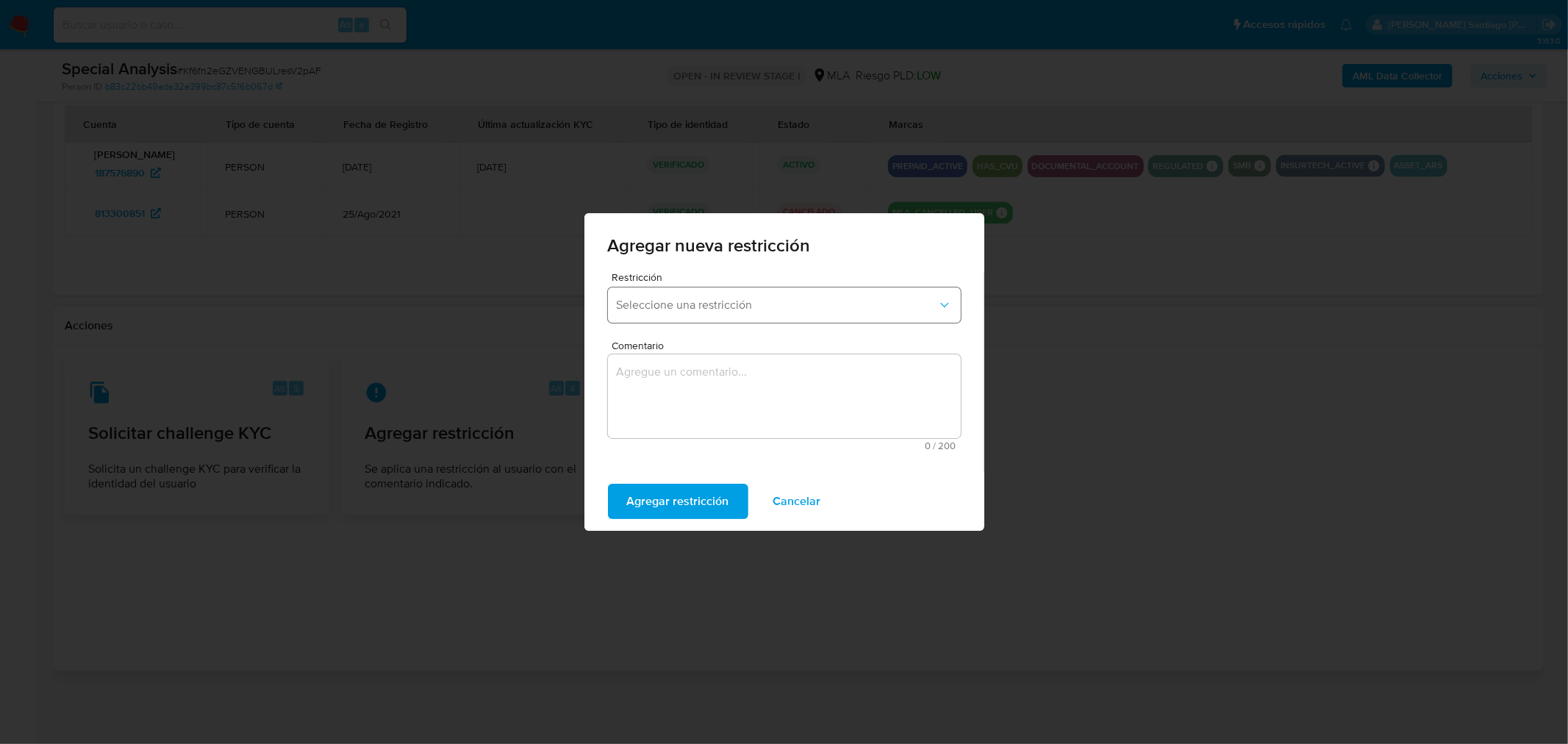
click at [679, 315] on button "Seleccione una restricción" at bounding box center [784, 305] width 353 height 35
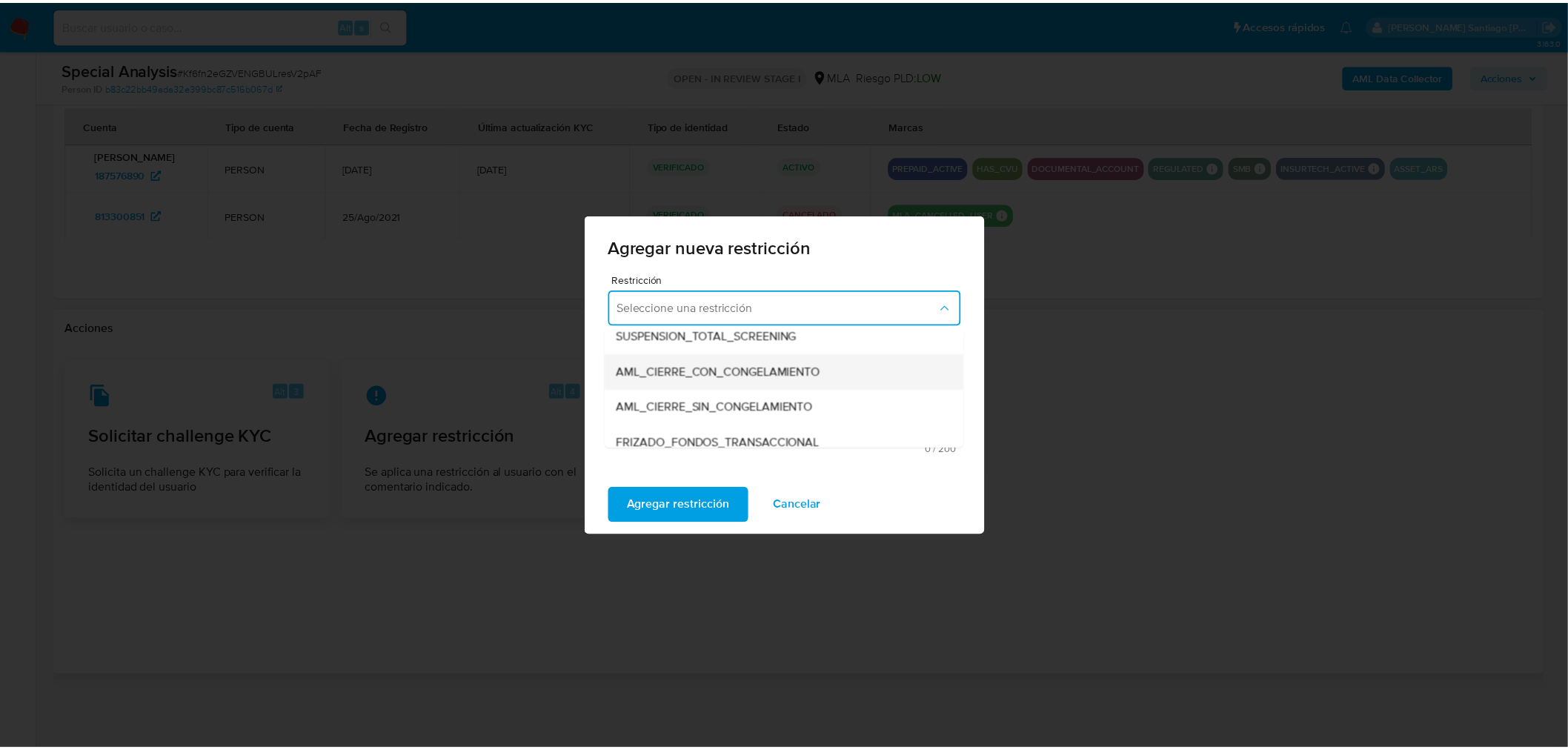
scroll to position [165, 0]
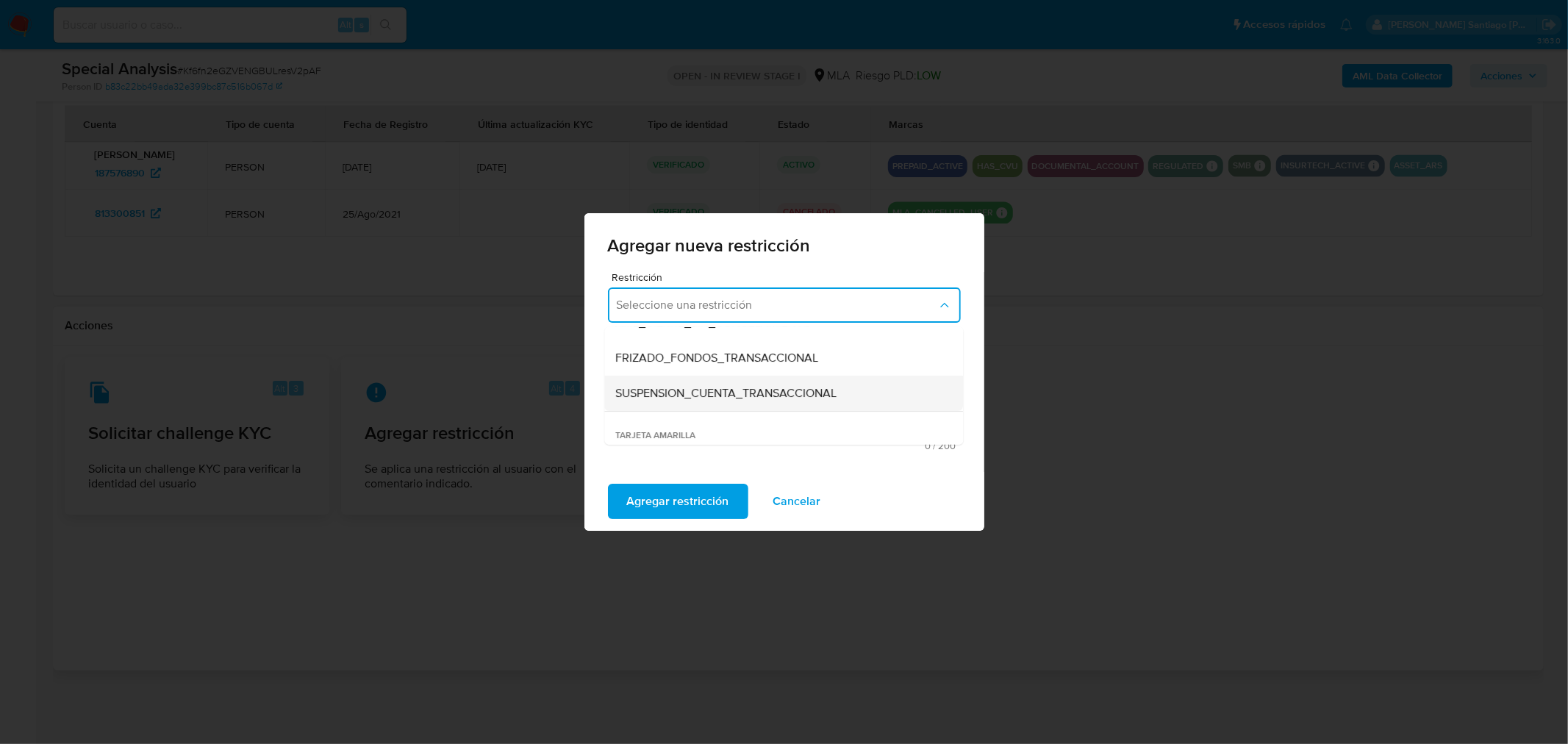
click at [752, 391] on span "SUSPENSION_CUENTA_TRANSACCIONAL" at bounding box center [727, 393] width 222 height 15
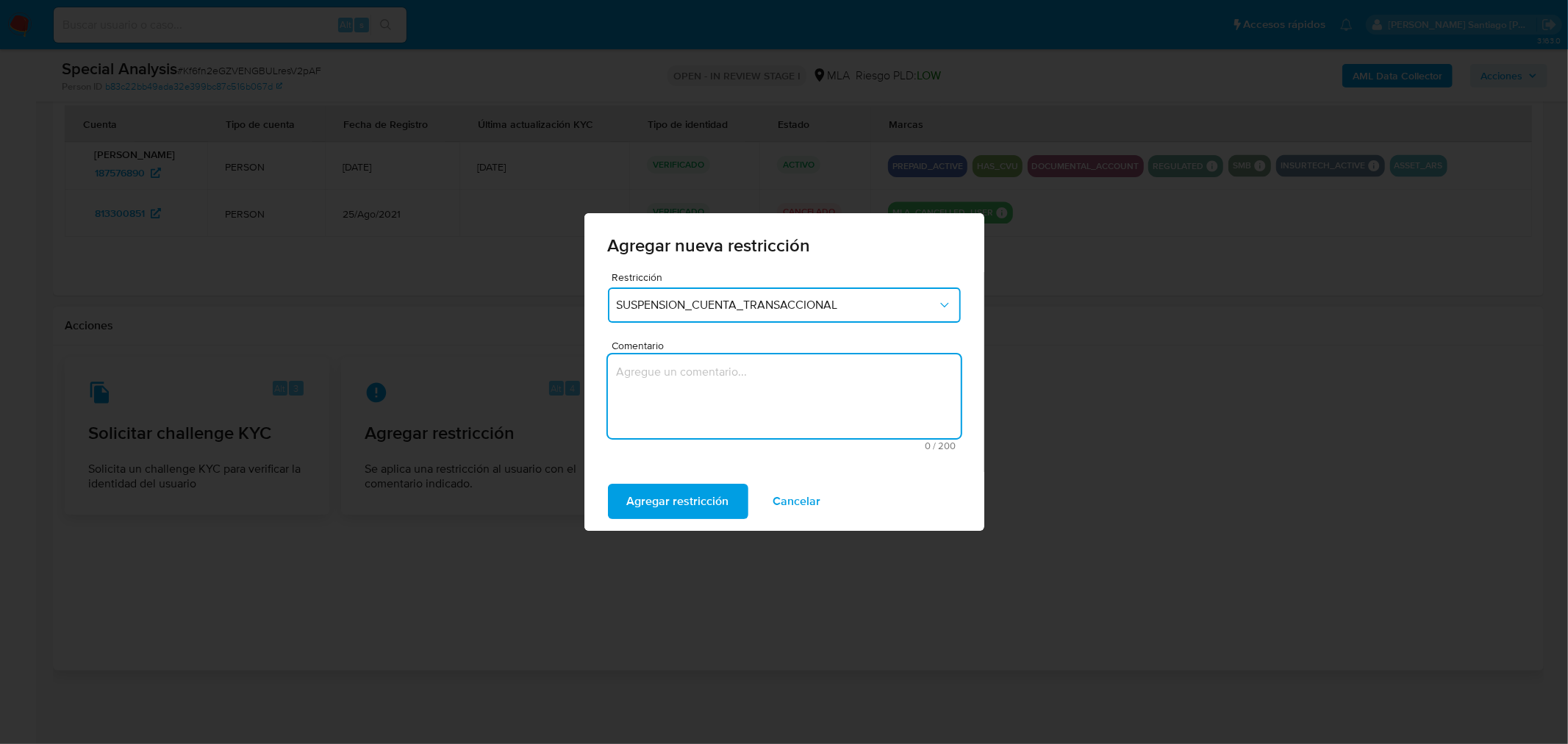
click at [753, 393] on textarea "Comentario" at bounding box center [784, 396] width 353 height 84
type textarea "AML"
click at [644, 499] on span "Agregar restricción" at bounding box center [678, 501] width 102 height 32
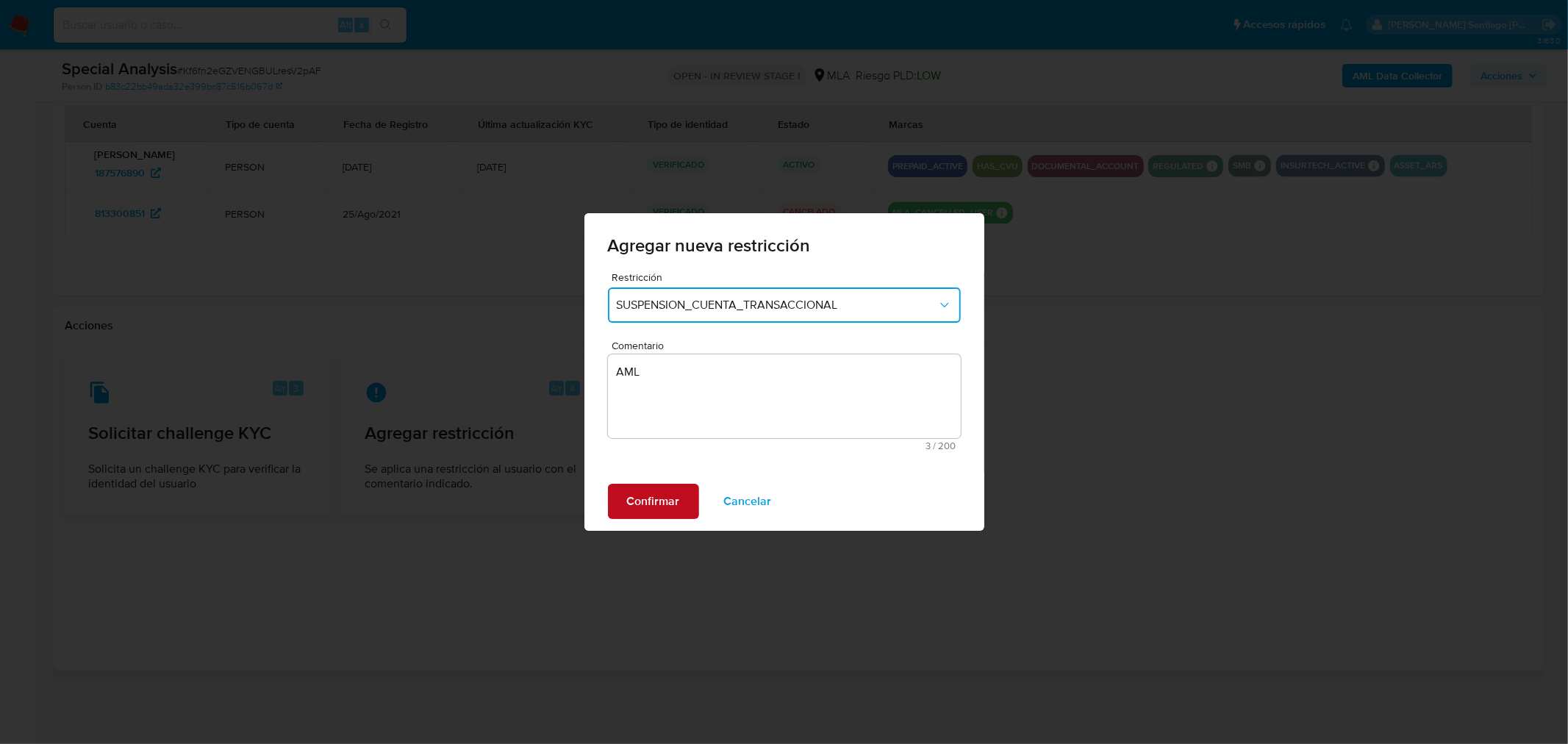
click at [669, 509] on span "Confirmar" at bounding box center [653, 501] width 53 height 32
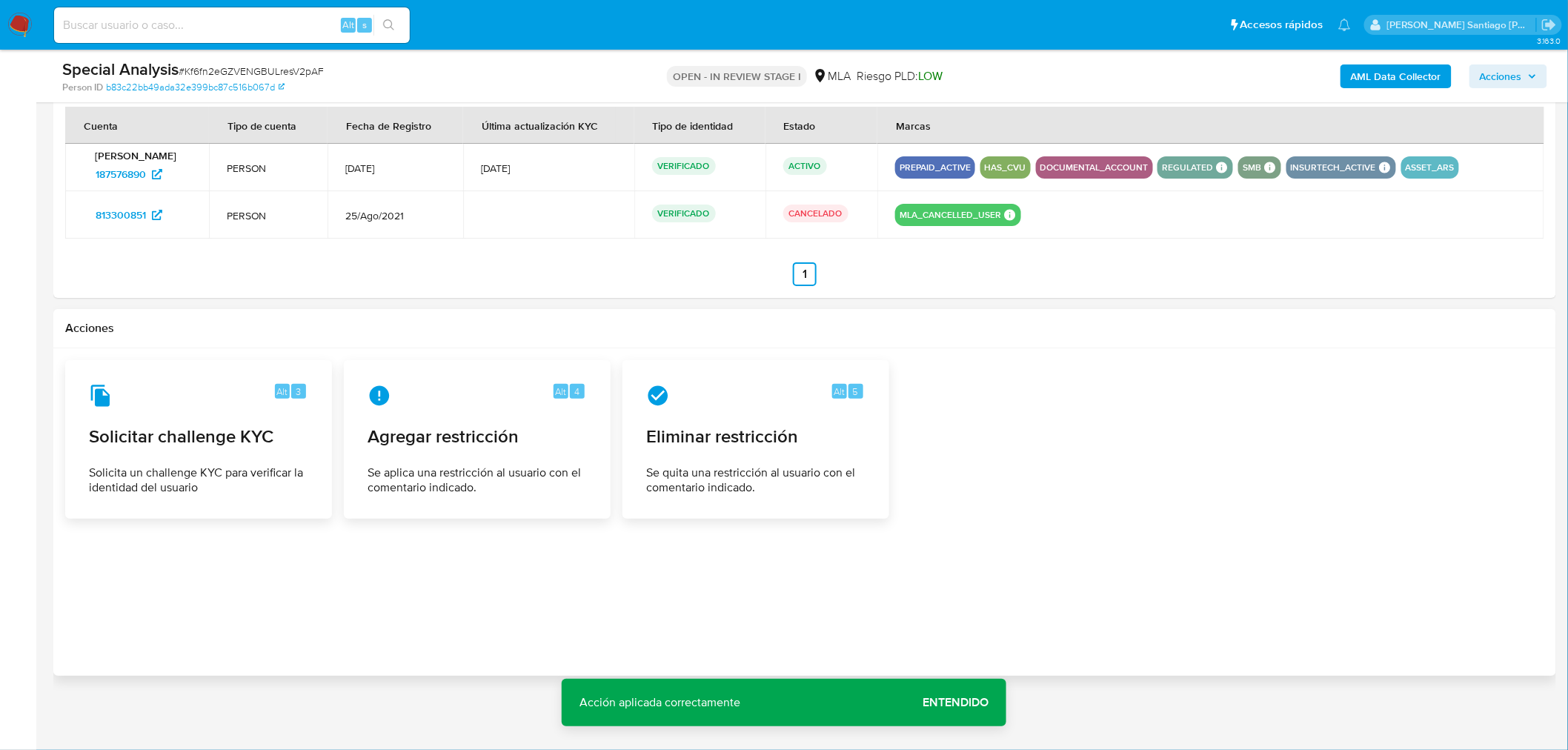
click at [975, 702] on span "Entendido" at bounding box center [955, 702] width 66 height 0
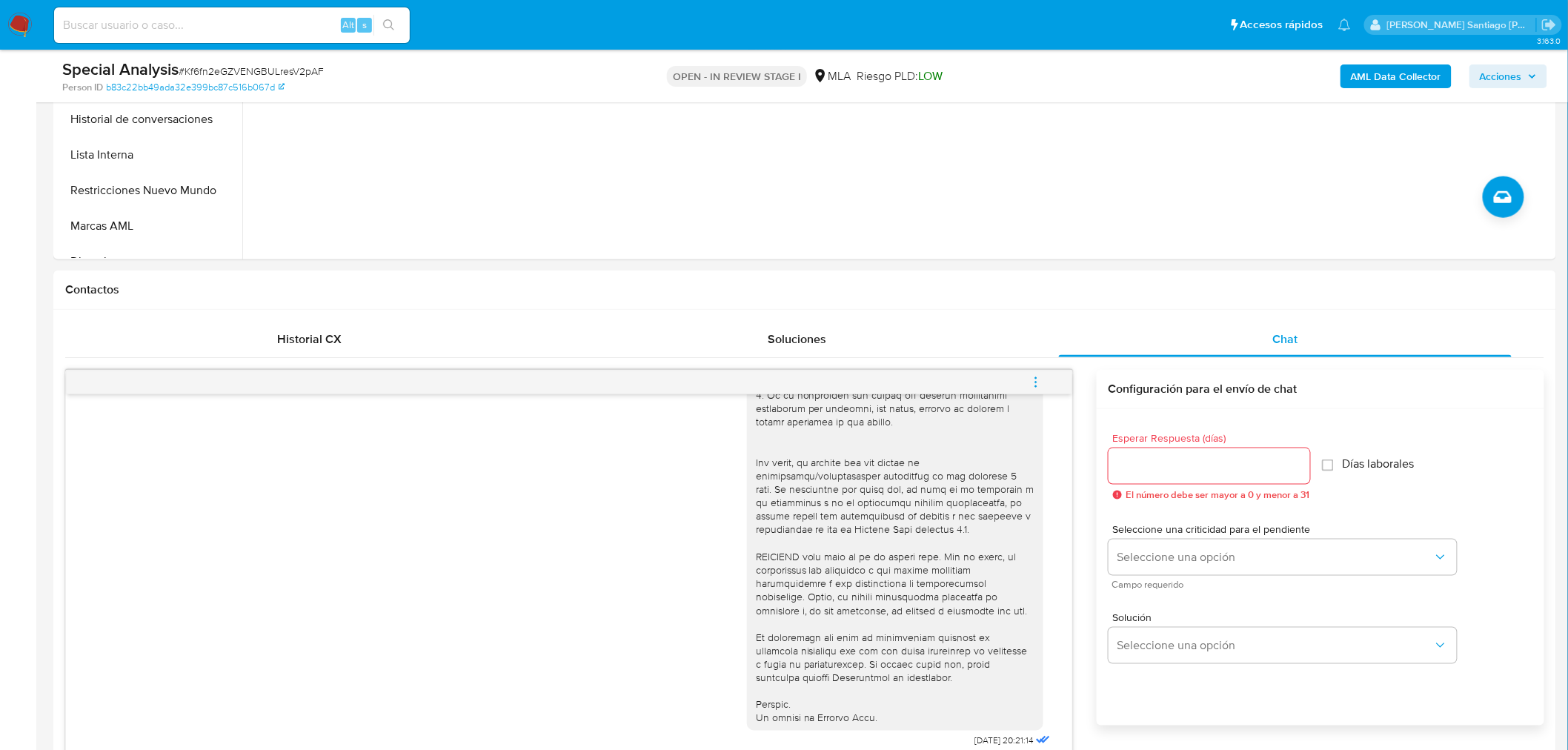
scroll to position [423, 0]
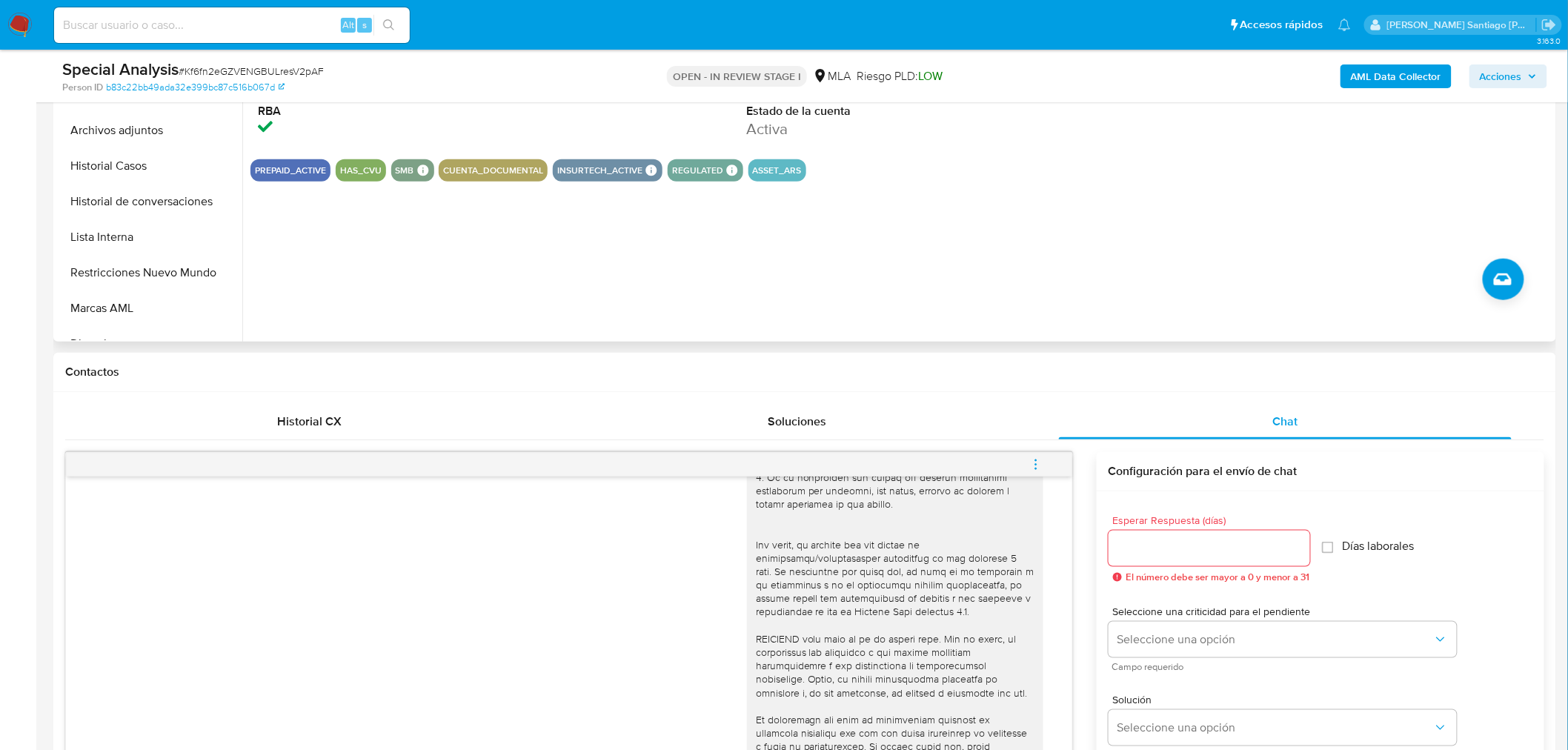
drag, startPoint x: 172, startPoint y: 280, endPoint x: 655, endPoint y: 332, distance: 485.8
click at [172, 282] on button "Restricciones Nuevo Mundo" at bounding box center [150, 272] width 185 height 36
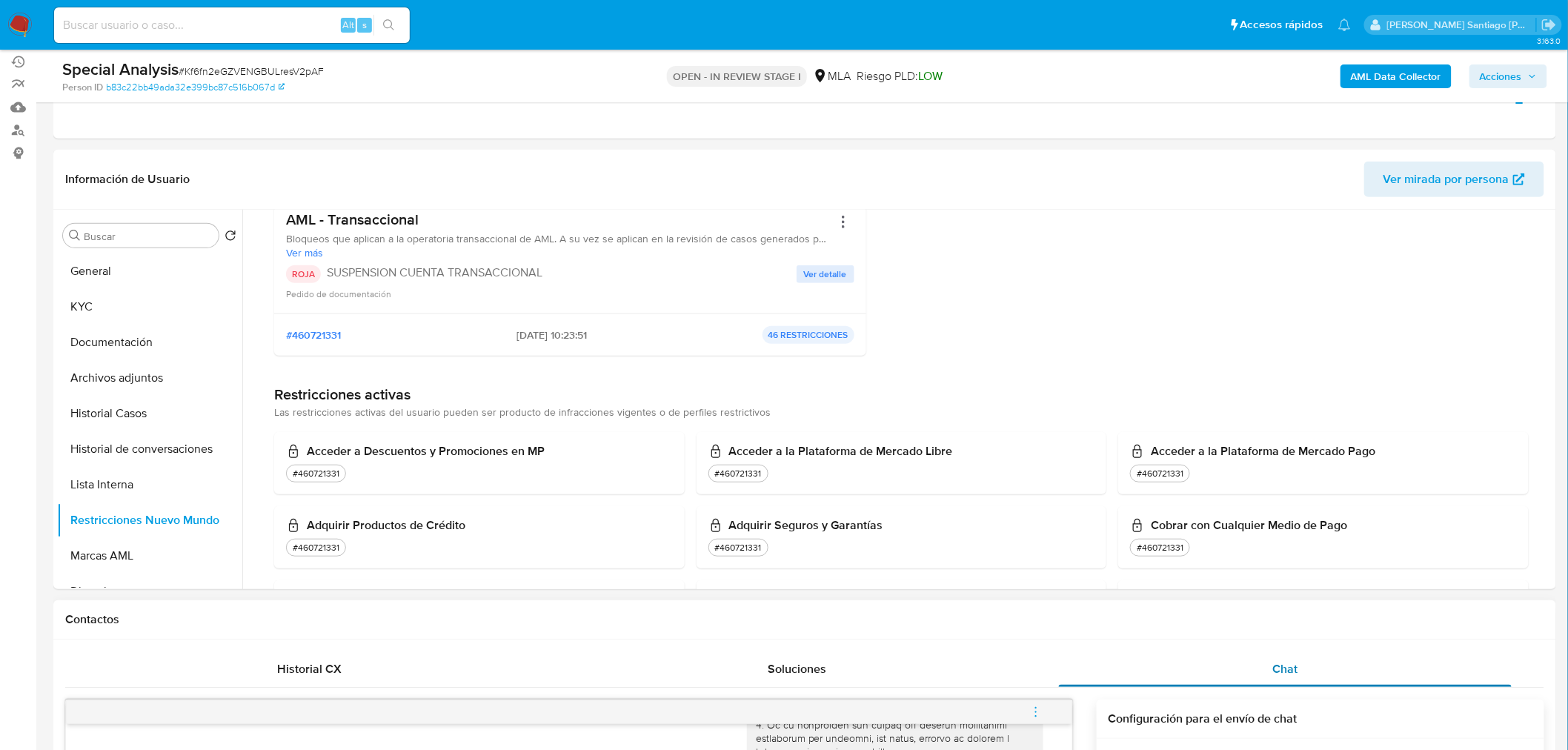
scroll to position [165, 0]
click at [1040, 710] on icon "menu-action" at bounding box center [1035, 712] width 13 height 13
click at [978, 691] on li "Cerrar conversación" at bounding box center [936, 683] width 152 height 27
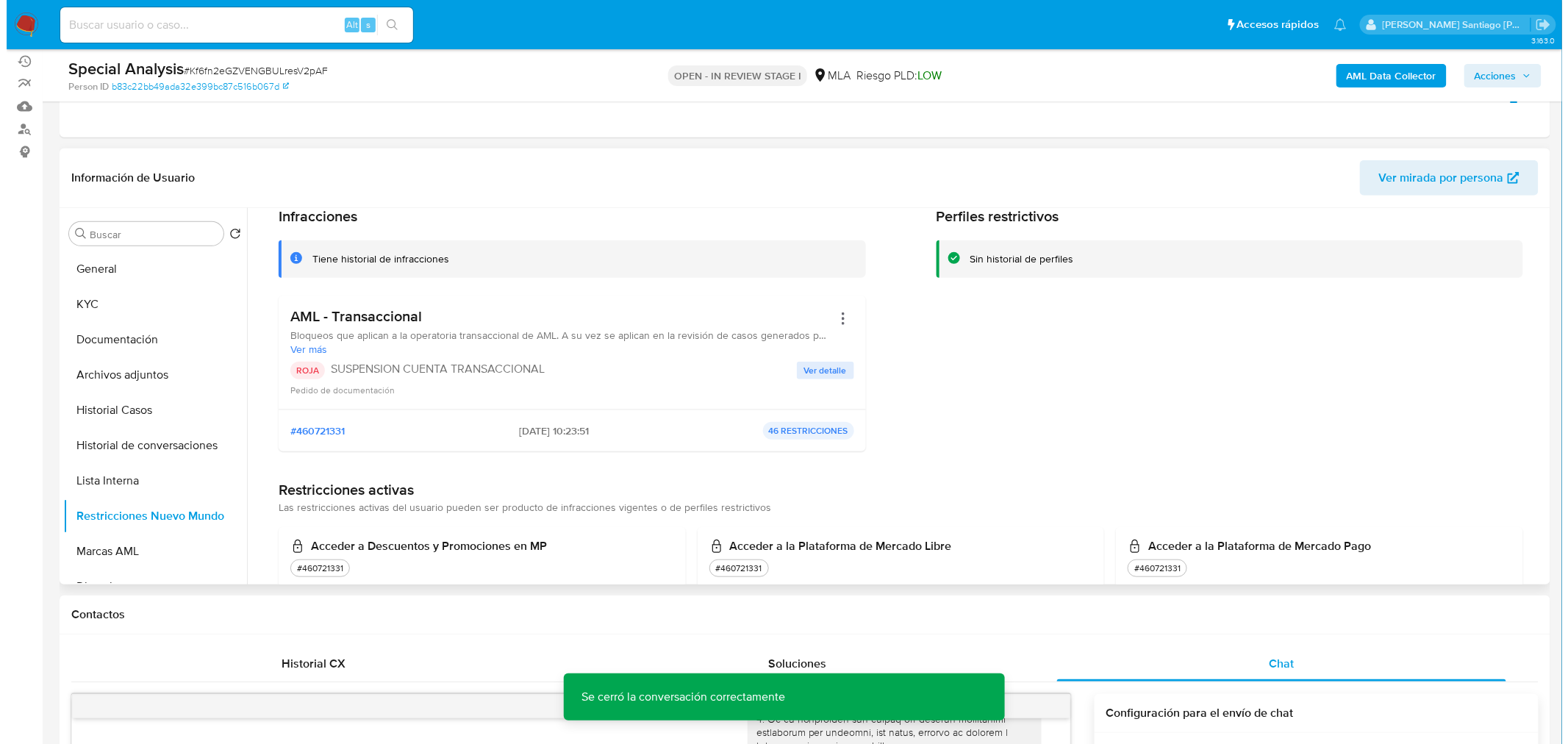
scroll to position [0, 0]
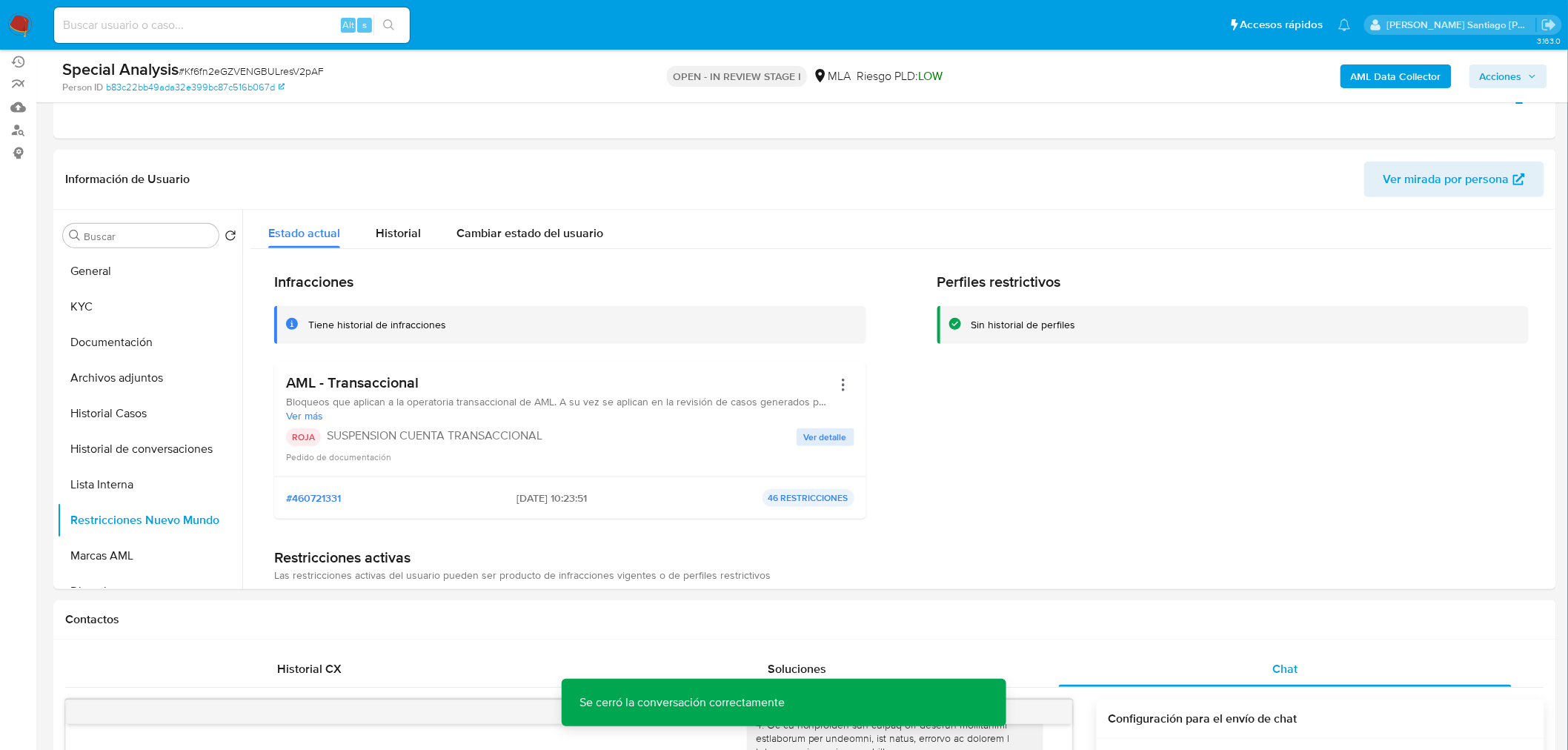
click at [1510, 76] on span "Acciones" at bounding box center [1500, 76] width 42 height 24
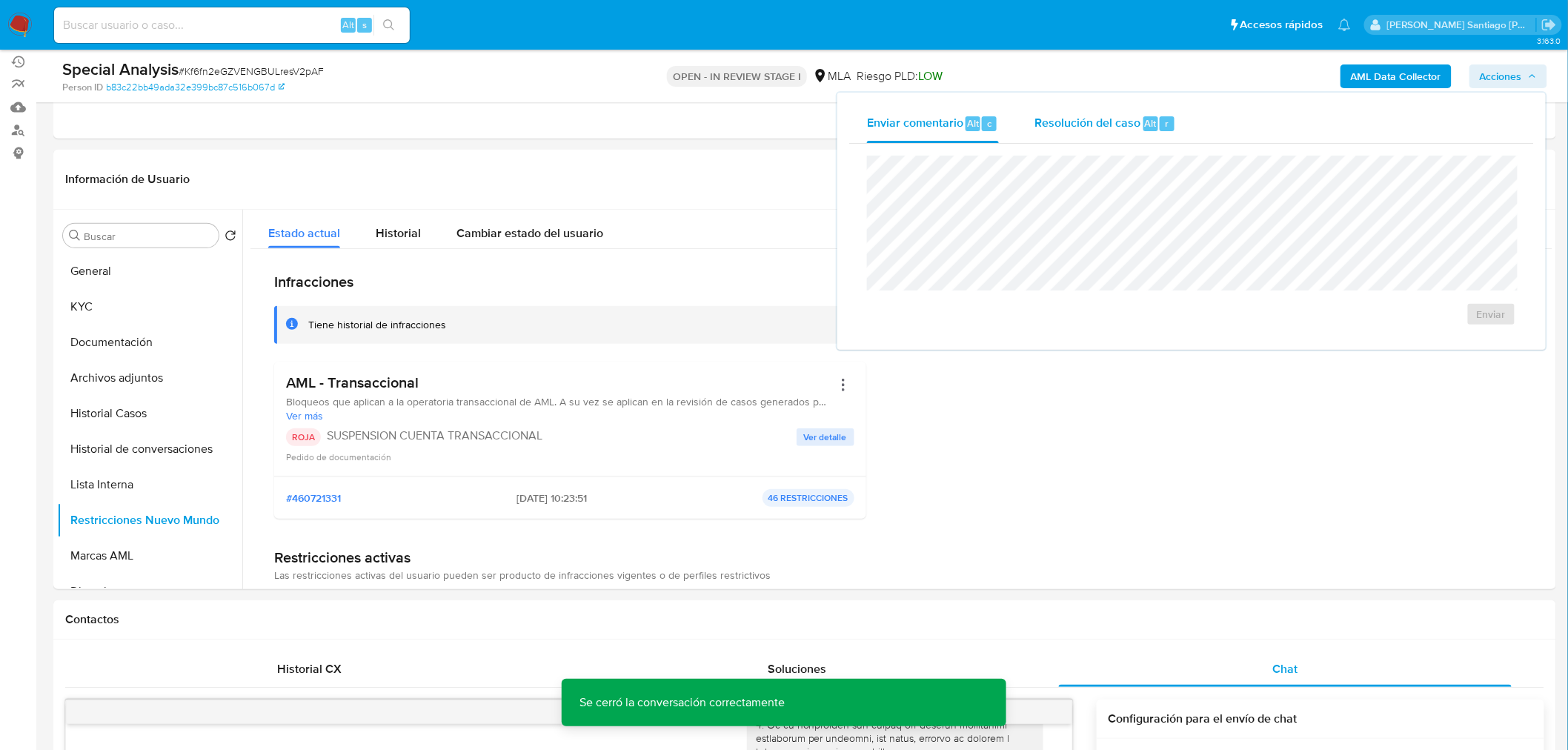
click at [1167, 128] on div "r" at bounding box center [1167, 124] width 15 height 15
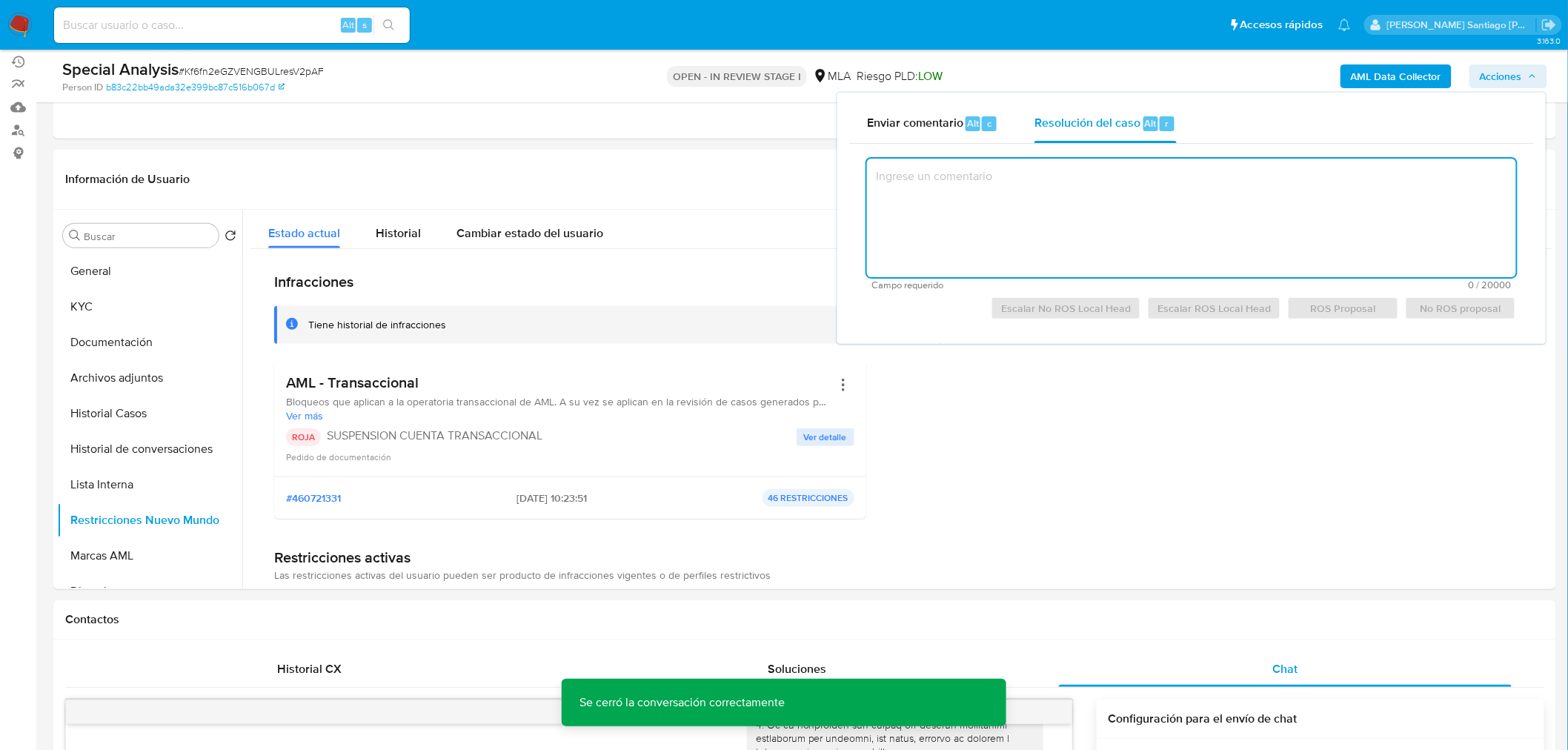
click at [1180, 230] on textarea at bounding box center [1191, 218] width 649 height 119
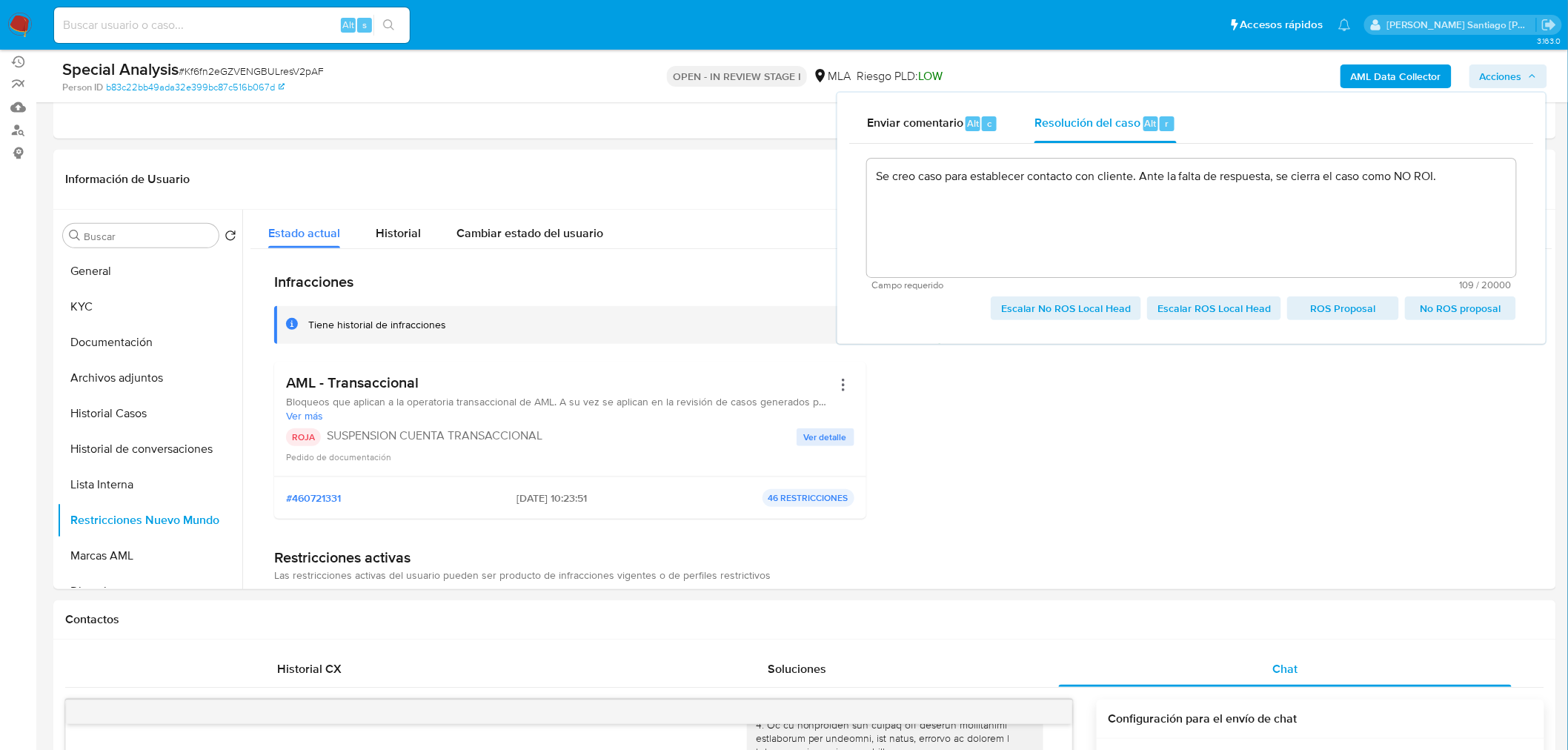
click at [1121, 315] on span "Escalar No ROS Local Head" at bounding box center [1065, 308] width 130 height 21
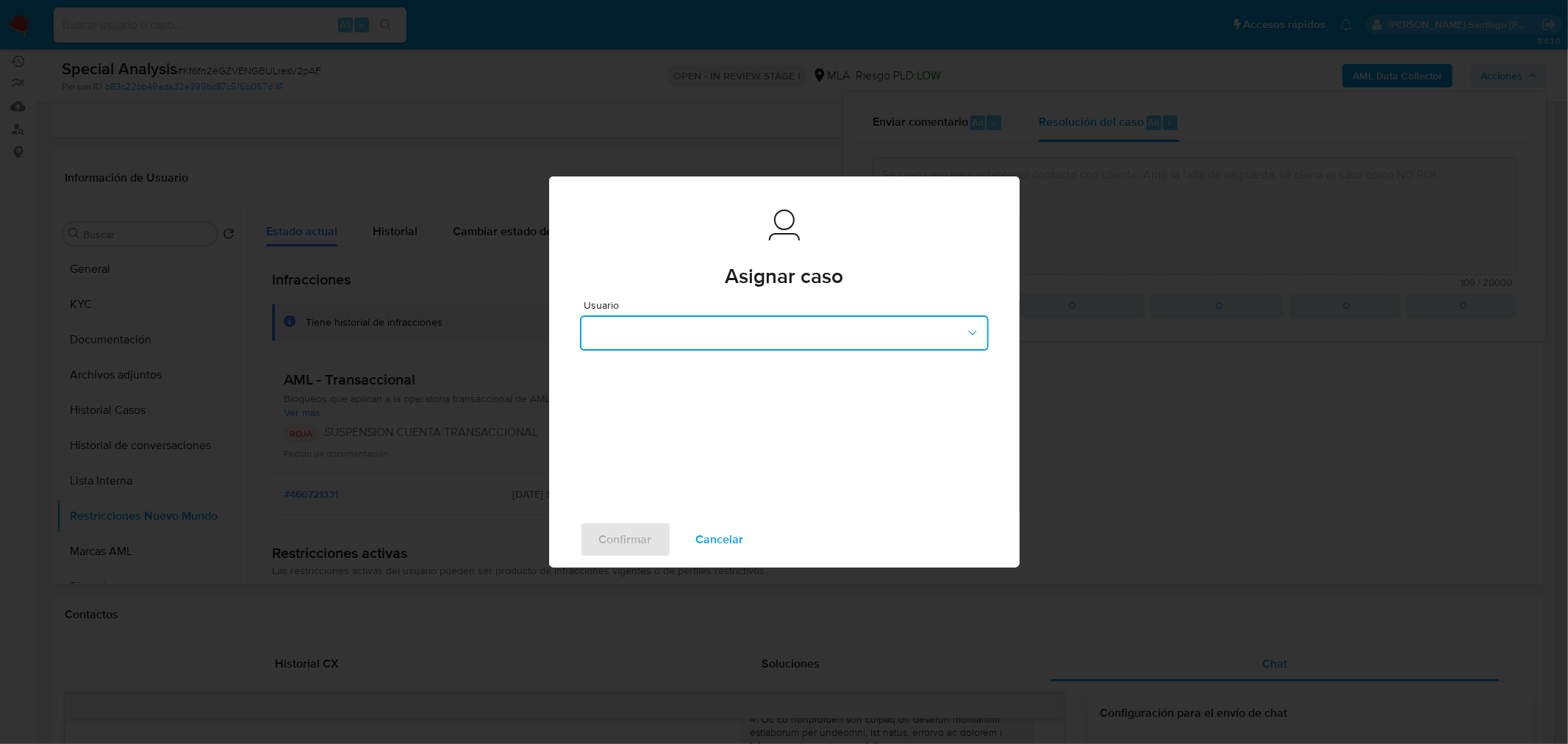
click at [790, 335] on button "button" at bounding box center [784, 333] width 408 height 35
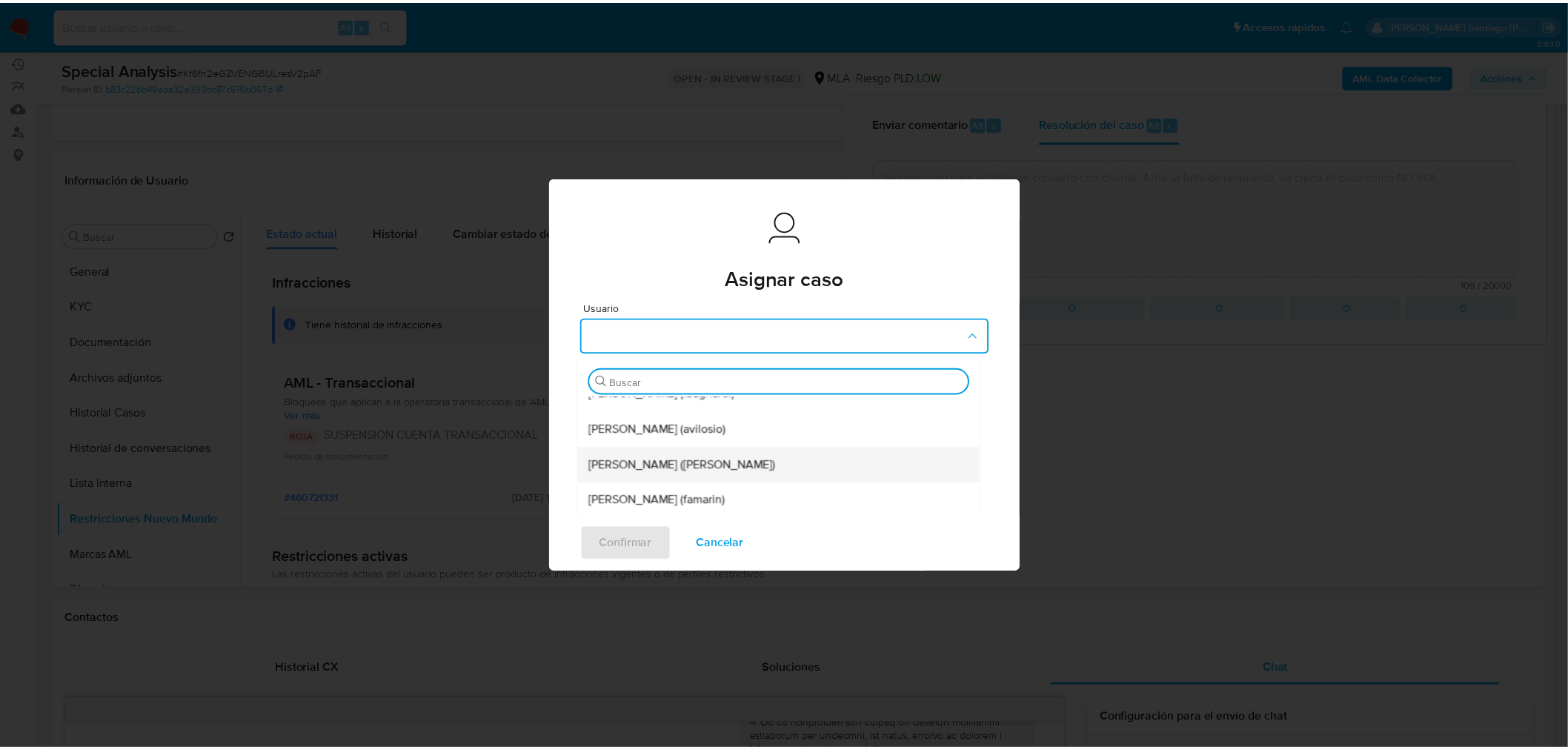
scroll to position [329, 0]
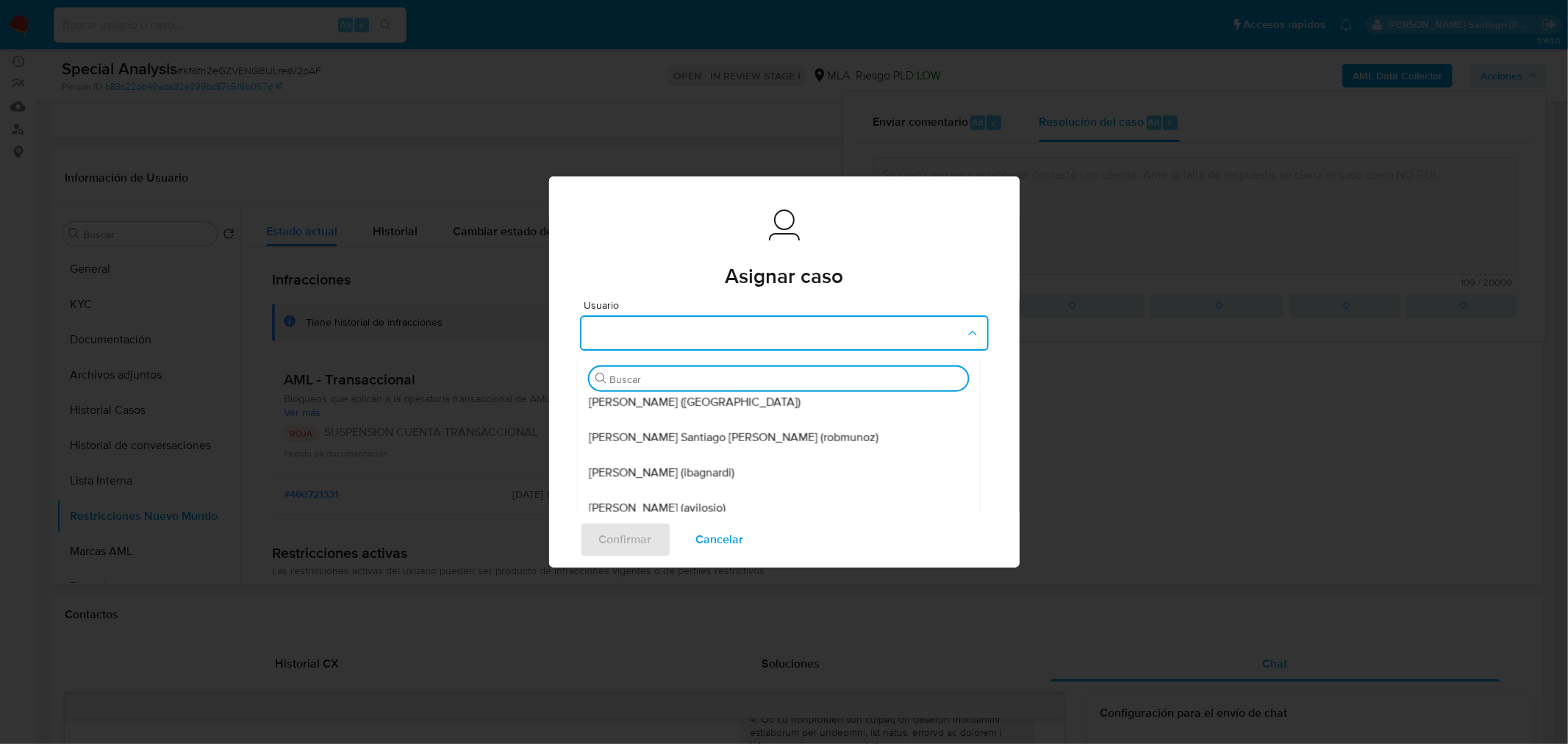
click at [769, 447] on div "Roberto Santiago Munoz (robmunoz)" at bounding box center [774, 437] width 370 height 35
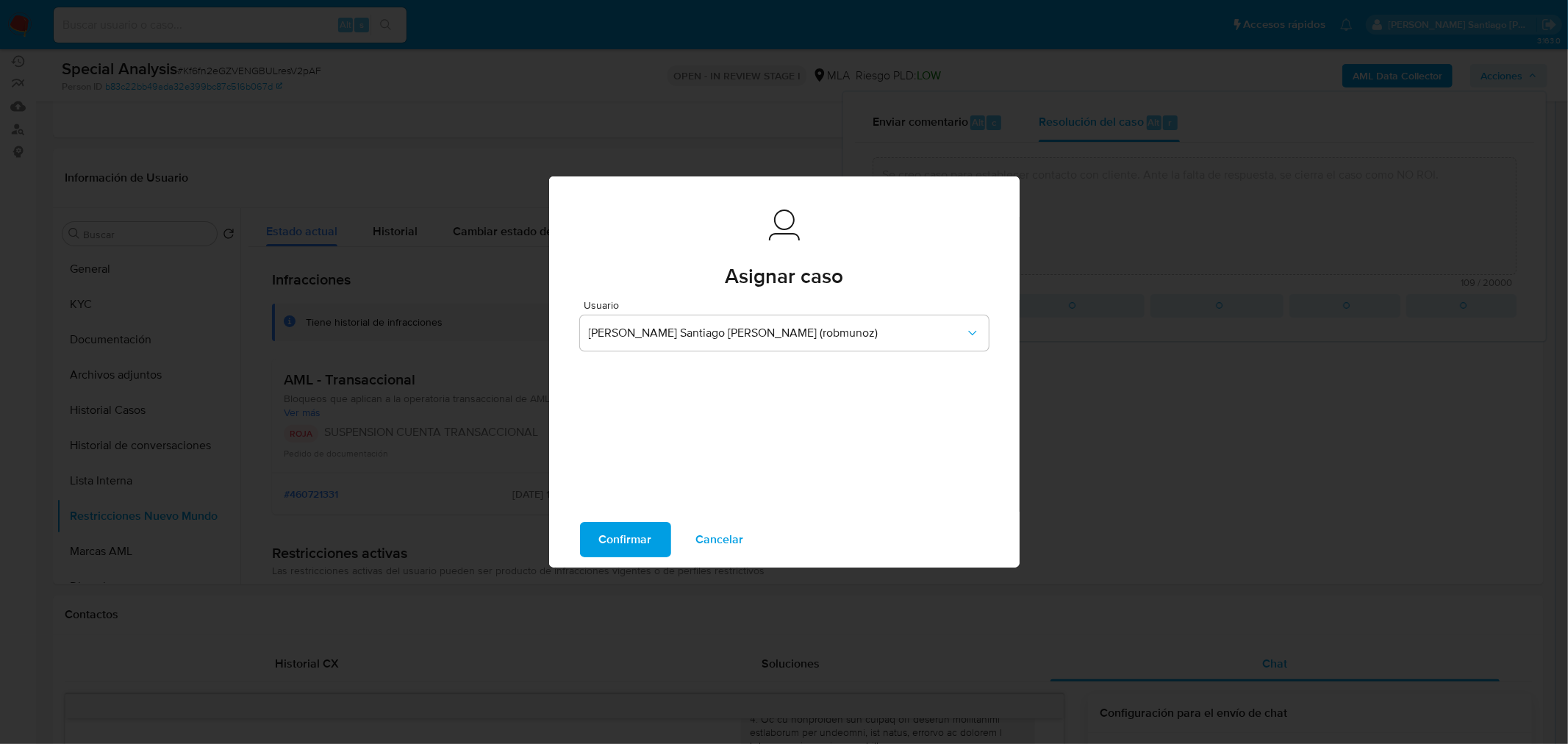
click at [650, 534] on button "Confirmar" at bounding box center [625, 540] width 91 height 35
type textarea "Se creo caso para establecer contacto con cliente. Ante la falta de respuesta, …"
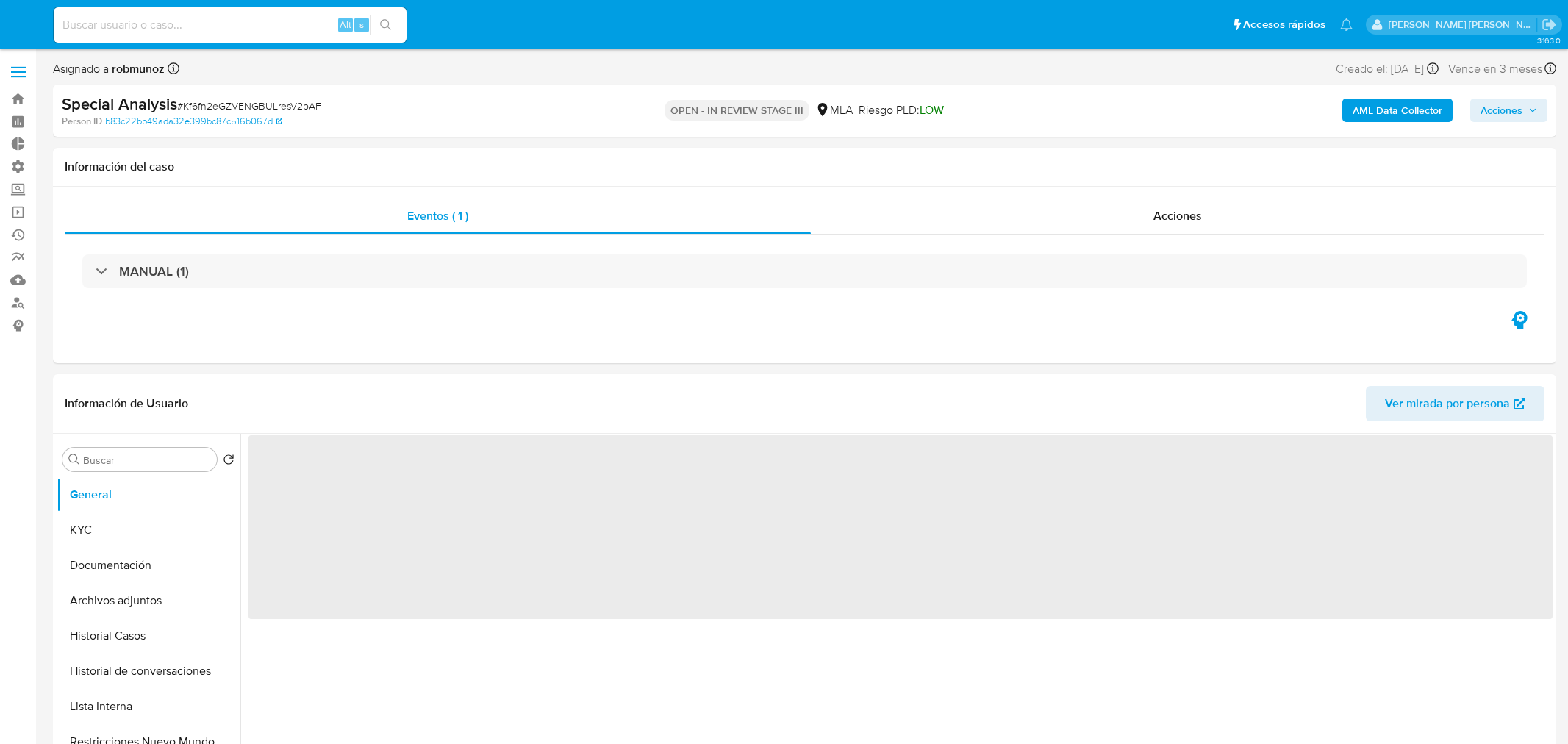
select select "10"
